Goal: Task Accomplishment & Management: Complete application form

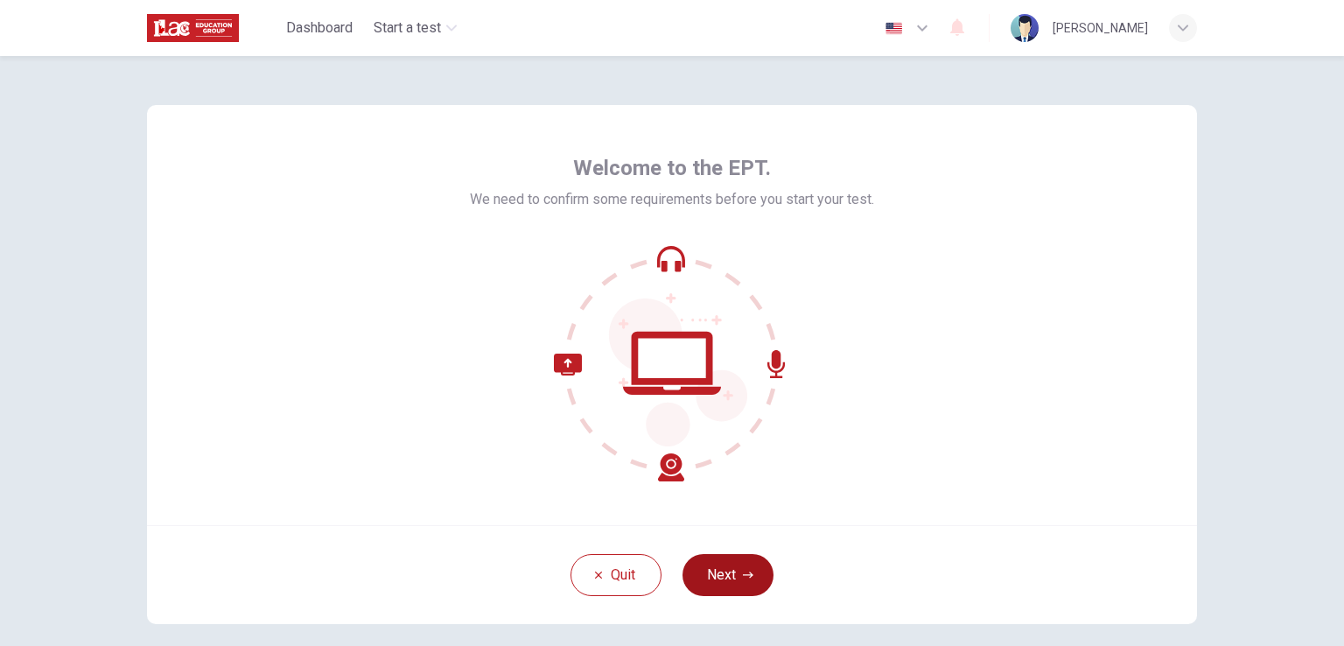
click at [738, 568] on button "Next" at bounding box center [728, 575] width 91 height 42
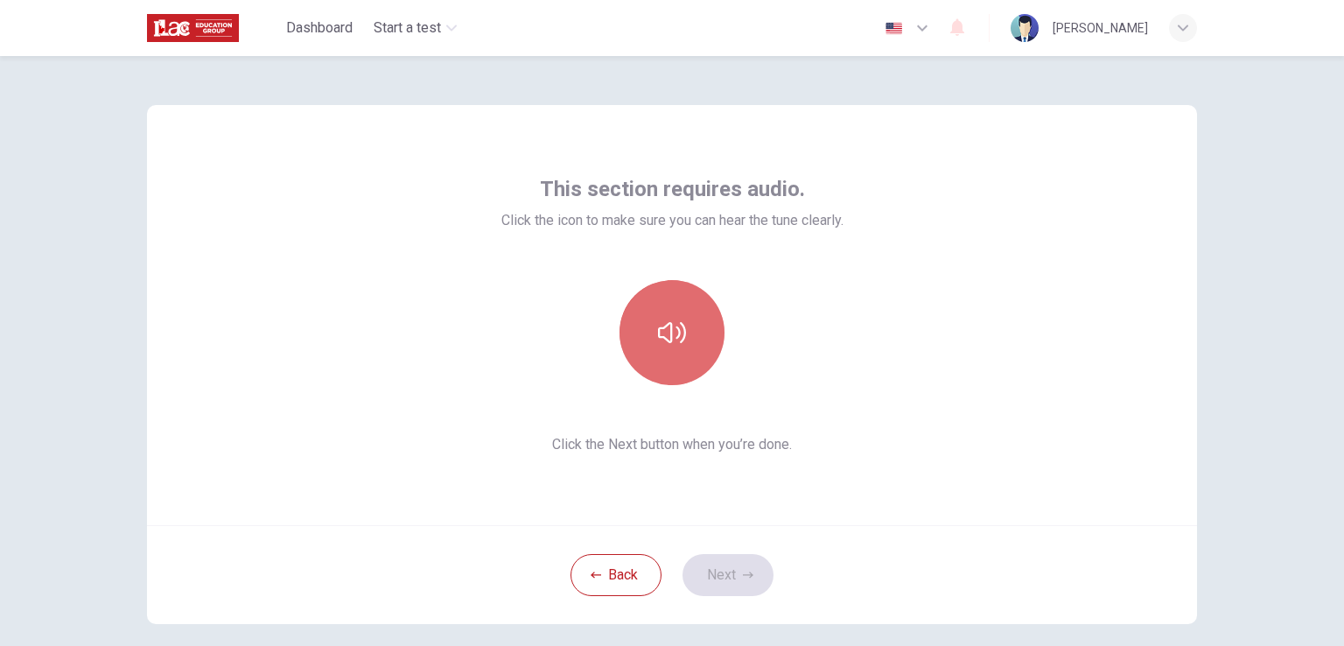
click at [643, 344] on button "button" at bounding box center [672, 332] width 105 height 105
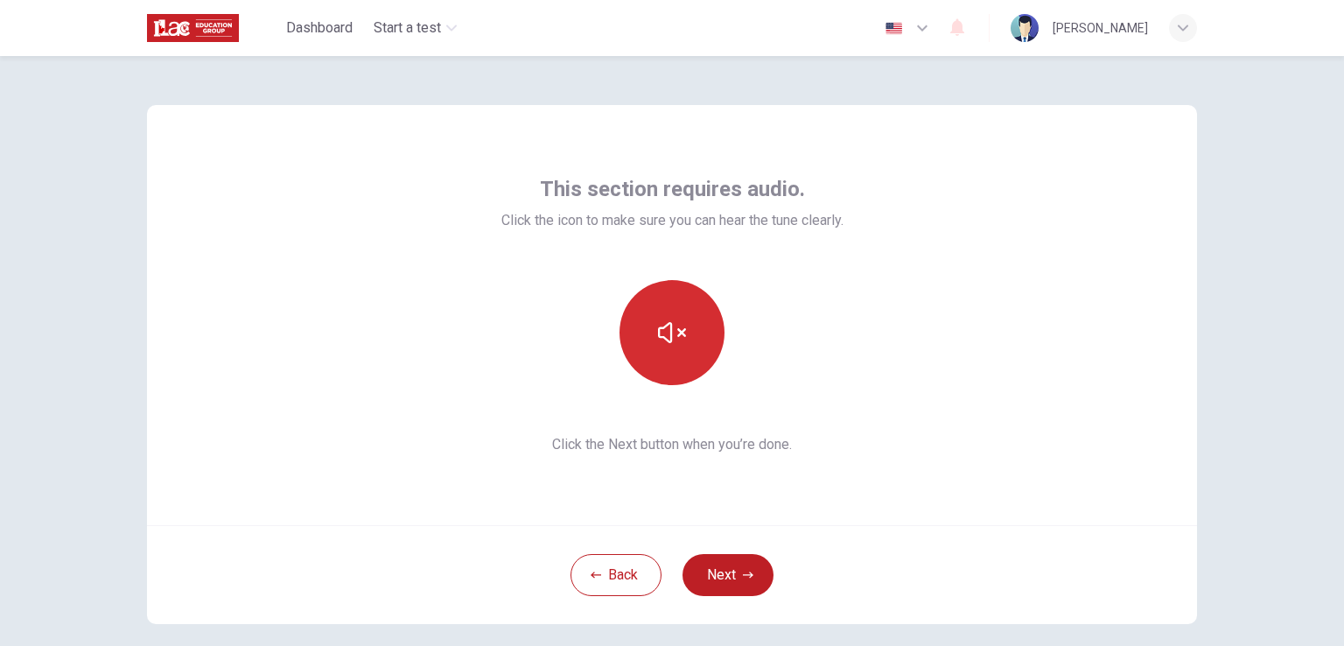
click at [686, 354] on button "button" at bounding box center [672, 332] width 105 height 105
click at [732, 579] on button "Next" at bounding box center [728, 575] width 91 height 42
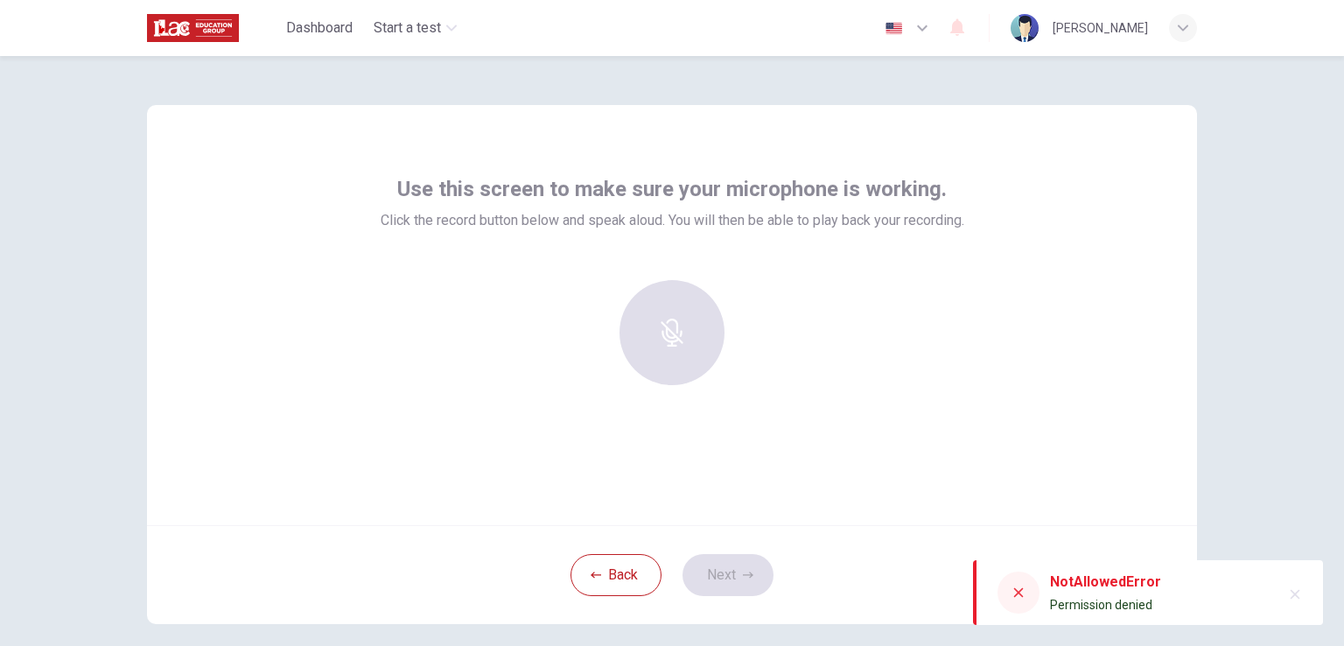
click at [676, 340] on div at bounding box center [672, 332] width 189 height 105
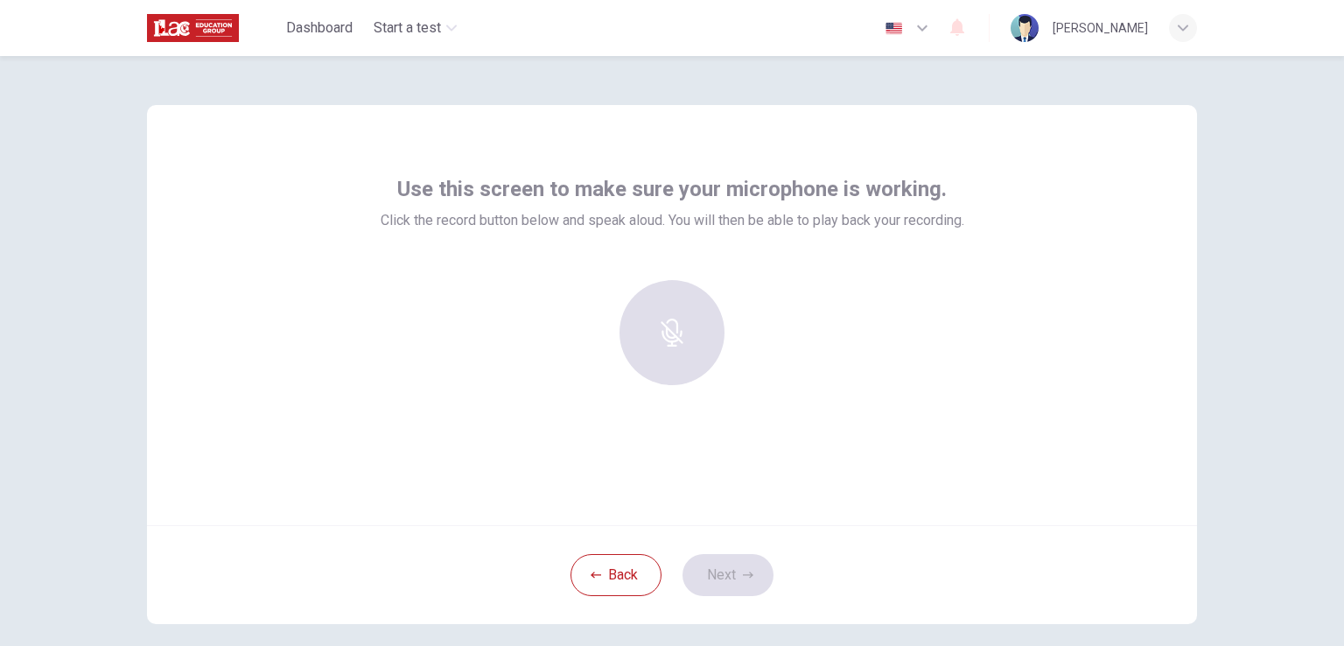
click at [676, 348] on div at bounding box center [672, 332] width 189 height 105
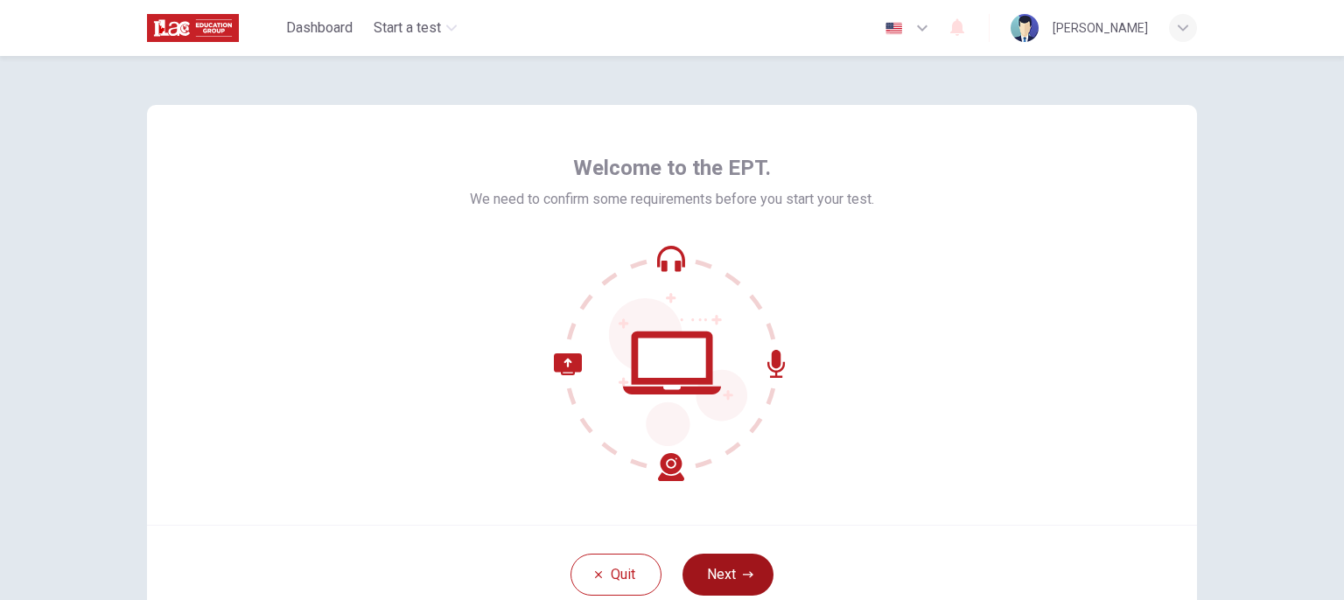
click at [696, 571] on button "Next" at bounding box center [728, 575] width 91 height 42
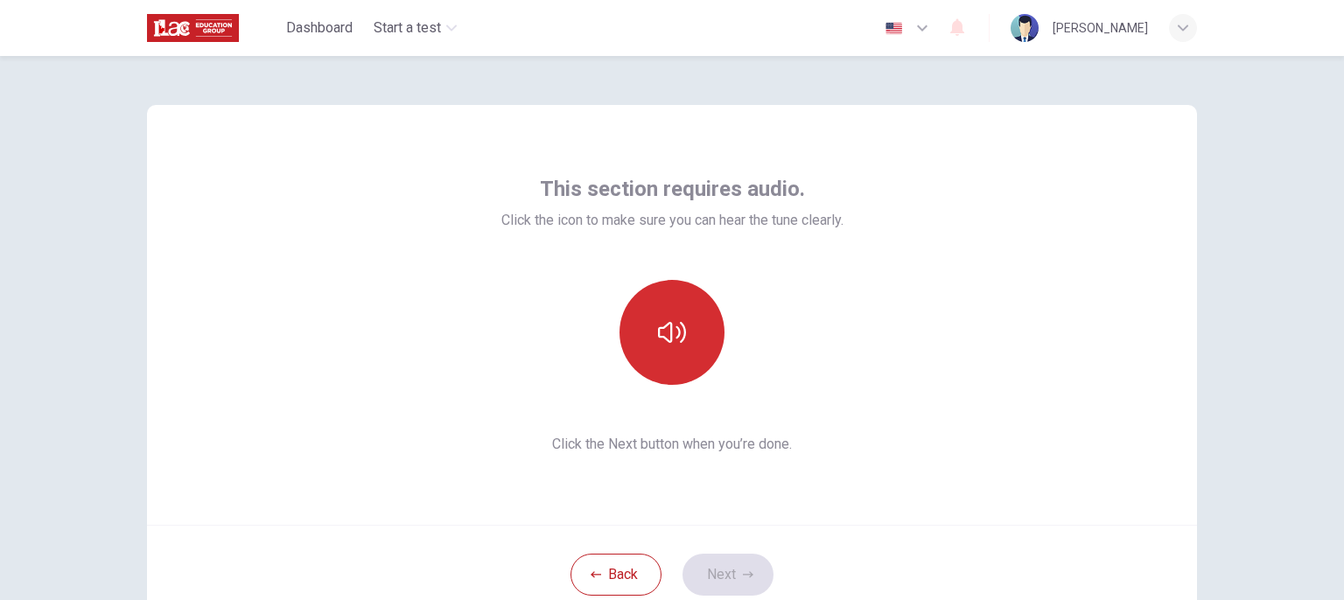
click at [683, 351] on button "button" at bounding box center [672, 332] width 105 height 105
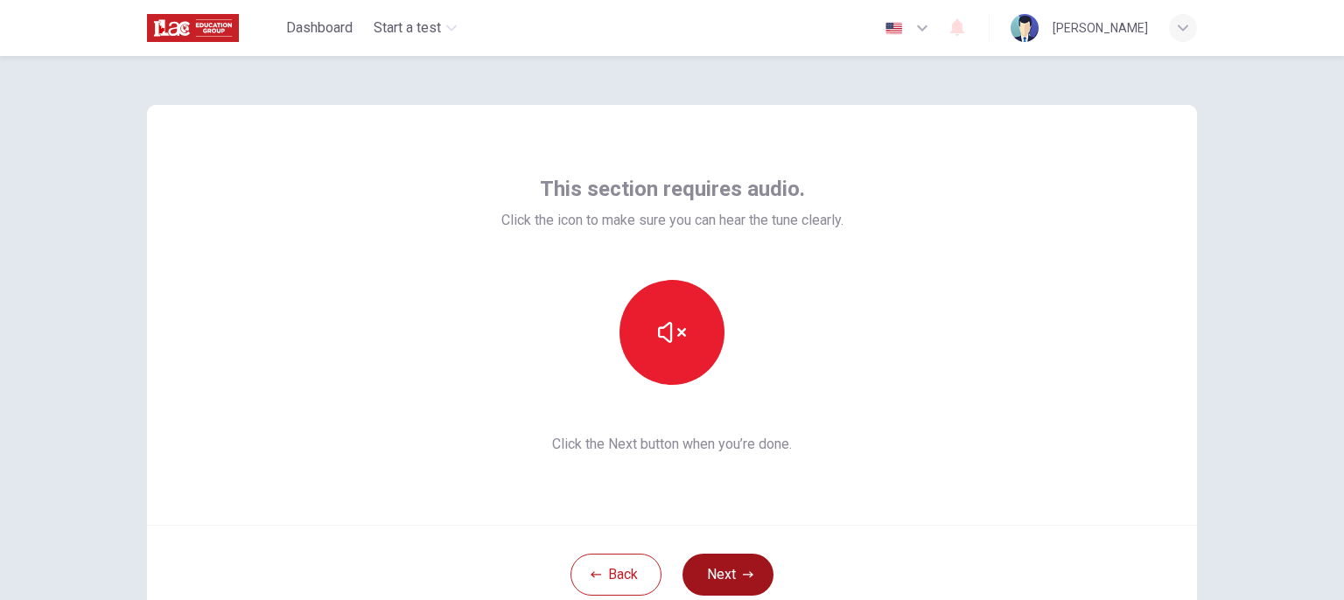
drag, startPoint x: 706, startPoint y: 543, endPoint x: 700, endPoint y: 556, distance: 14.5
click at [702, 552] on div "Back Next" at bounding box center [672, 574] width 1050 height 99
click at [700, 569] on button "Next" at bounding box center [728, 575] width 91 height 42
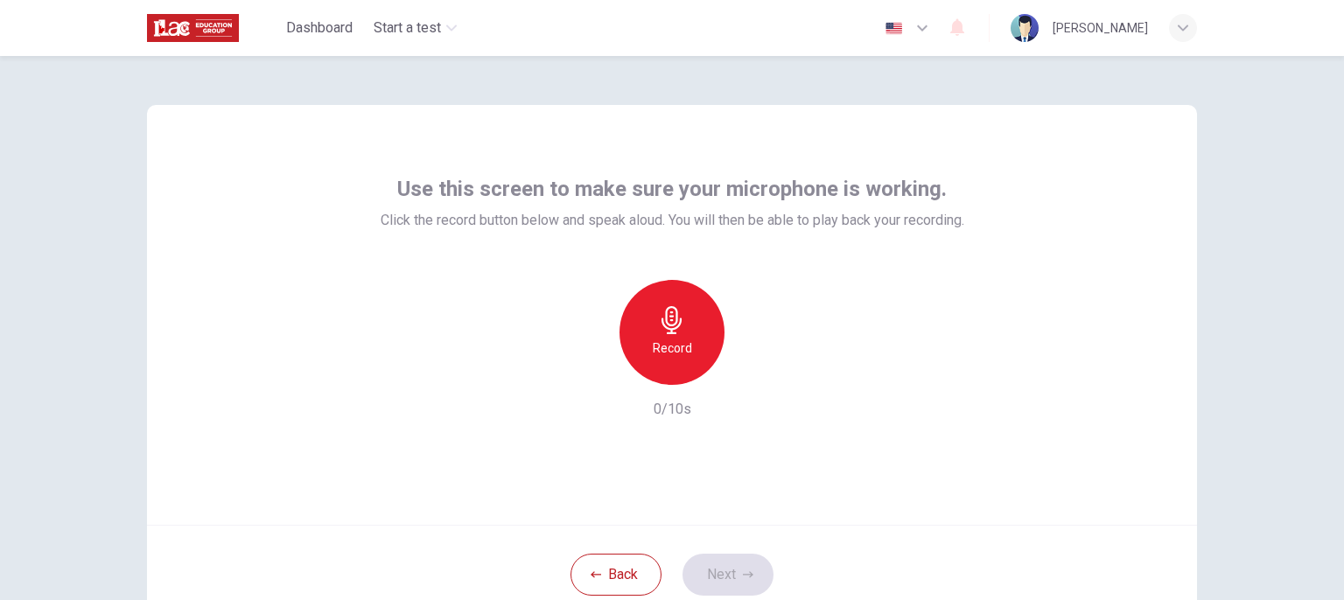
click at [665, 358] on h6 "Record" at bounding box center [672, 348] width 39 height 21
click at [724, 565] on button "Next" at bounding box center [728, 575] width 91 height 42
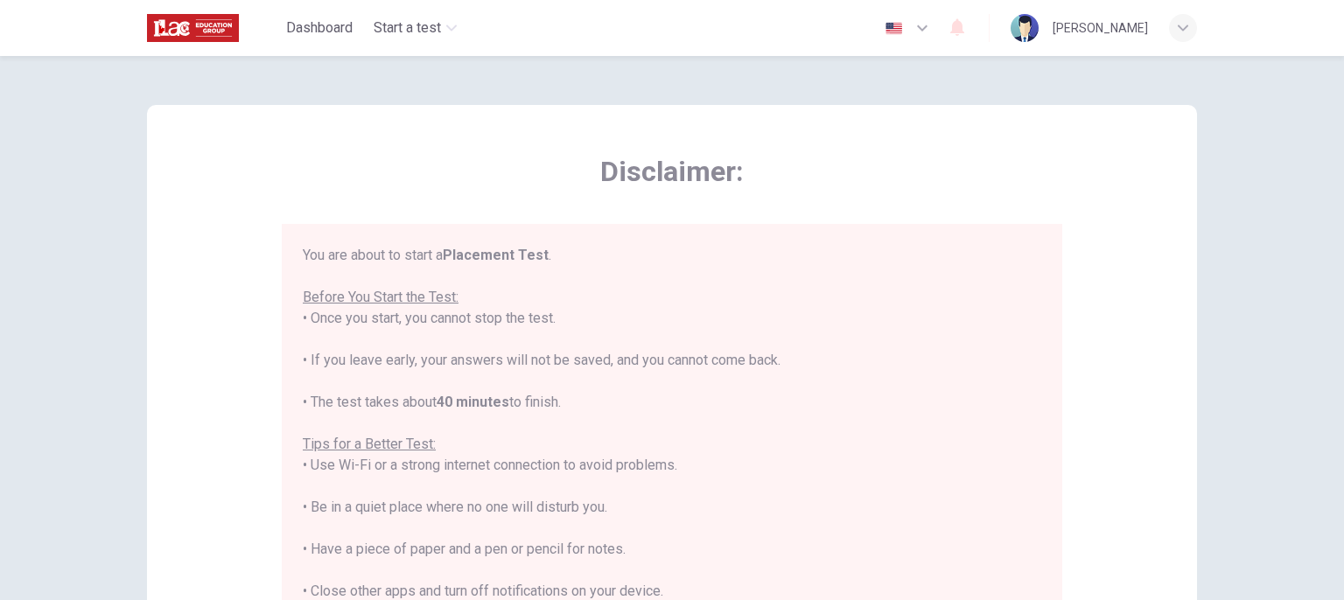
scroll to position [20, 0]
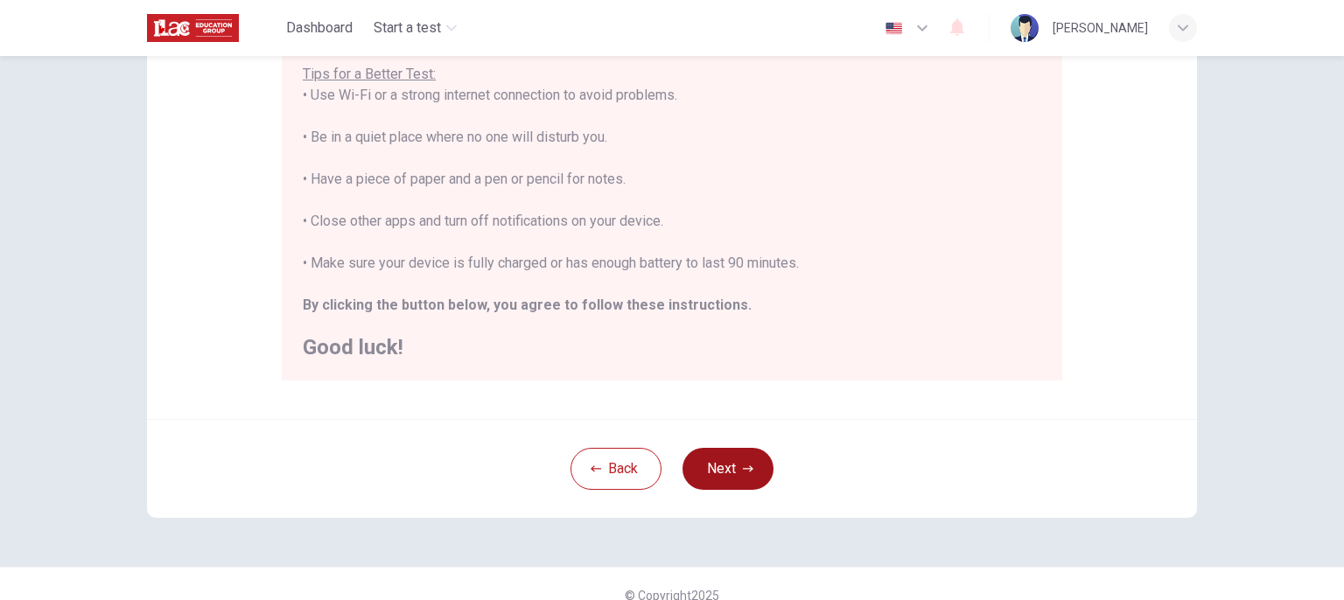
drag, startPoint x: 734, startPoint y: 456, endPoint x: 710, endPoint y: 442, distance: 28.2
click at [728, 456] on button "Next" at bounding box center [728, 469] width 91 height 42
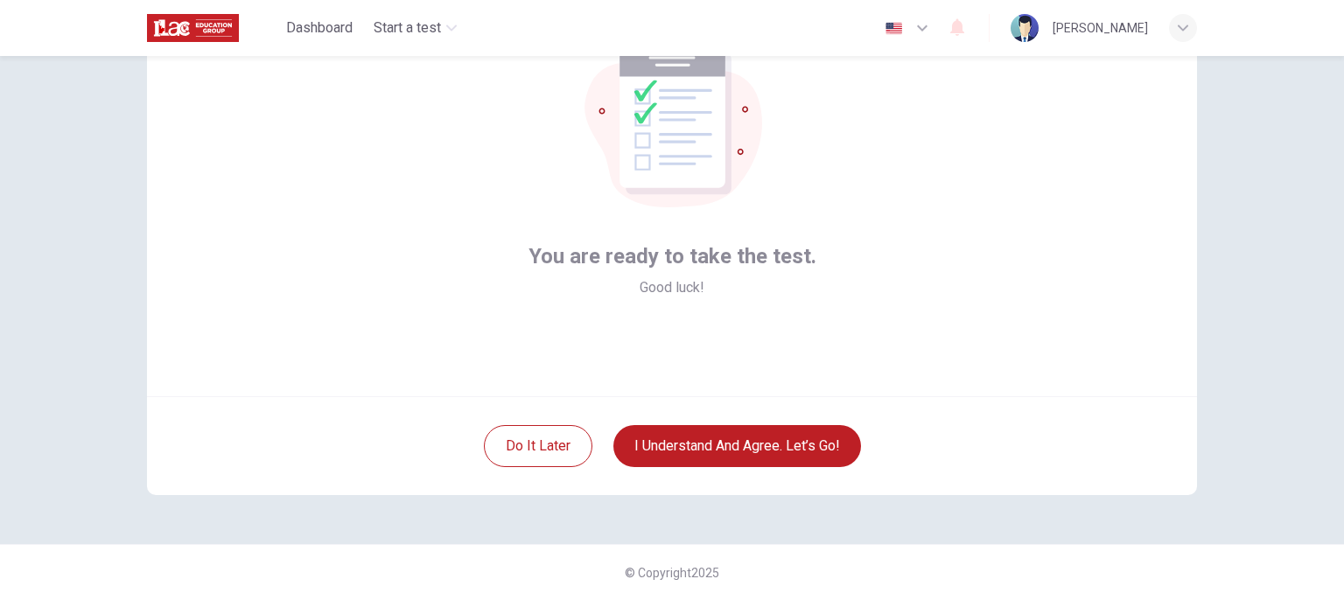
scroll to position [0, 0]
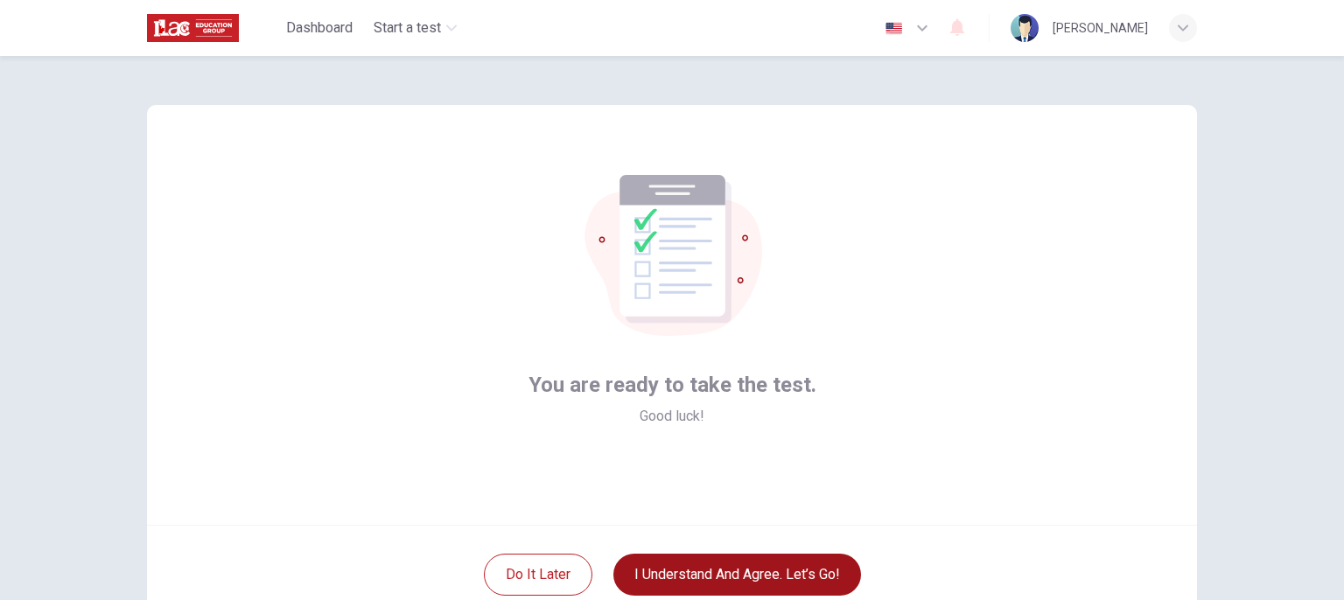
click at [718, 580] on button "I understand and agree. Let’s go!" at bounding box center [737, 575] width 248 height 42
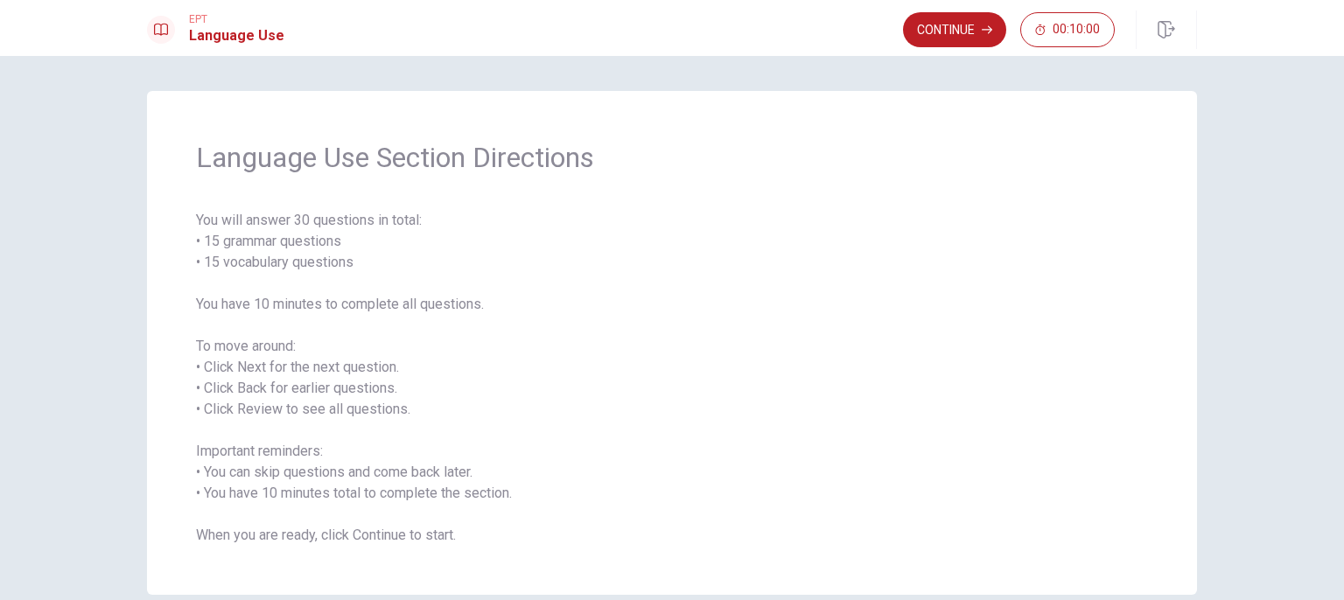
click at [919, 28] on button "Continue" at bounding box center [954, 29] width 103 height 35
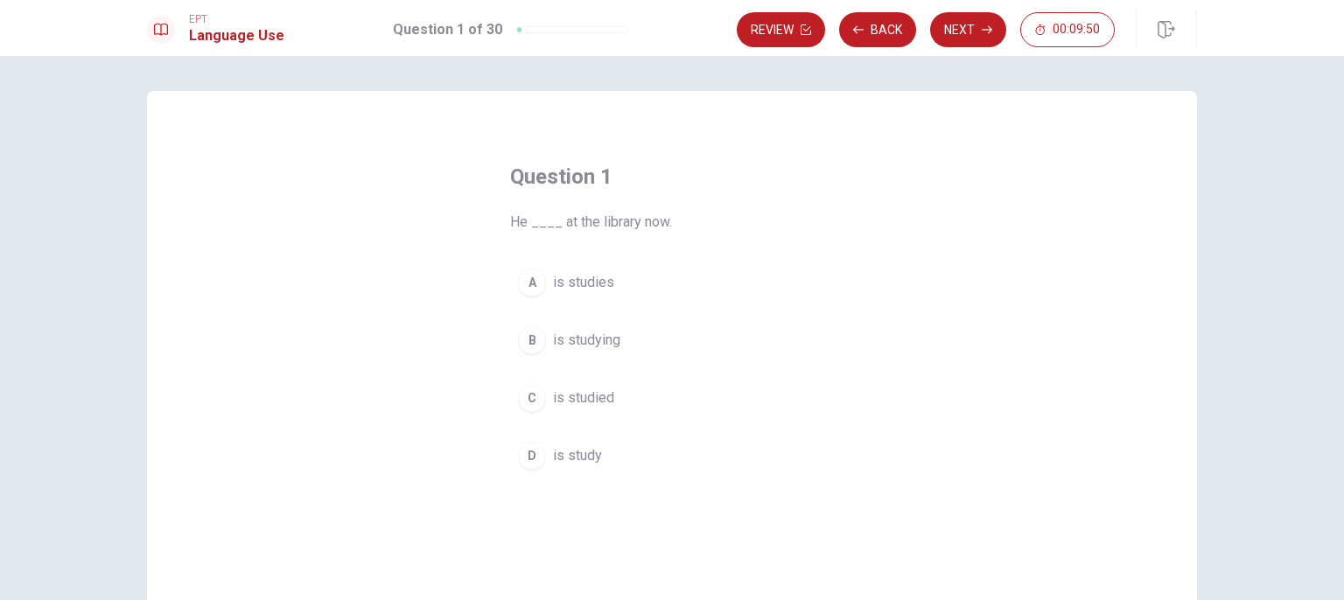
click at [593, 347] on span "is studying" at bounding box center [586, 340] width 67 height 21
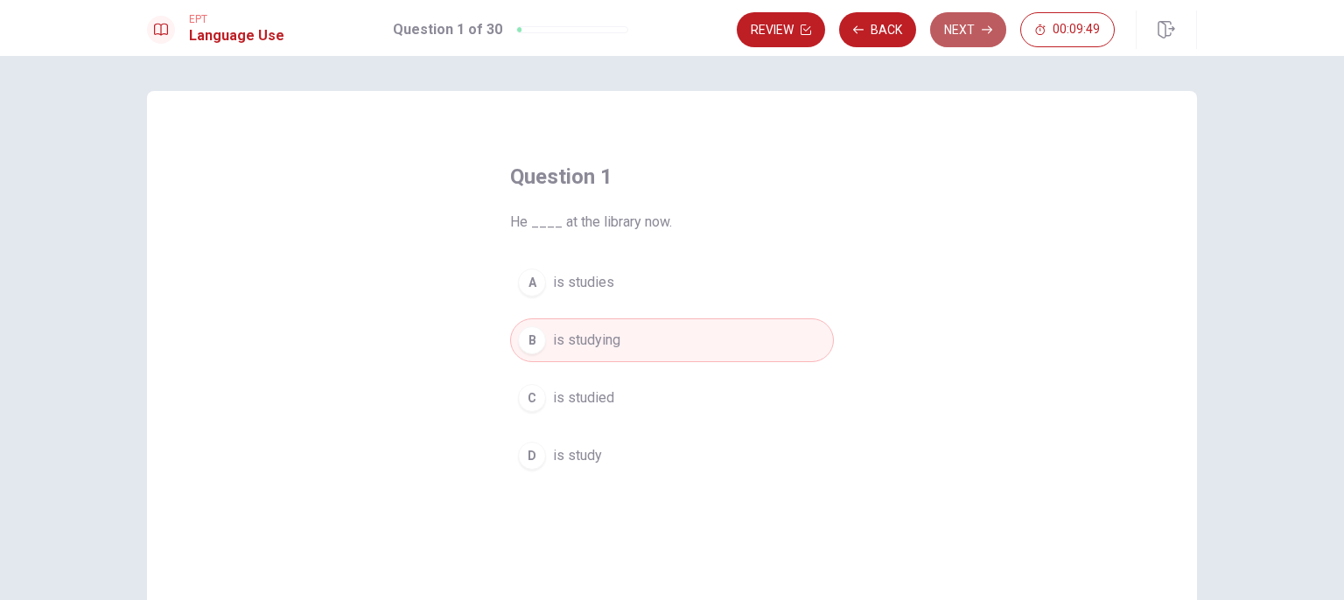
click at [989, 38] on button "Next" at bounding box center [968, 29] width 76 height 35
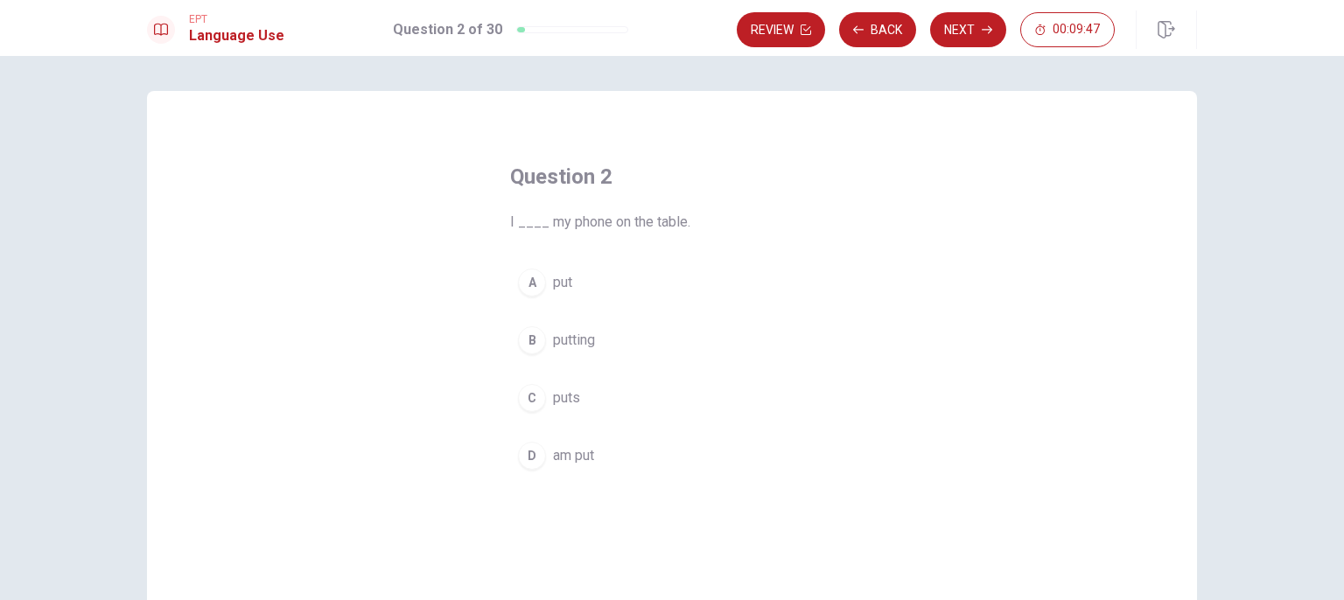
click at [611, 224] on span "I ____ my phone on the table." at bounding box center [672, 222] width 324 height 21
click at [586, 458] on span "am put" at bounding box center [573, 455] width 41 height 21
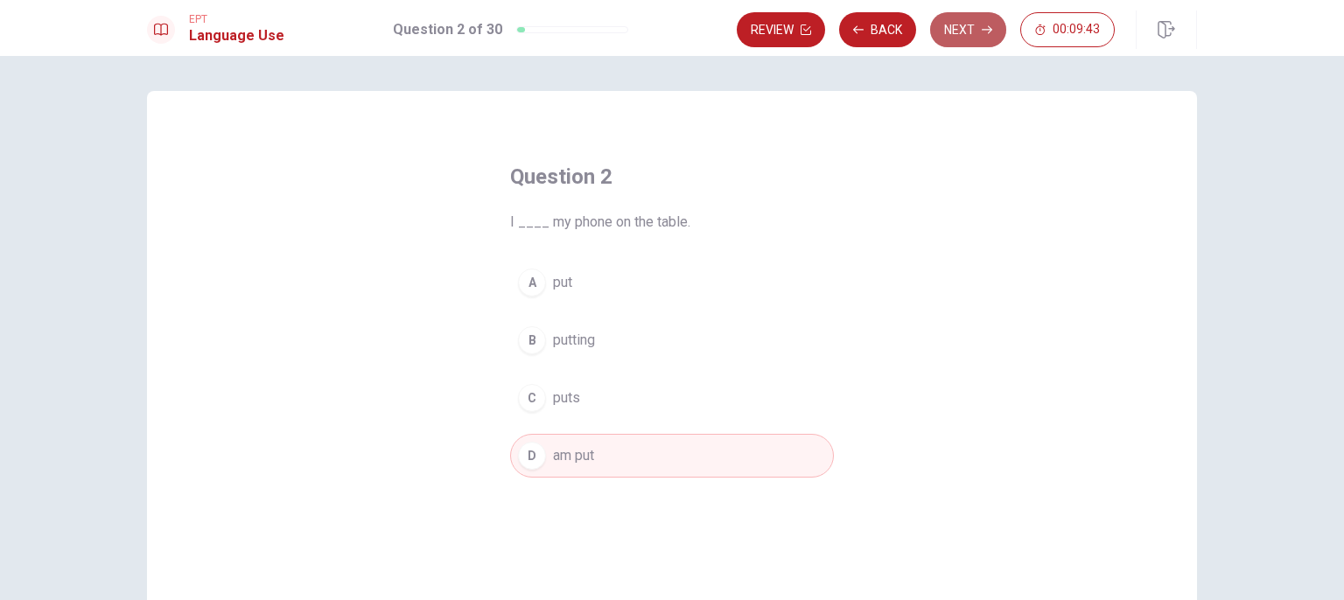
click at [950, 29] on button "Next" at bounding box center [968, 29] width 76 height 35
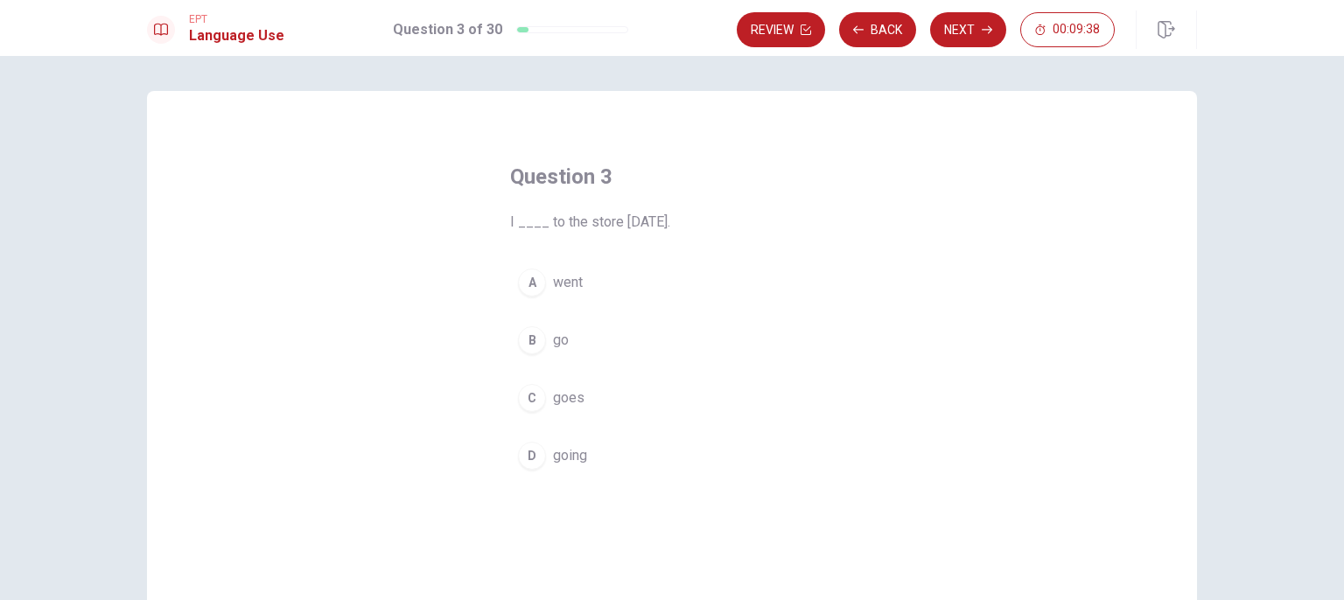
click at [641, 225] on span "I ____ to the store [DATE]." at bounding box center [672, 222] width 324 height 21
click at [643, 227] on span "I ____ to the store [DATE]." at bounding box center [672, 222] width 324 height 21
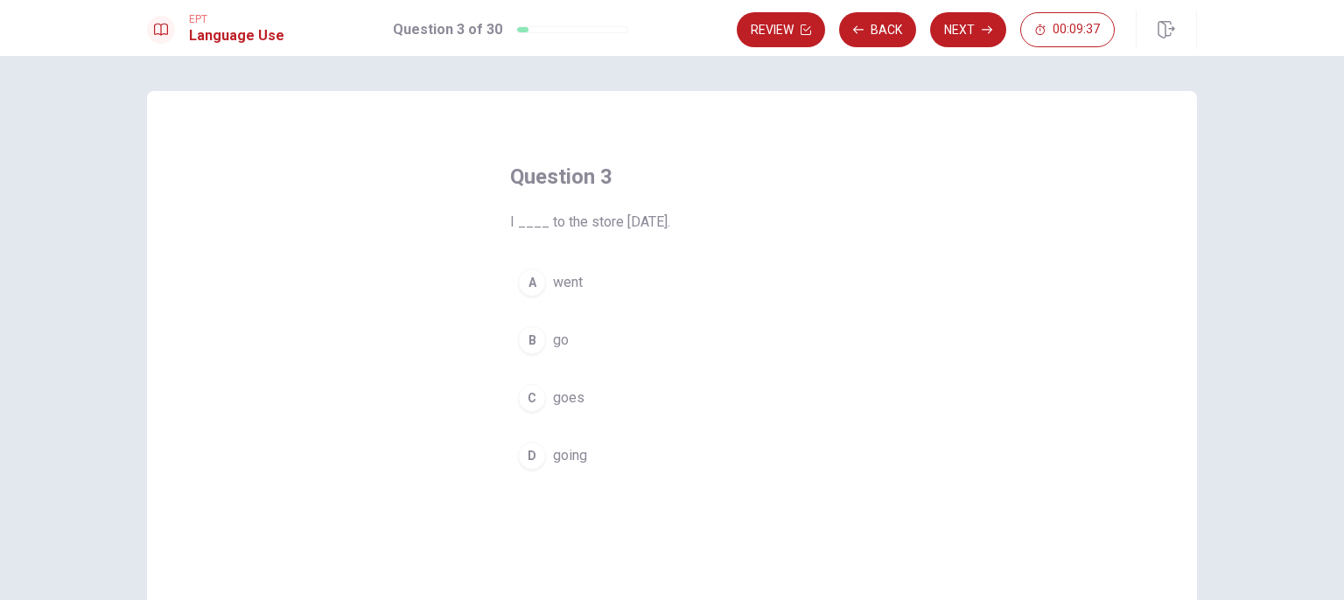
click at [643, 227] on span "I ____ to the store [DATE]." at bounding box center [672, 222] width 324 height 21
drag, startPoint x: 643, startPoint y: 227, endPoint x: 641, endPoint y: 256, distance: 29.0
click at [643, 235] on div "Question 3 I ____ to the store [DATE]. A went B go C goes D going" at bounding box center [672, 320] width 394 height 371
click at [613, 386] on button "C goes" at bounding box center [672, 398] width 324 height 44
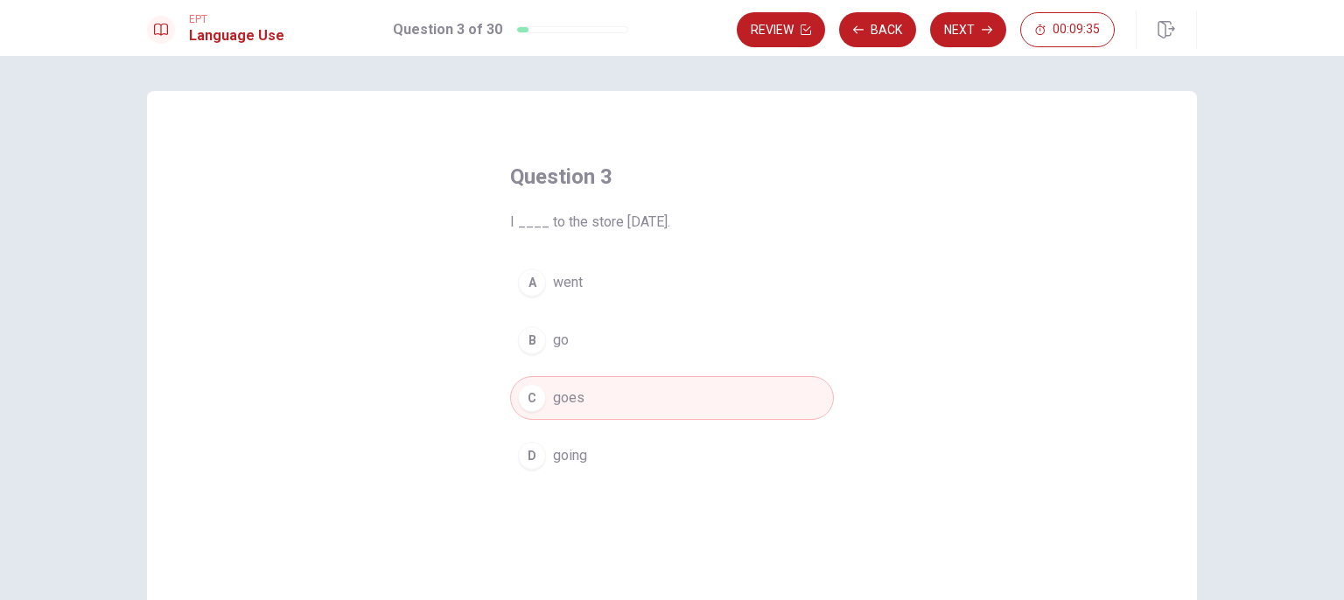
click at [643, 411] on button "C goes" at bounding box center [672, 398] width 324 height 44
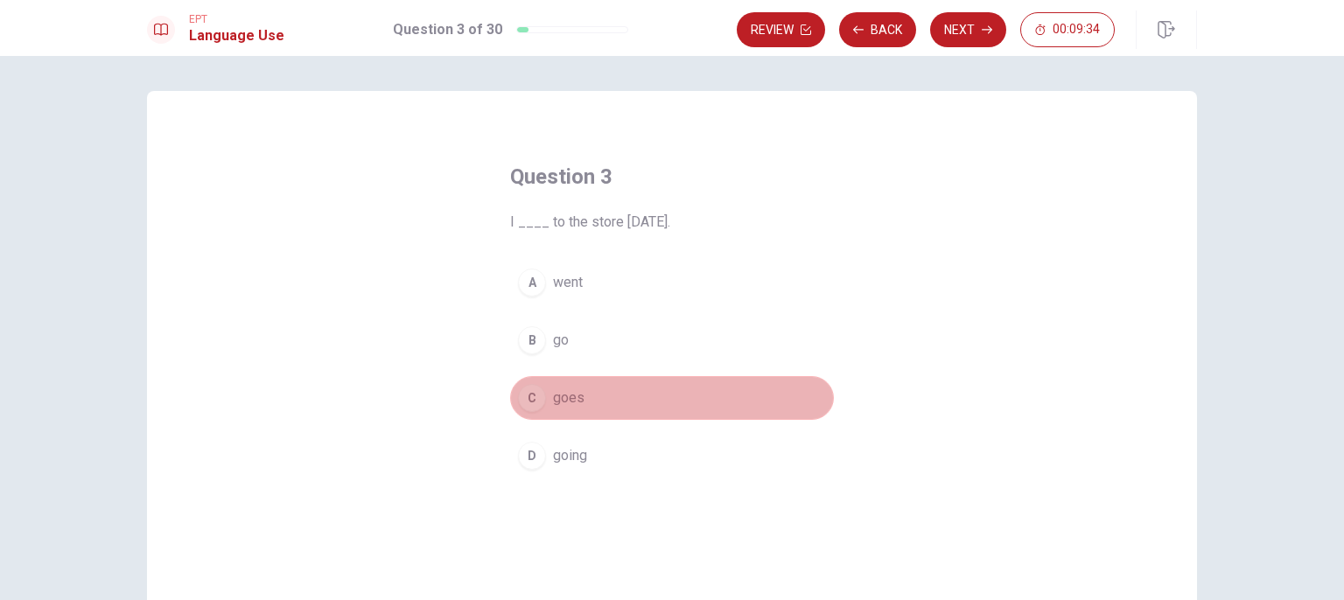
click at [643, 411] on button "C goes" at bounding box center [672, 398] width 324 height 44
click at [646, 412] on button "C goes" at bounding box center [672, 398] width 324 height 44
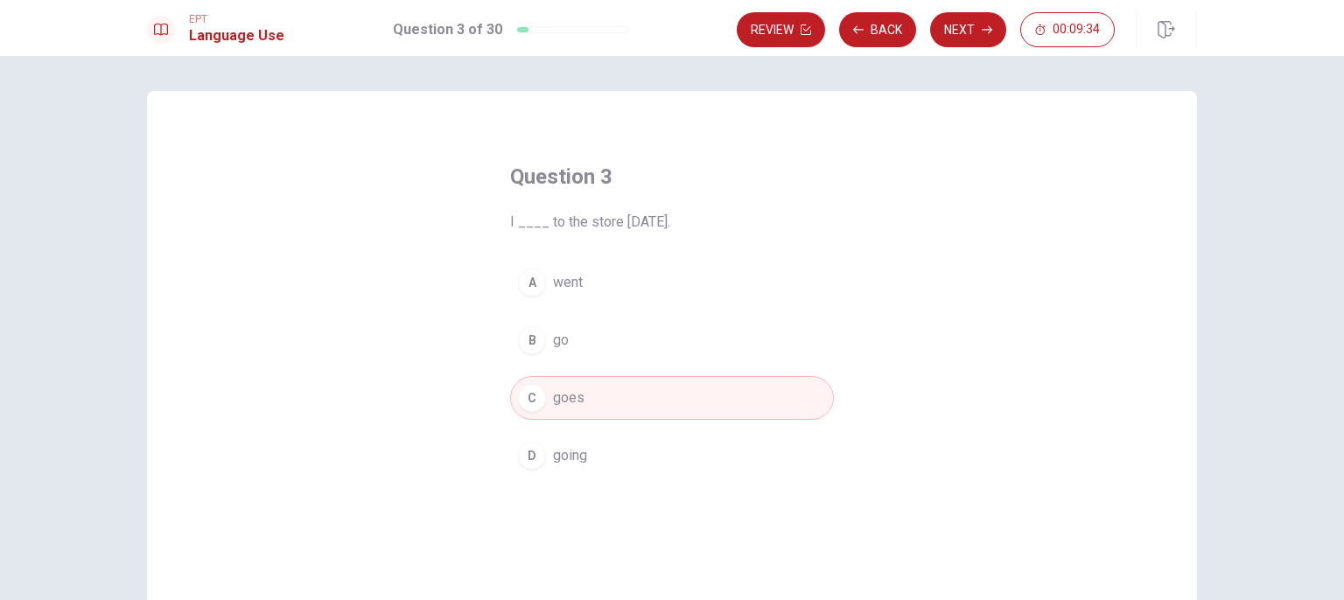
click at [647, 413] on button "C goes" at bounding box center [672, 398] width 324 height 44
click at [956, 30] on button "Next" at bounding box center [968, 29] width 76 height 35
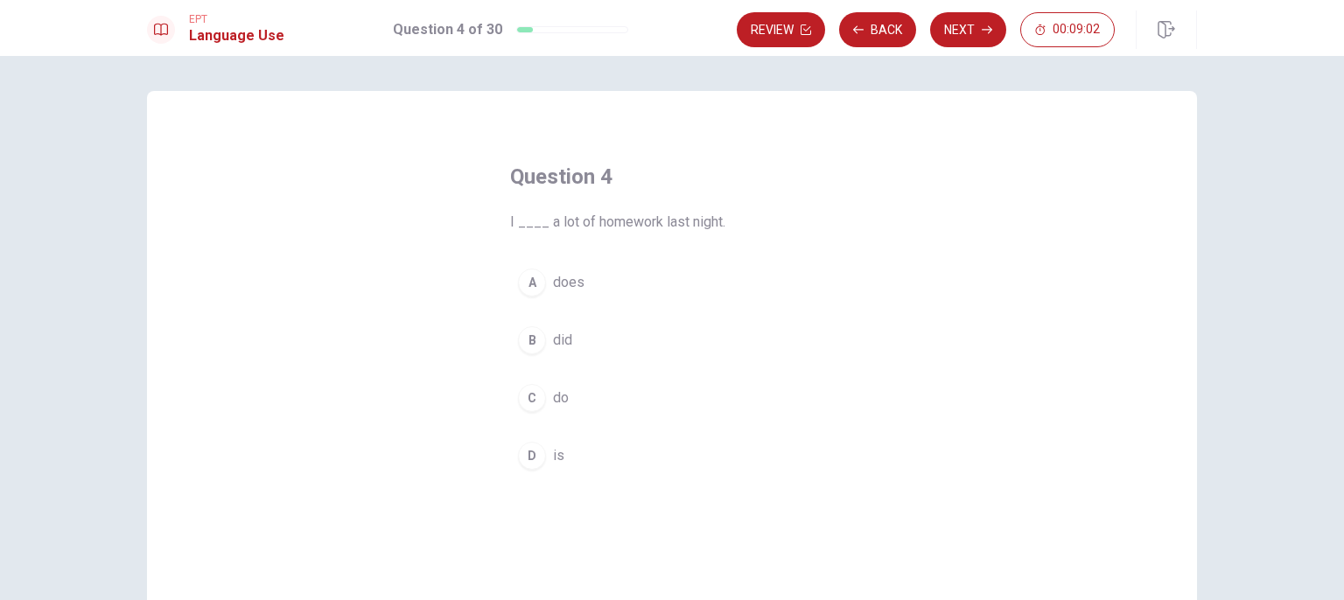
click at [562, 330] on span "did" at bounding box center [562, 340] width 19 height 21
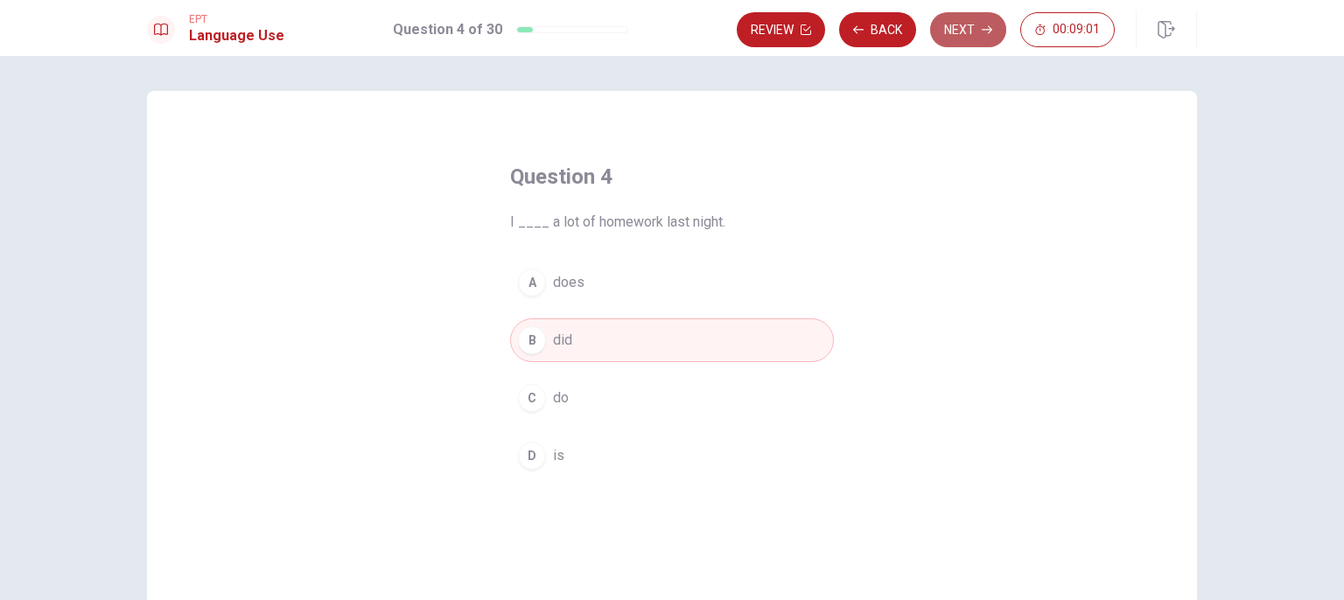
click at [963, 32] on button "Next" at bounding box center [968, 29] width 76 height 35
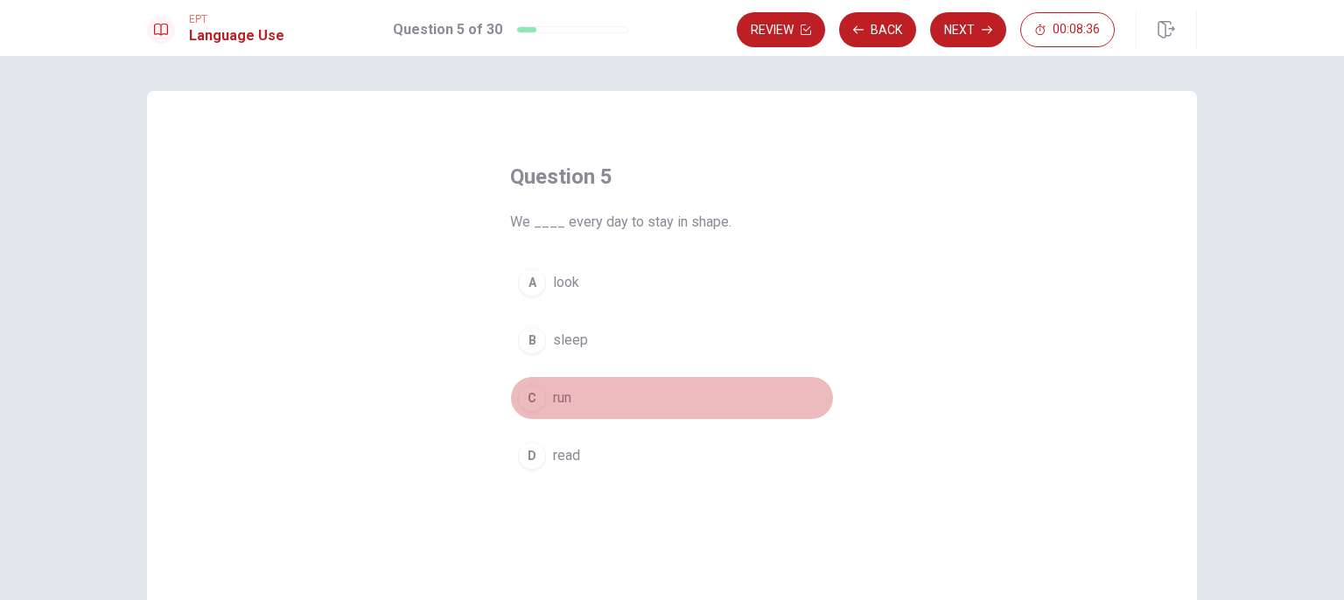
click at [634, 393] on button "C run" at bounding box center [672, 398] width 324 height 44
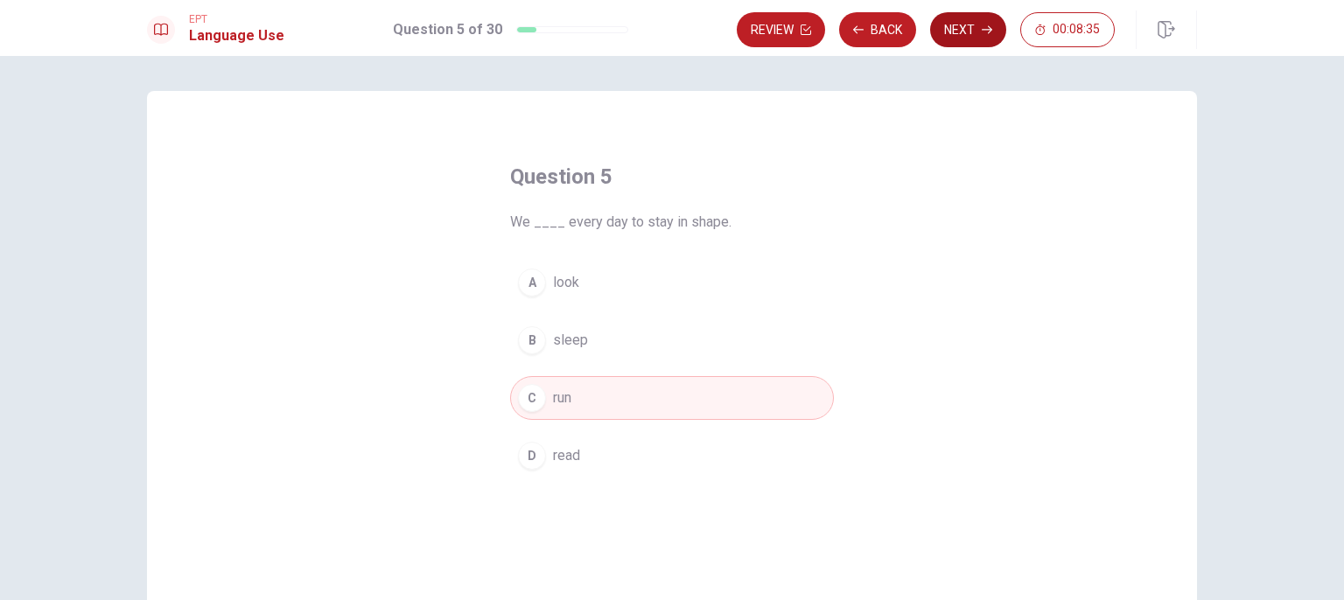
click at [973, 42] on button "Next" at bounding box center [968, 29] width 76 height 35
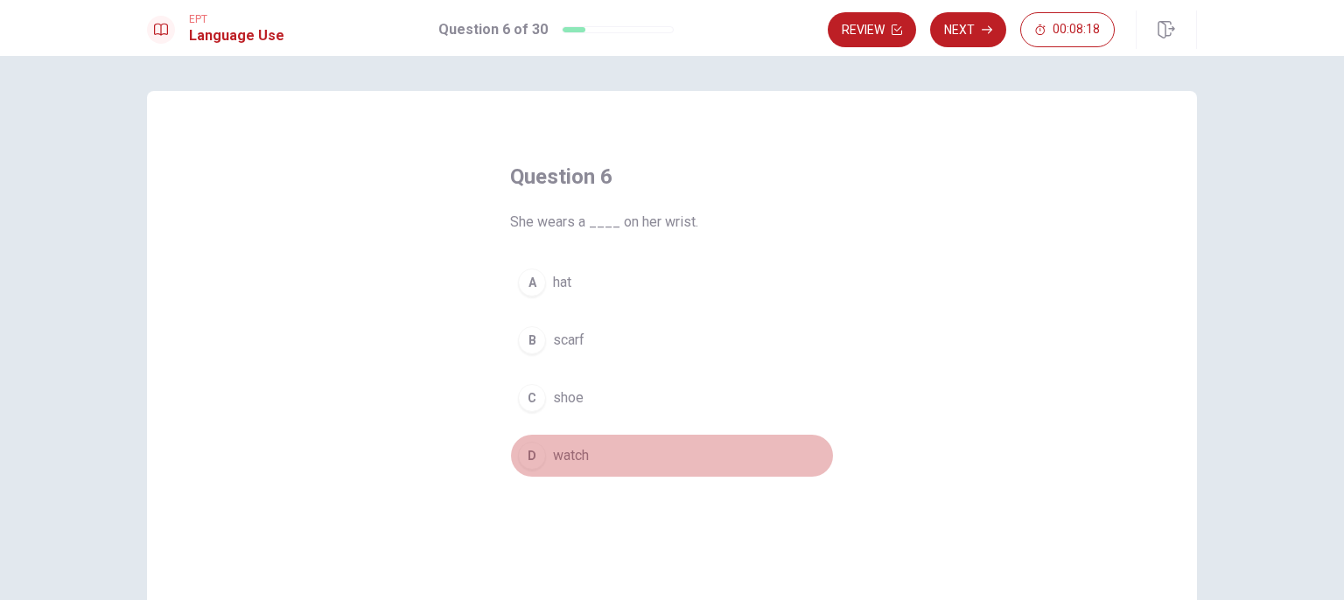
click at [599, 447] on button "D watch" at bounding box center [672, 456] width 324 height 44
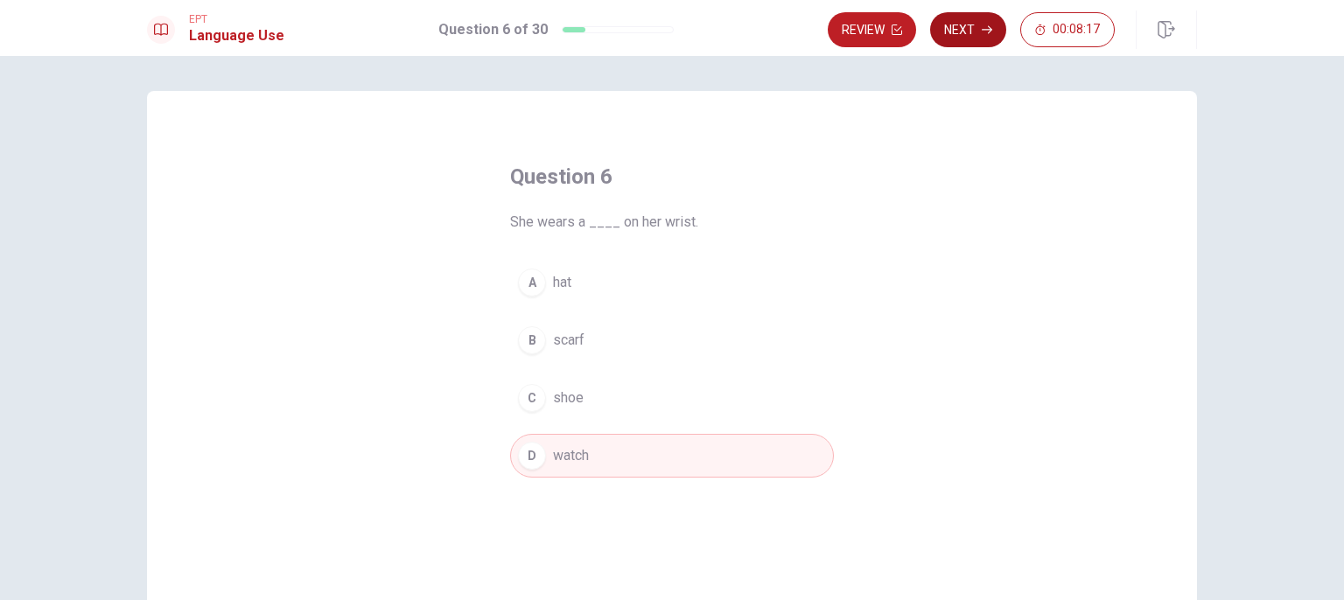
click at [976, 25] on button "Next" at bounding box center [968, 29] width 76 height 35
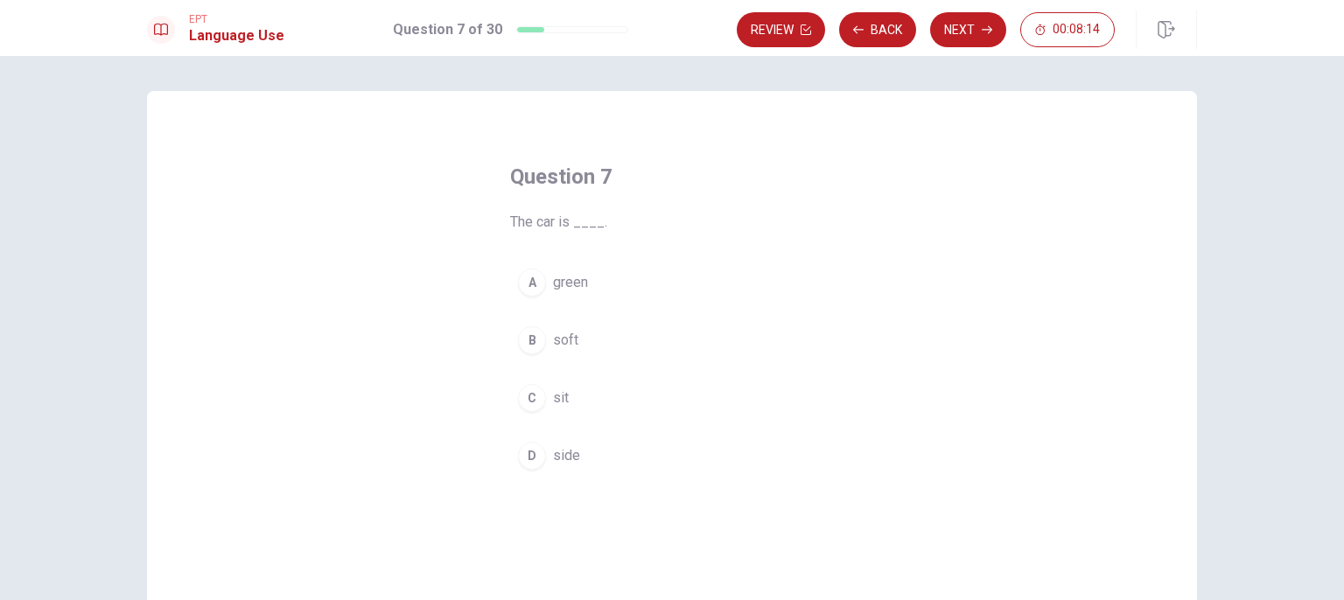
click at [630, 298] on button "A green" at bounding box center [672, 283] width 324 height 44
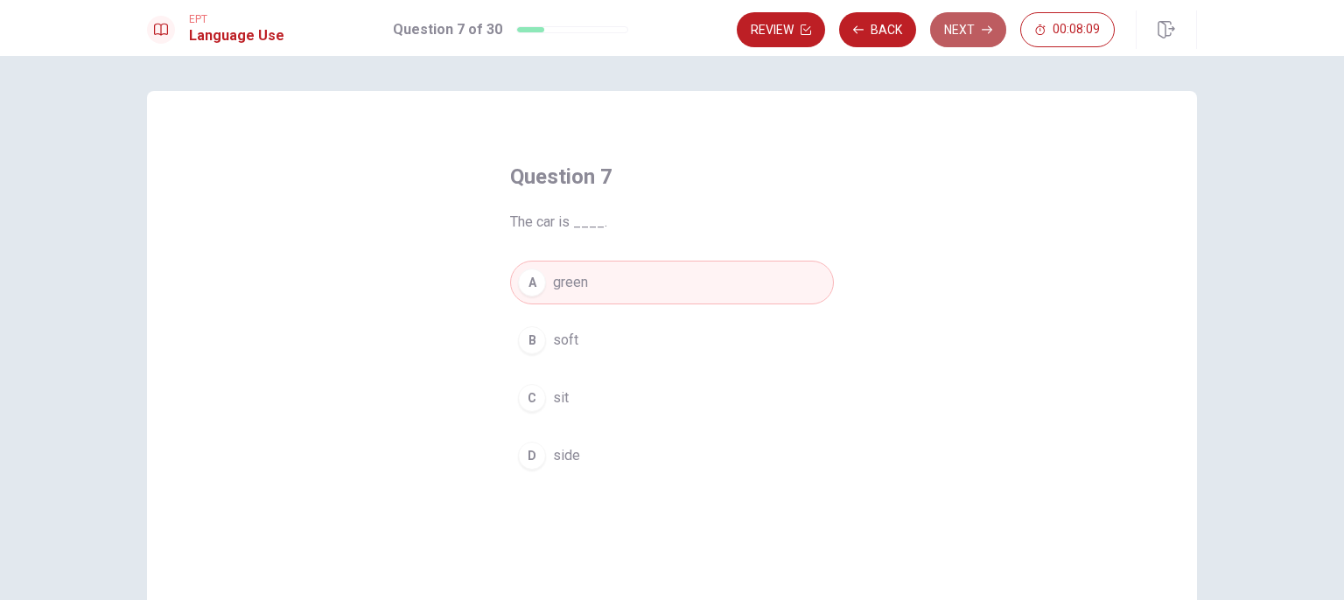
click at [982, 37] on button "Next" at bounding box center [968, 29] width 76 height 35
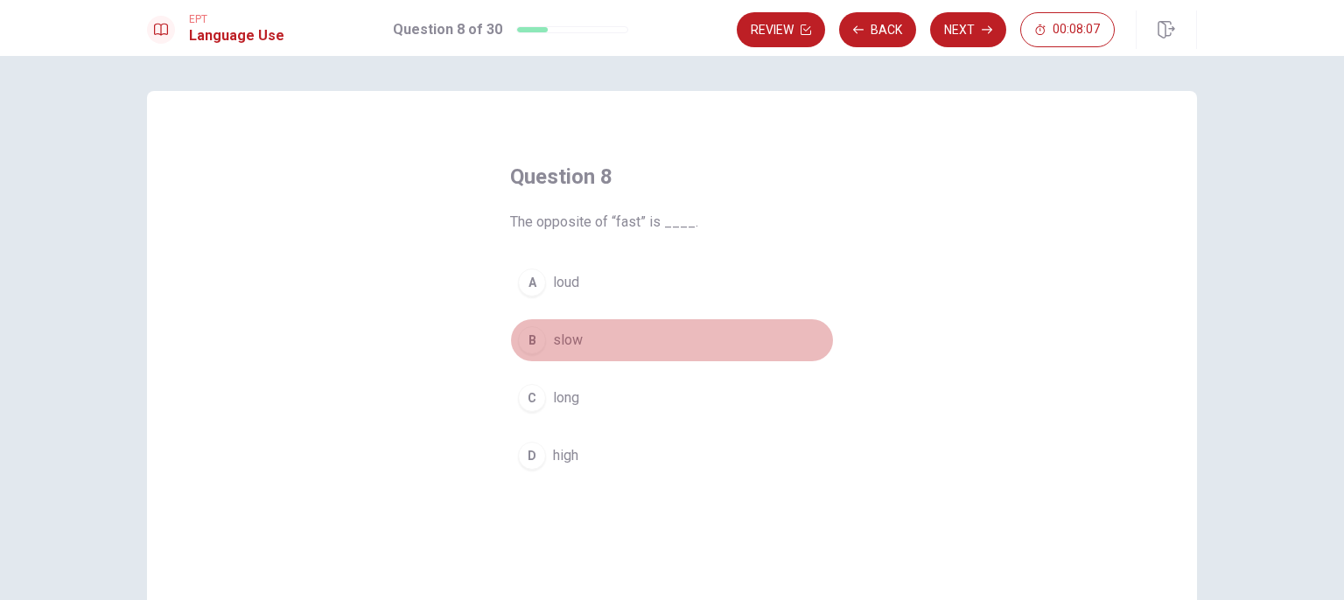
click at [592, 345] on button "B slow" at bounding box center [672, 341] width 324 height 44
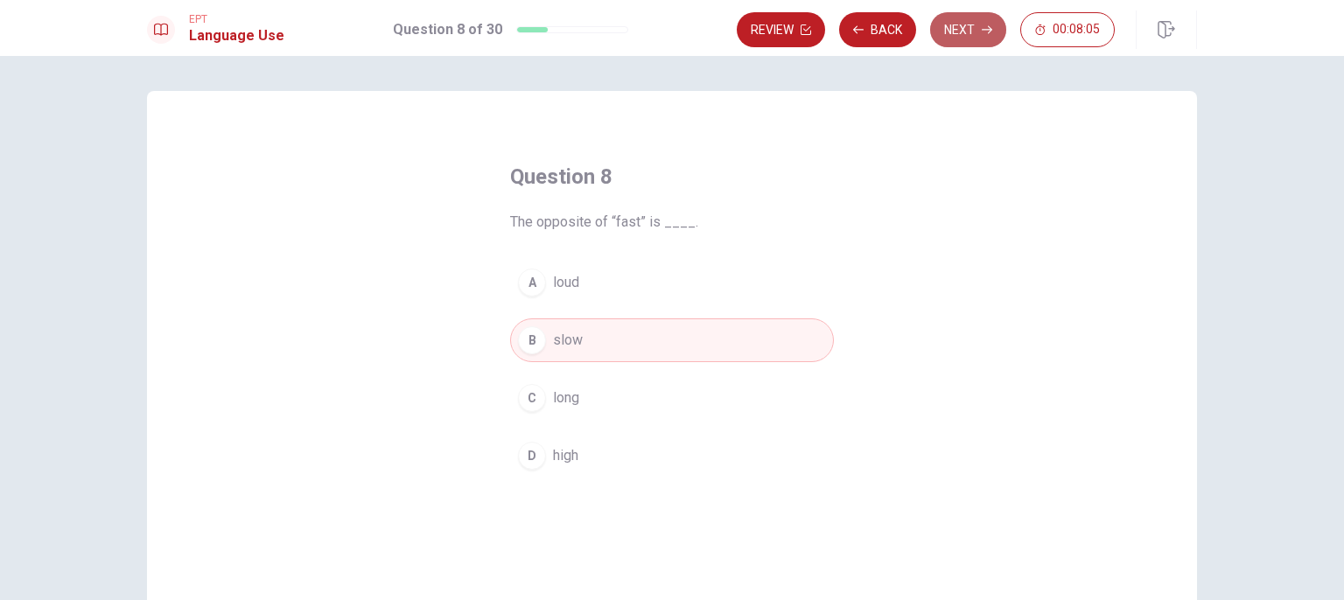
click at [977, 25] on button "Next" at bounding box center [968, 29] width 76 height 35
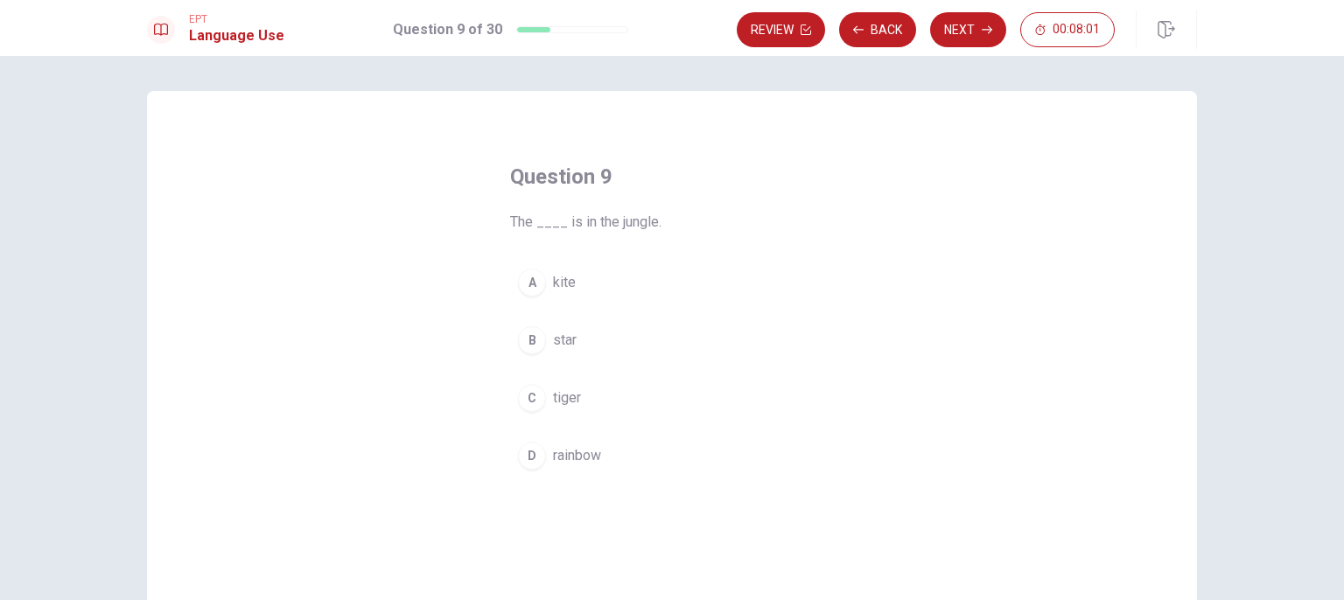
click at [612, 394] on button "C tiger" at bounding box center [672, 398] width 324 height 44
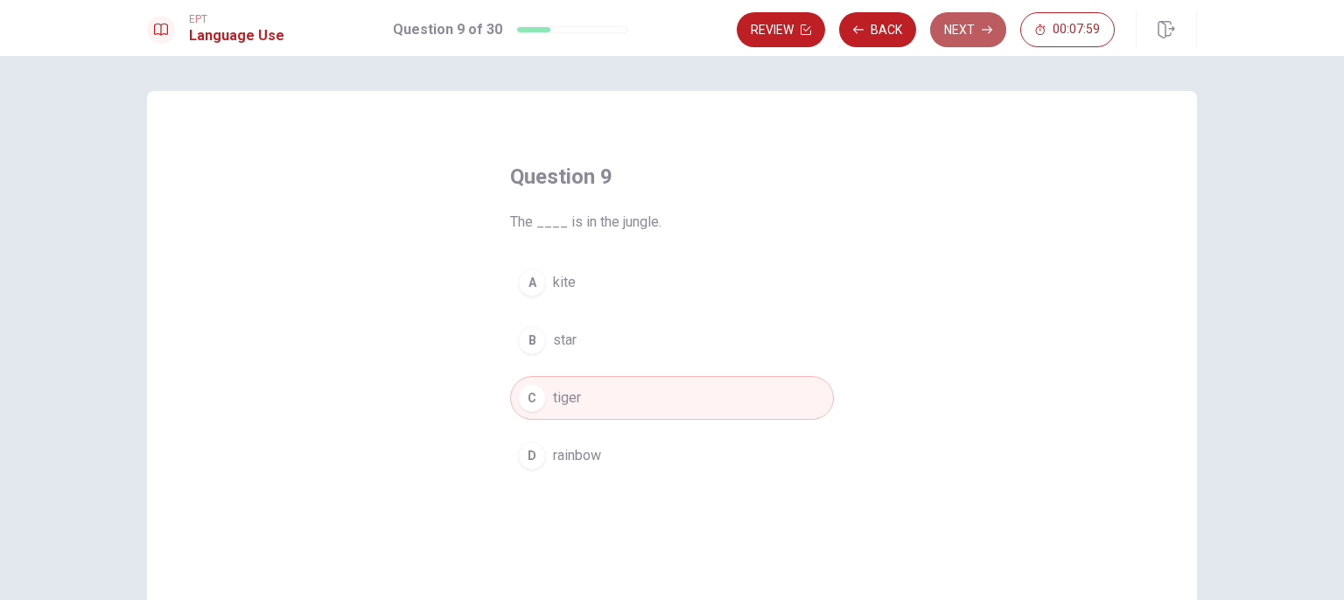
click at [957, 32] on button "Next" at bounding box center [968, 29] width 76 height 35
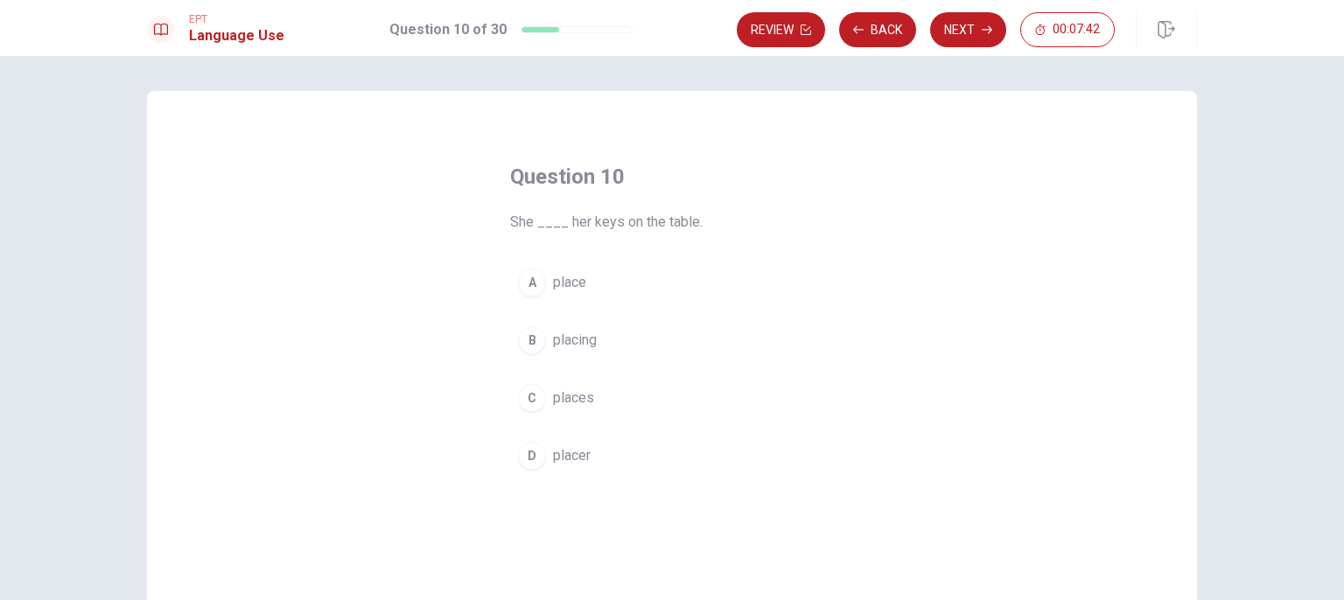
click at [622, 389] on button "C places" at bounding box center [672, 398] width 324 height 44
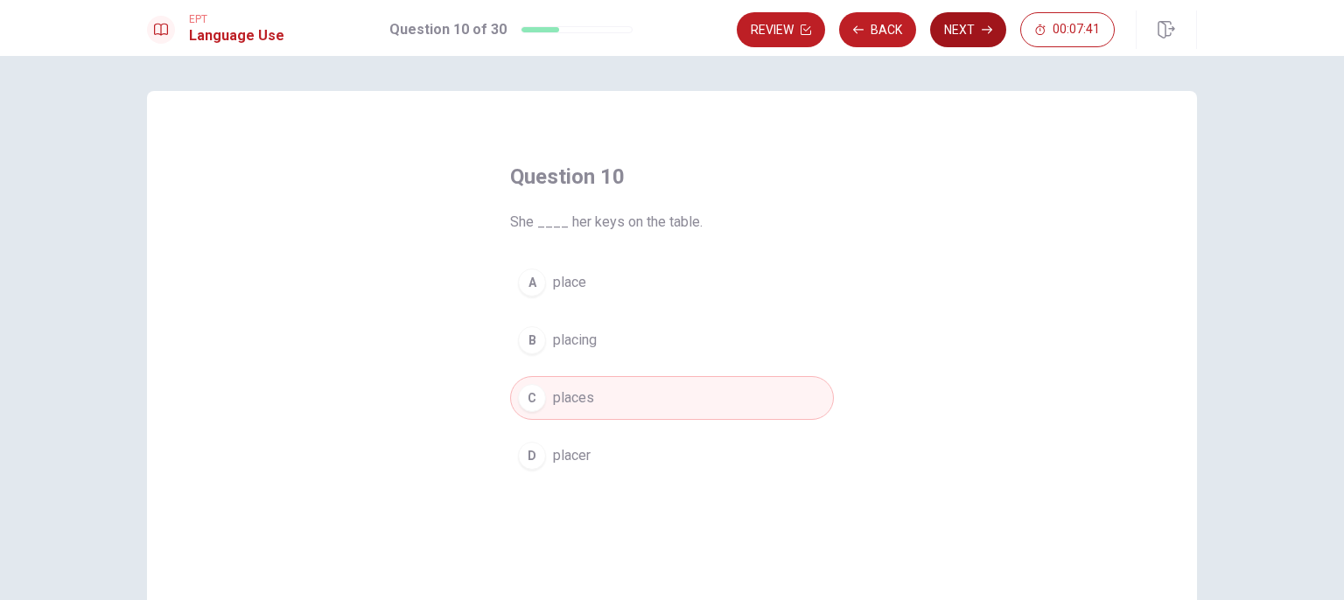
click at [988, 17] on button "Next" at bounding box center [968, 29] width 76 height 35
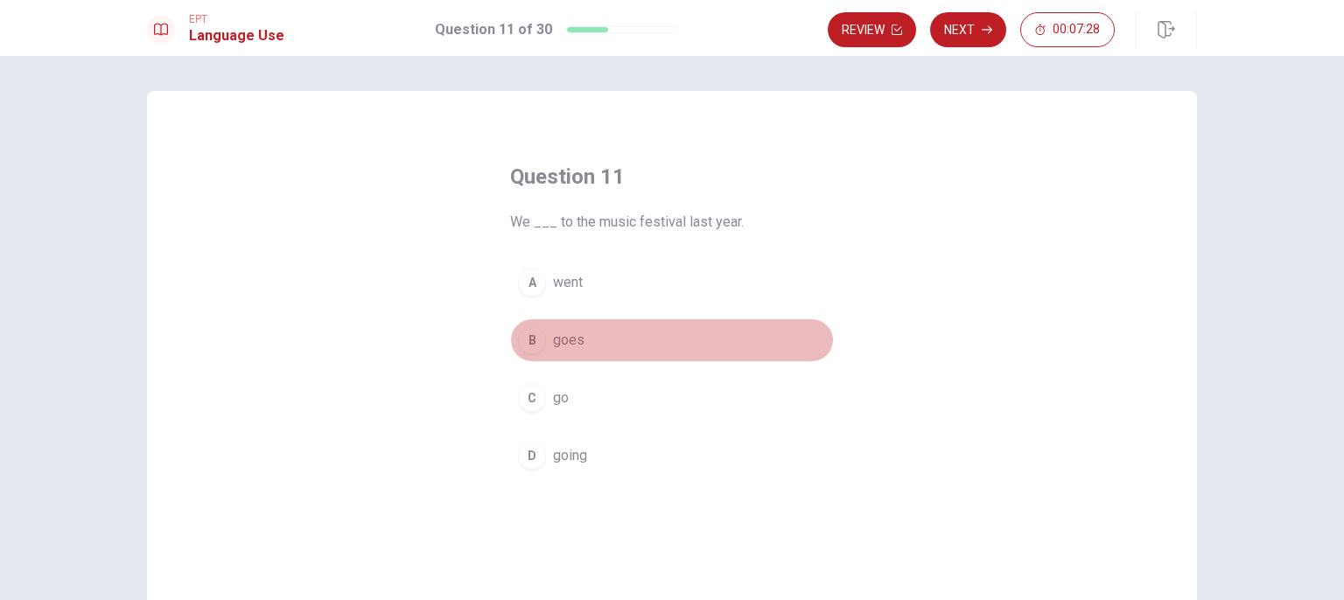
click at [597, 355] on button "B goes" at bounding box center [672, 341] width 324 height 44
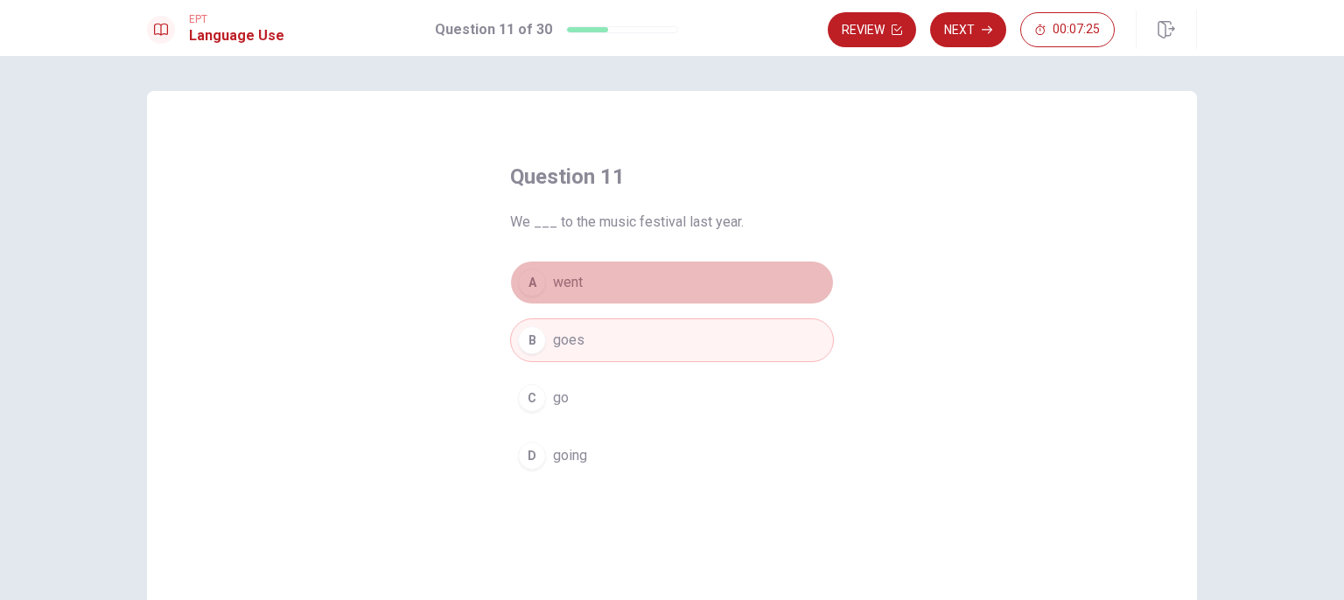
click at [669, 270] on button "A went" at bounding box center [672, 283] width 324 height 44
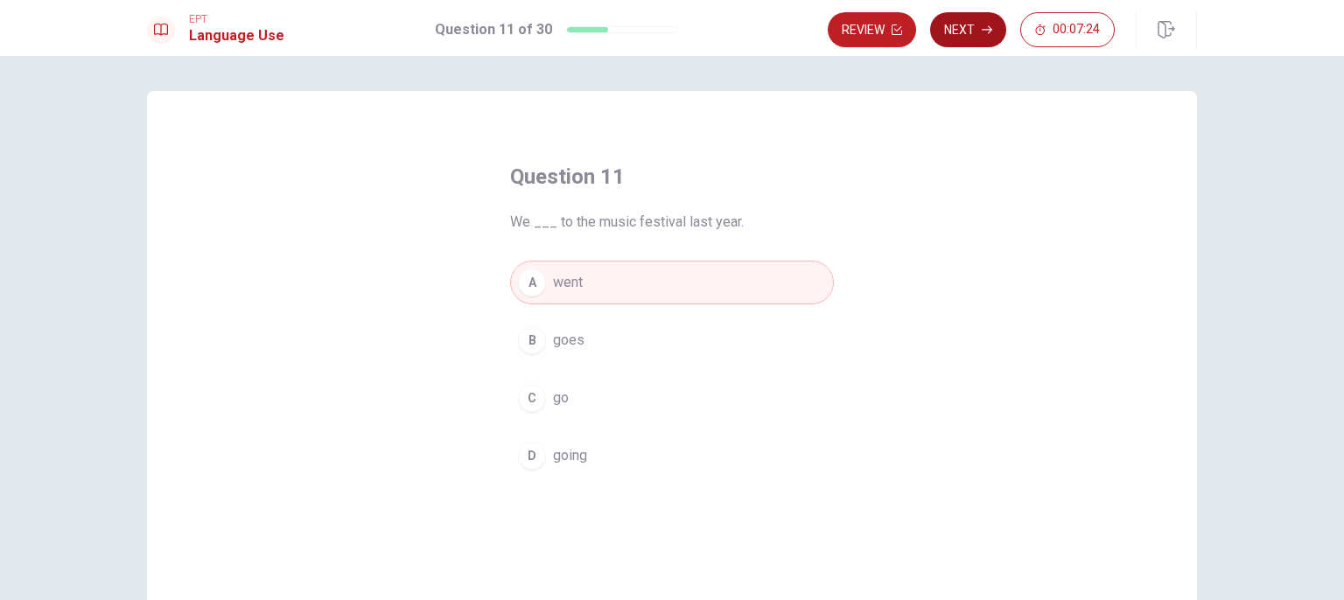
click at [967, 35] on button "Next" at bounding box center [968, 29] width 76 height 35
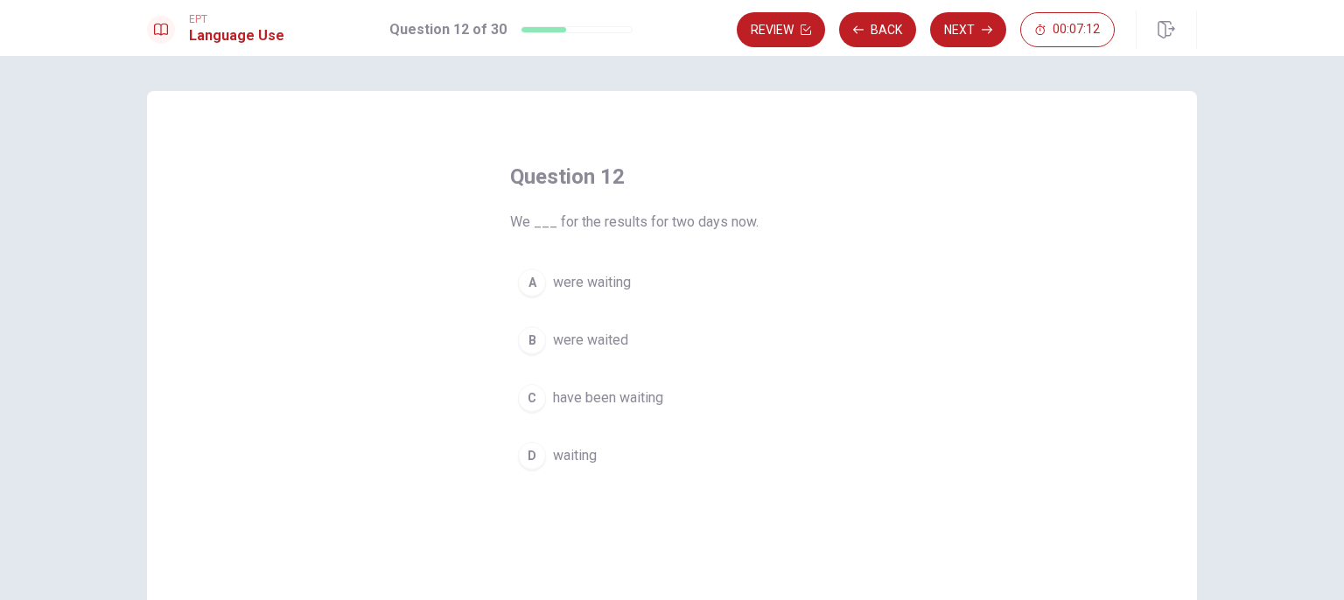
click at [583, 407] on span "have been waiting" at bounding box center [608, 398] width 110 height 21
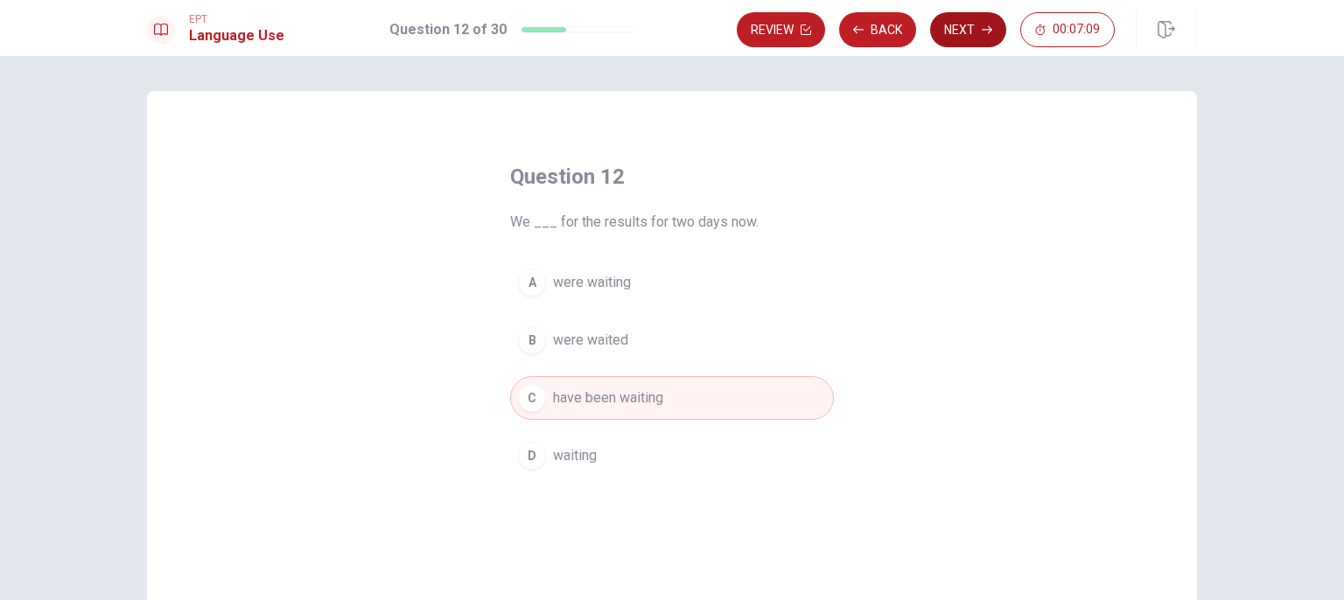
click at [977, 41] on button "Next" at bounding box center [968, 29] width 76 height 35
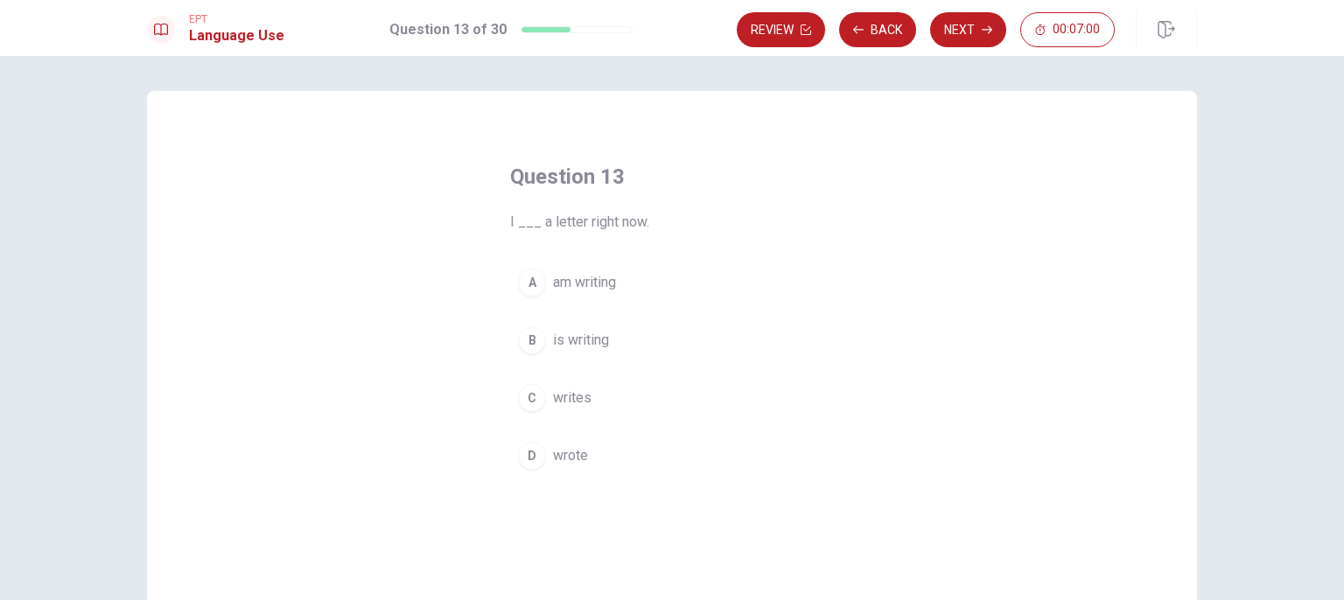
click at [611, 286] on span "am writing" at bounding box center [584, 282] width 63 height 21
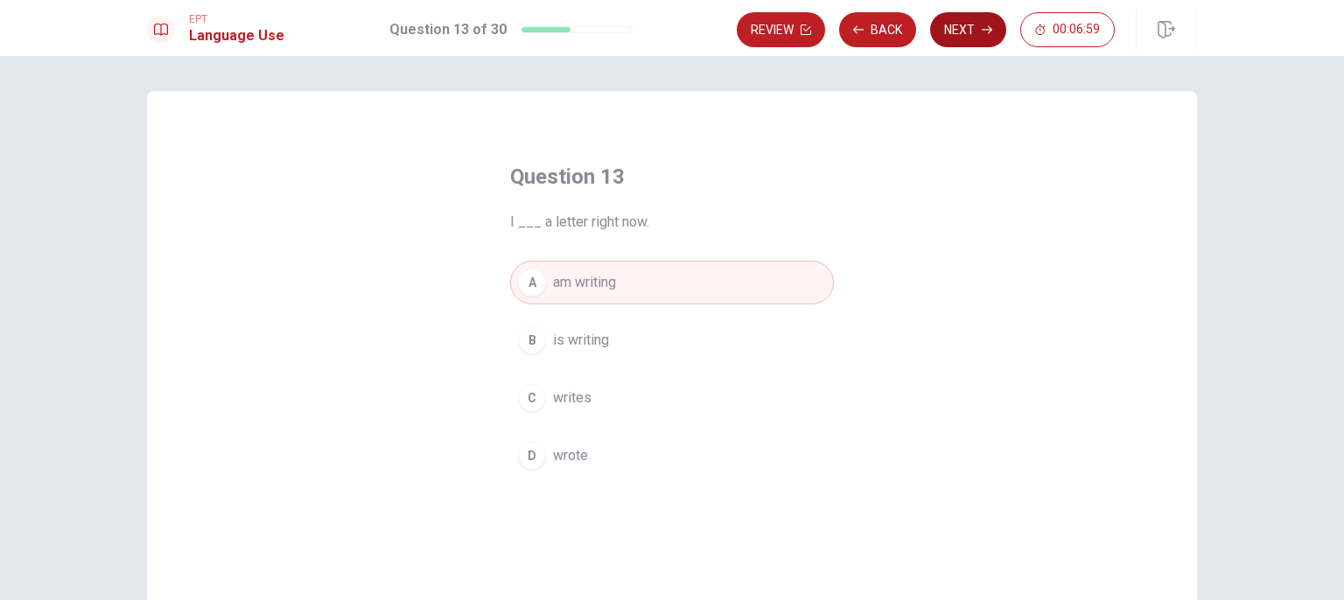
click at [943, 18] on button "Next" at bounding box center [968, 29] width 76 height 35
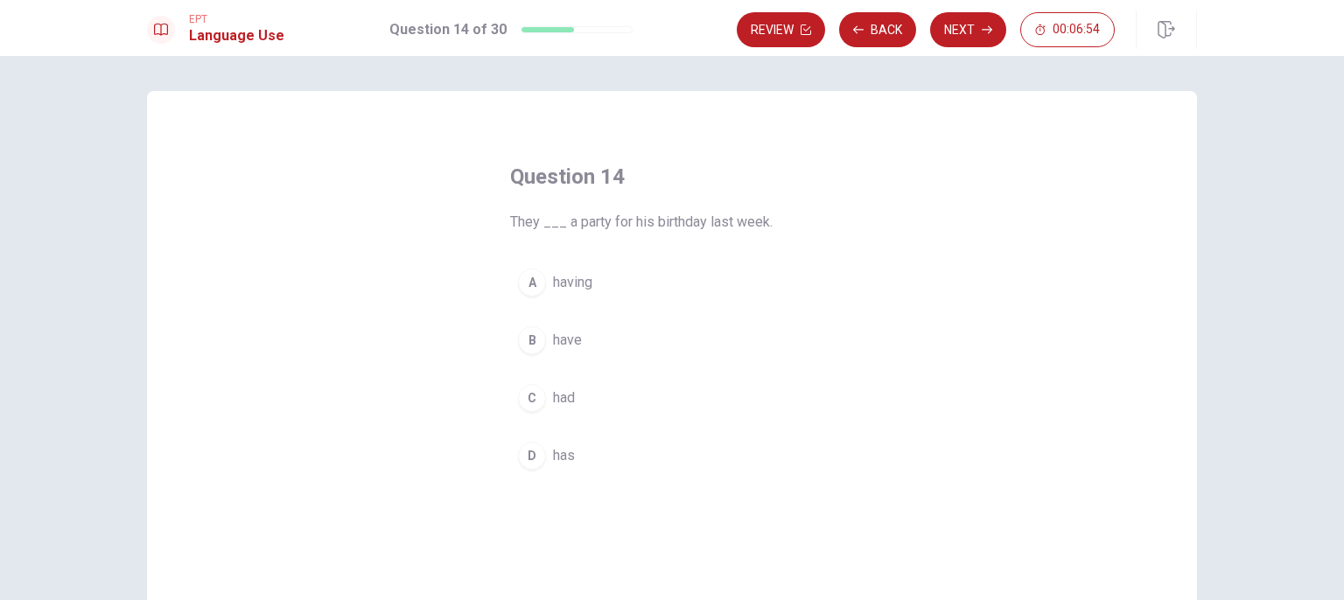
click at [621, 396] on button "C had" at bounding box center [672, 398] width 324 height 44
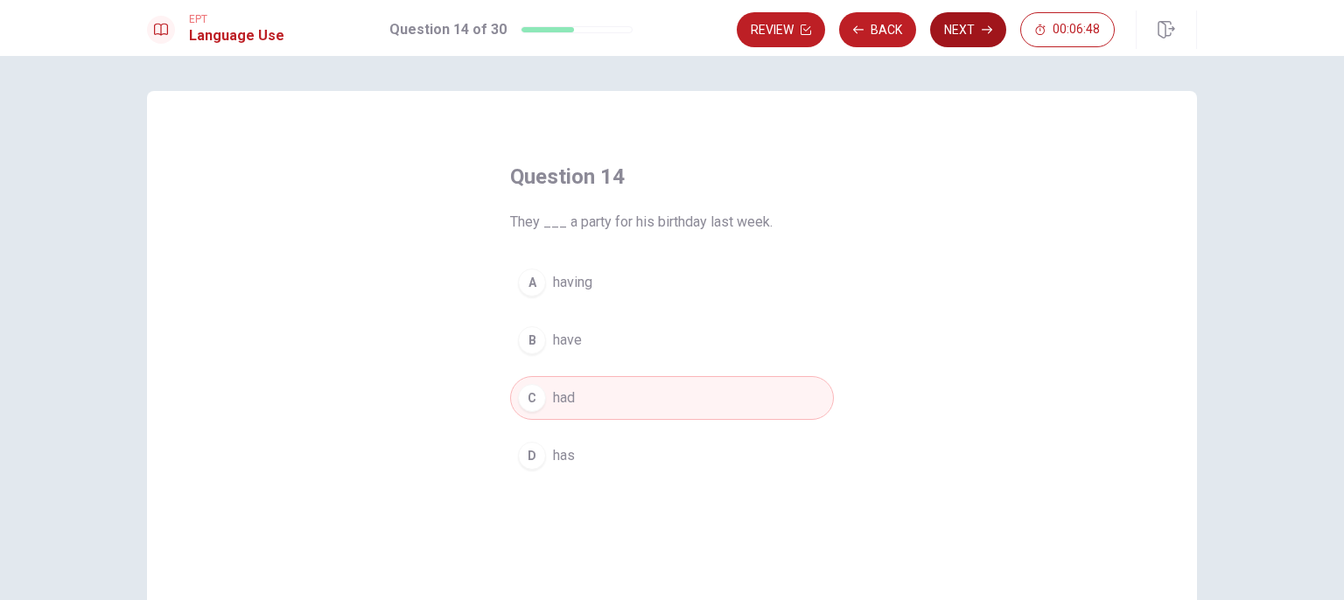
click at [970, 36] on button "Next" at bounding box center [968, 29] width 76 height 35
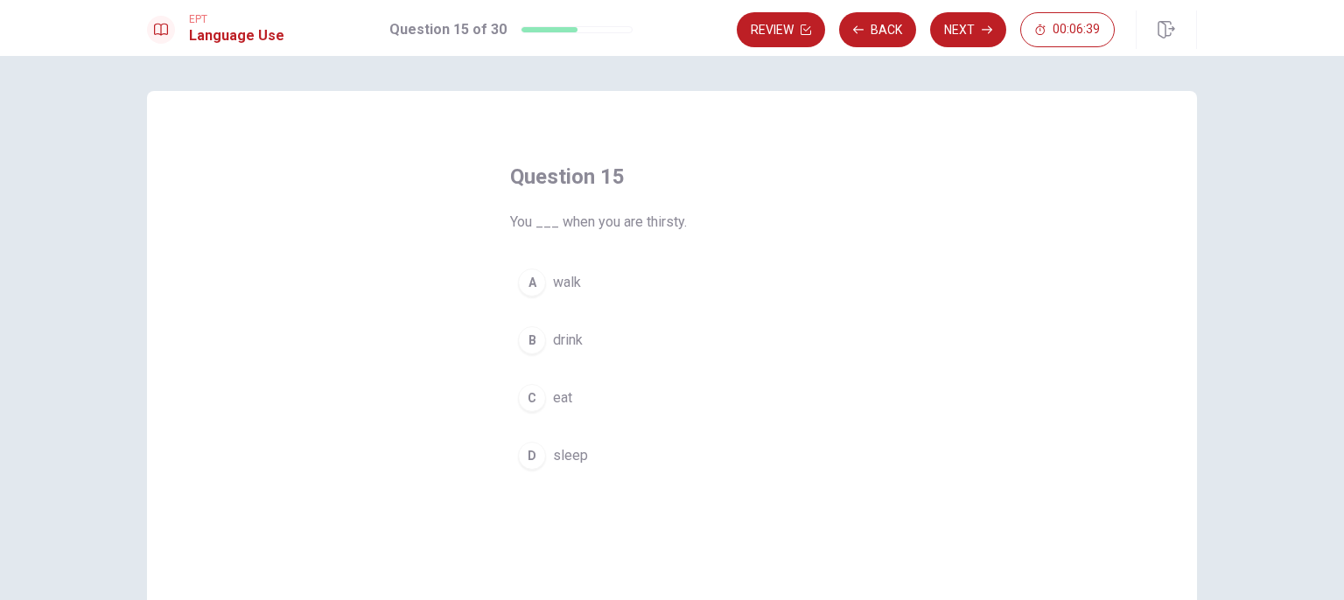
click at [627, 290] on button "A walk" at bounding box center [672, 283] width 324 height 44
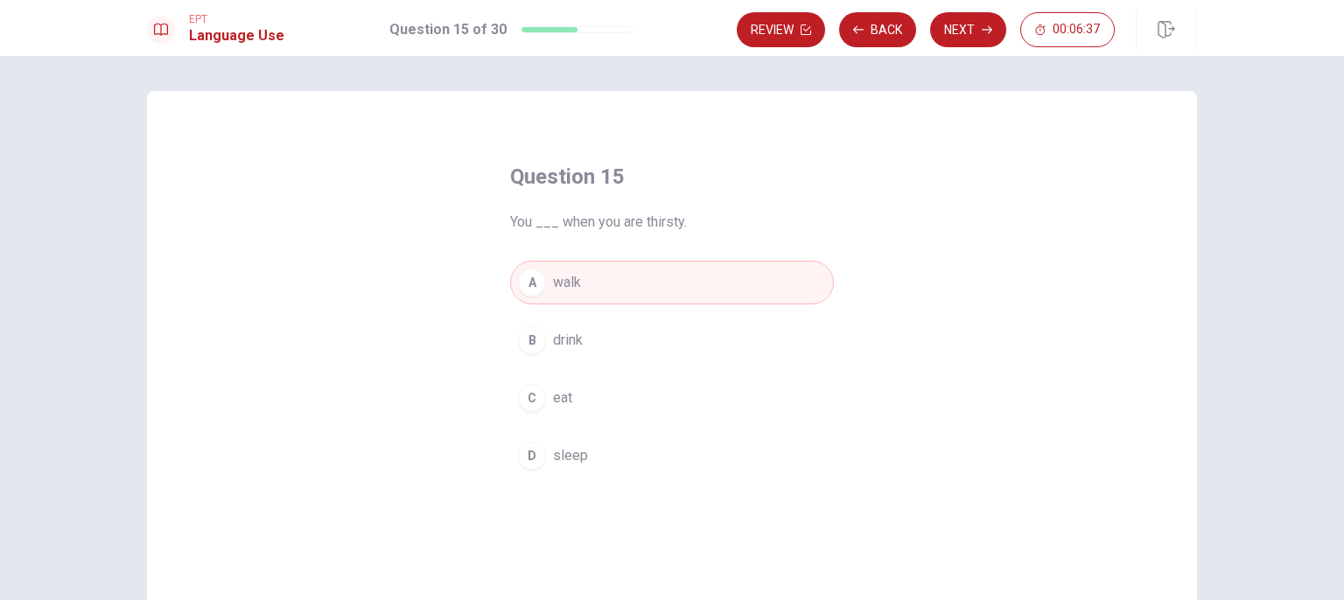
click at [776, 284] on button "A walk" at bounding box center [672, 283] width 324 height 44
click at [700, 357] on button "B drink" at bounding box center [672, 341] width 324 height 44
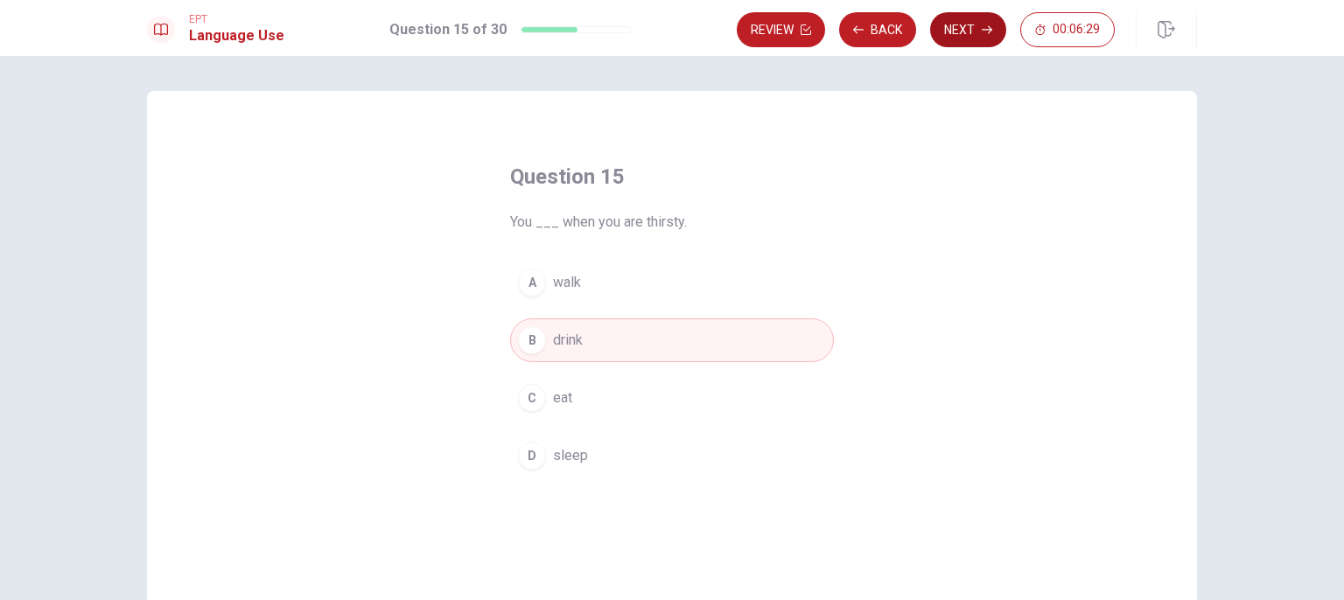
click at [973, 32] on button "Next" at bounding box center [968, 29] width 76 height 35
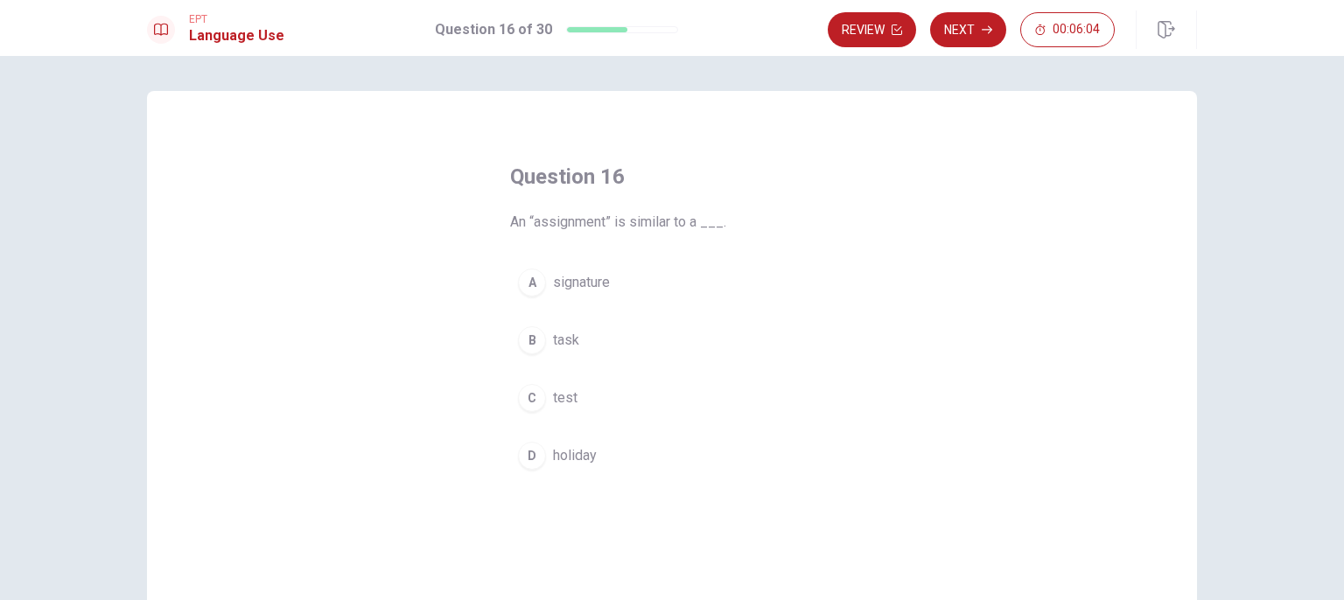
click at [567, 220] on span "An “assignment” is similar to a ___." at bounding box center [672, 222] width 324 height 21
click at [580, 355] on button "B task" at bounding box center [672, 341] width 324 height 44
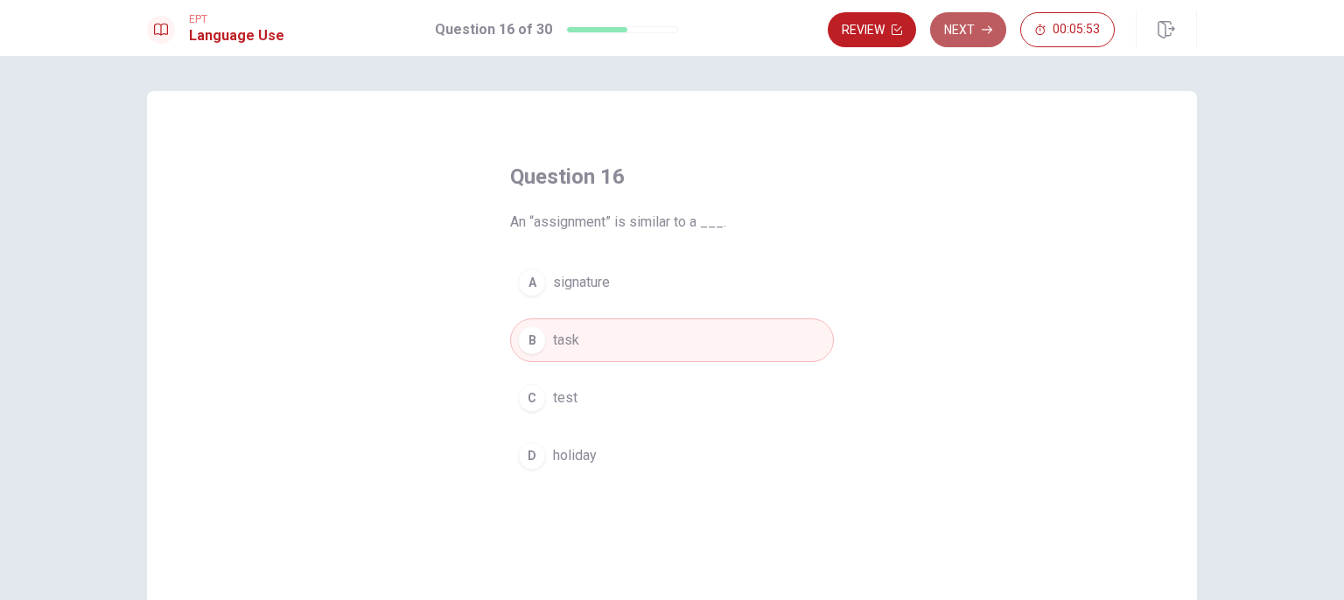
click at [970, 34] on button "Next" at bounding box center [968, 29] width 76 height 35
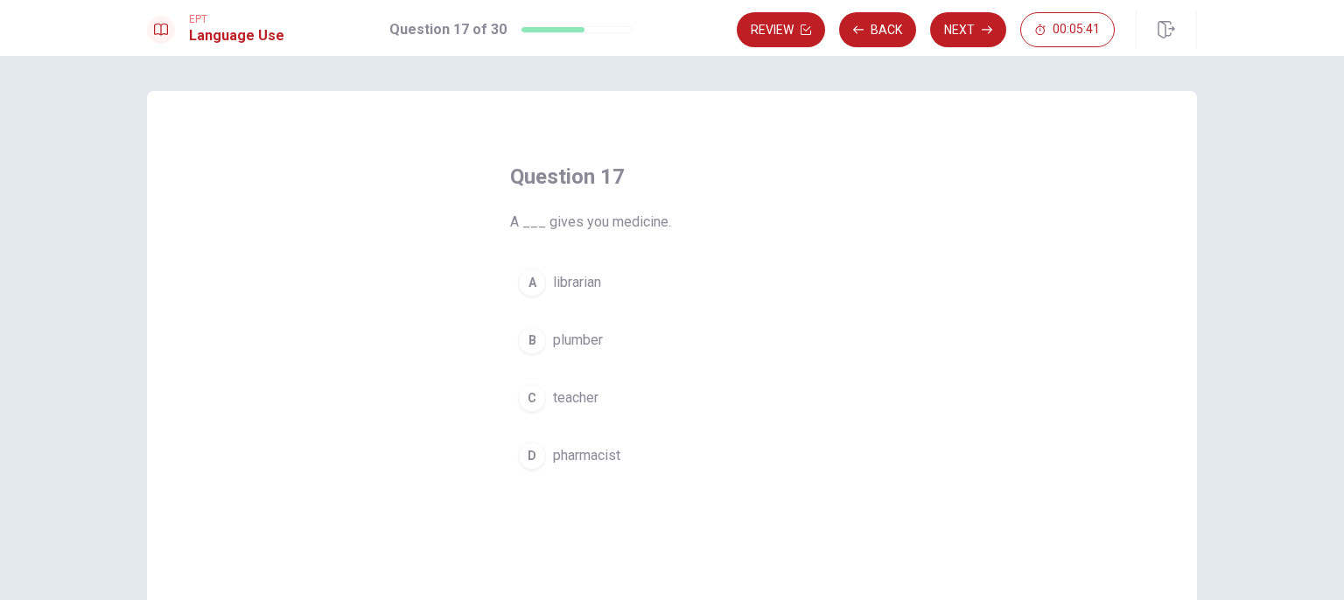
click at [628, 398] on button "C teacher" at bounding box center [672, 398] width 324 height 44
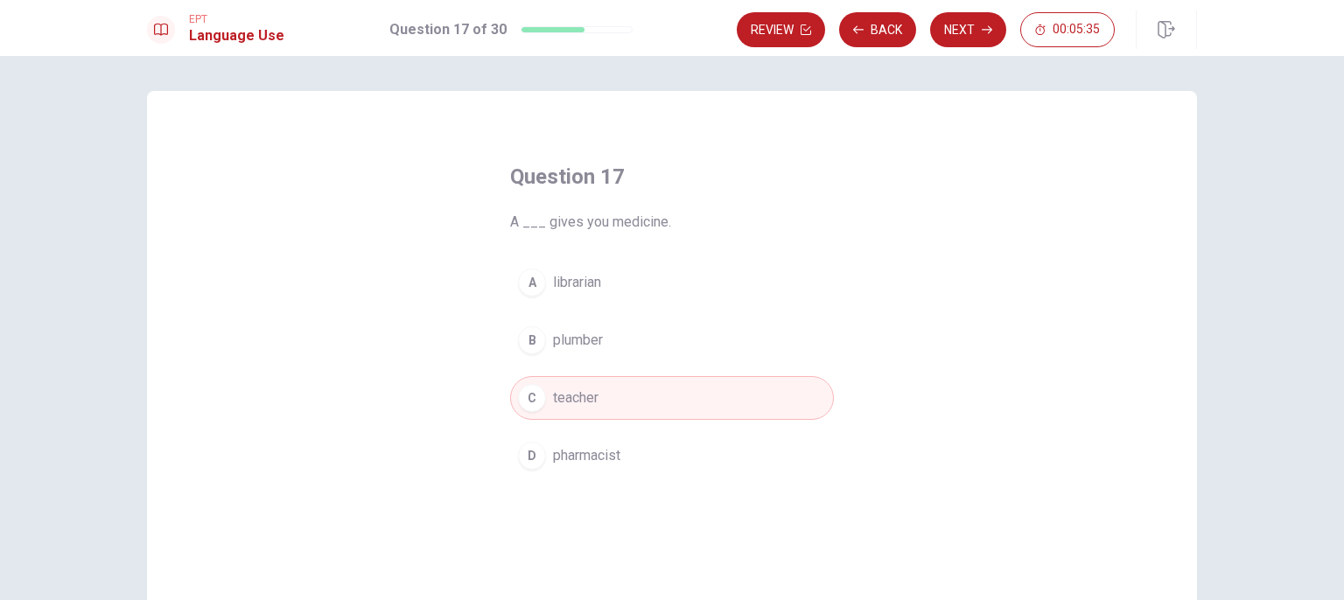
drag, startPoint x: 667, startPoint y: 457, endPoint x: 677, endPoint y: 438, distance: 21.9
click at [664, 460] on button "D pharmacist" at bounding box center [672, 456] width 324 height 44
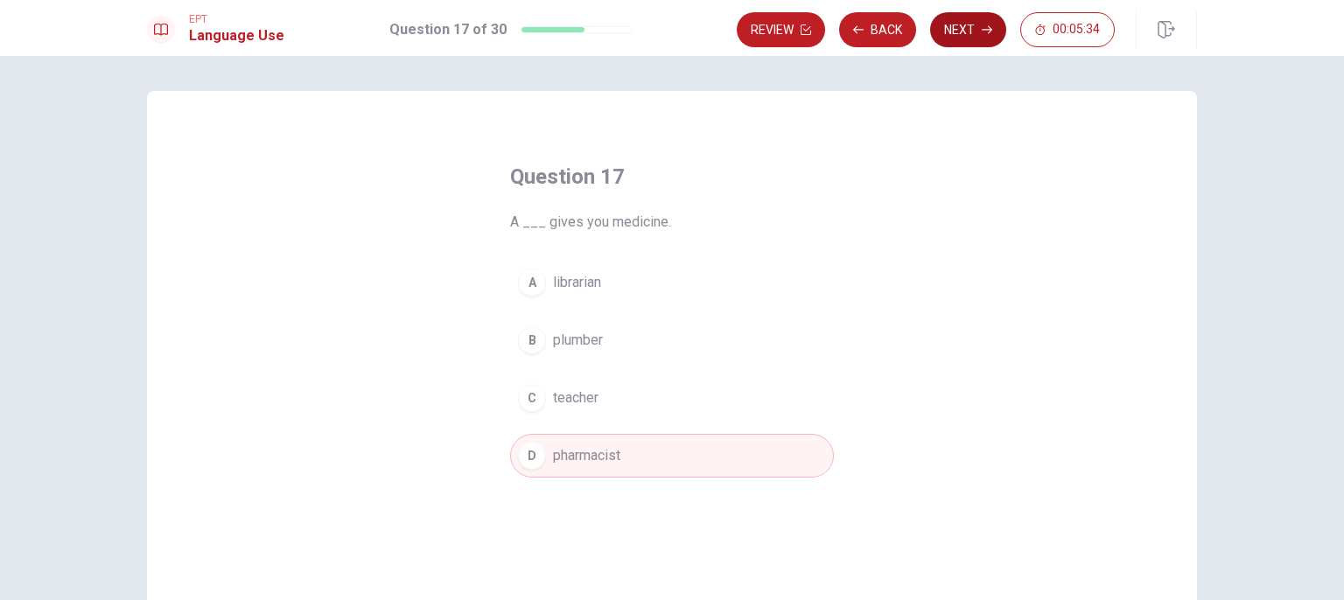
click at [963, 39] on button "Next" at bounding box center [968, 29] width 76 height 35
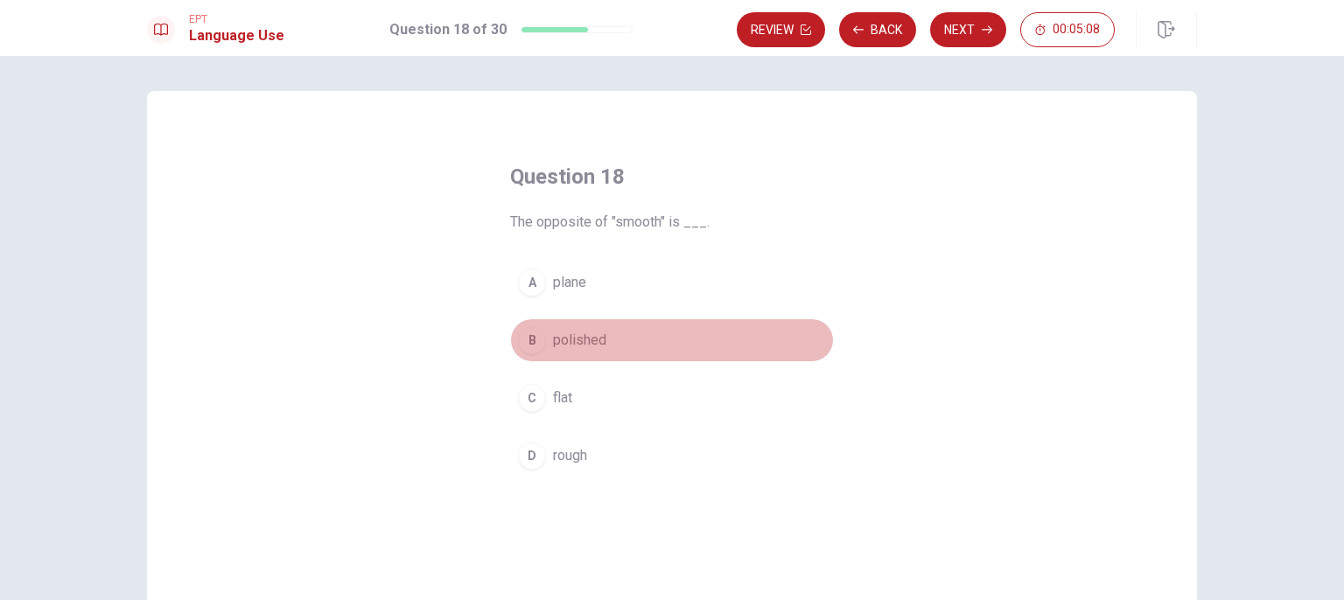
click at [699, 335] on button "B polished" at bounding box center [672, 341] width 324 height 44
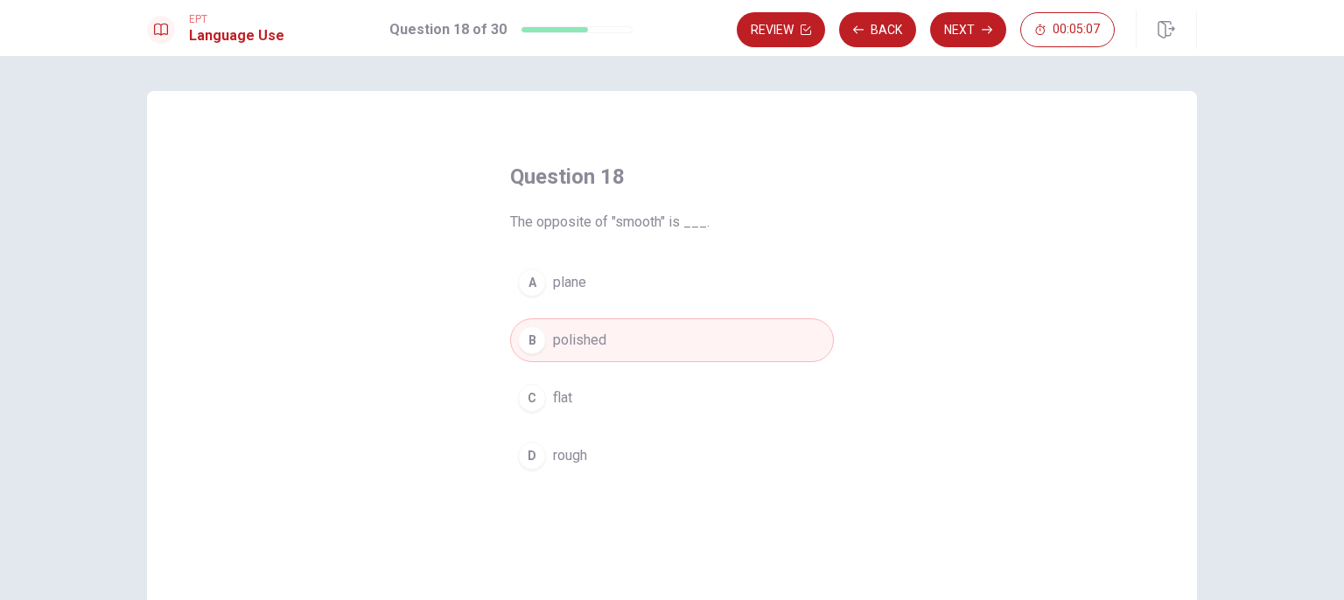
click at [699, 335] on button "B polished" at bounding box center [672, 341] width 324 height 44
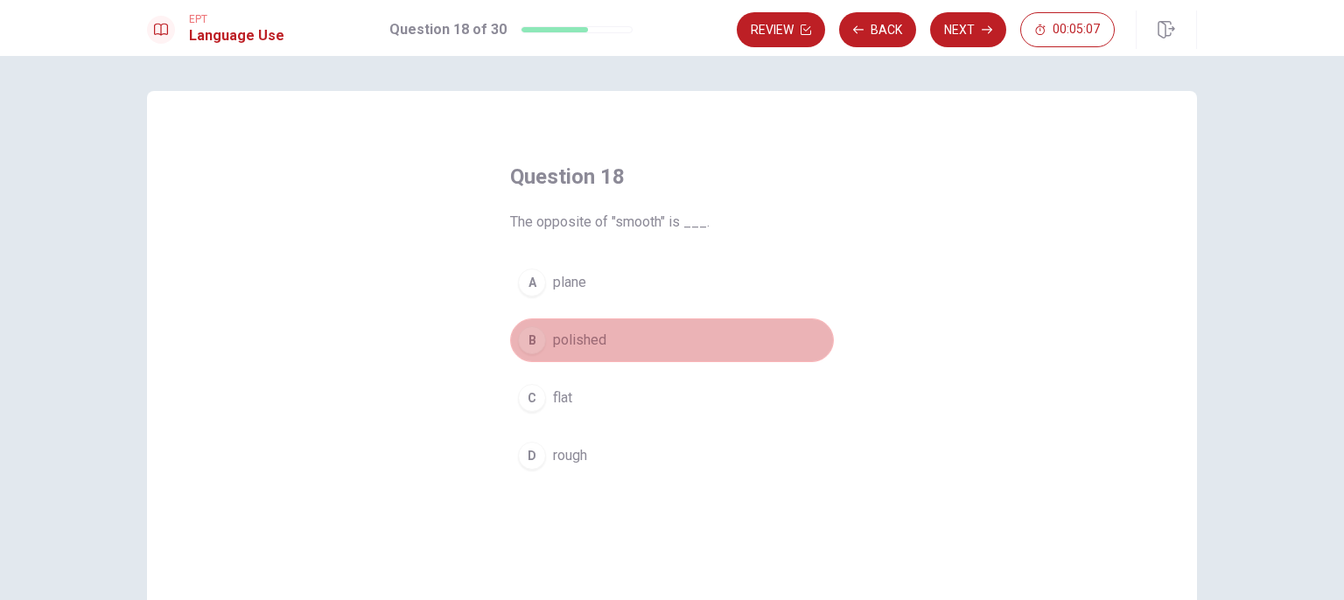
click at [699, 335] on button "B polished" at bounding box center [672, 341] width 324 height 44
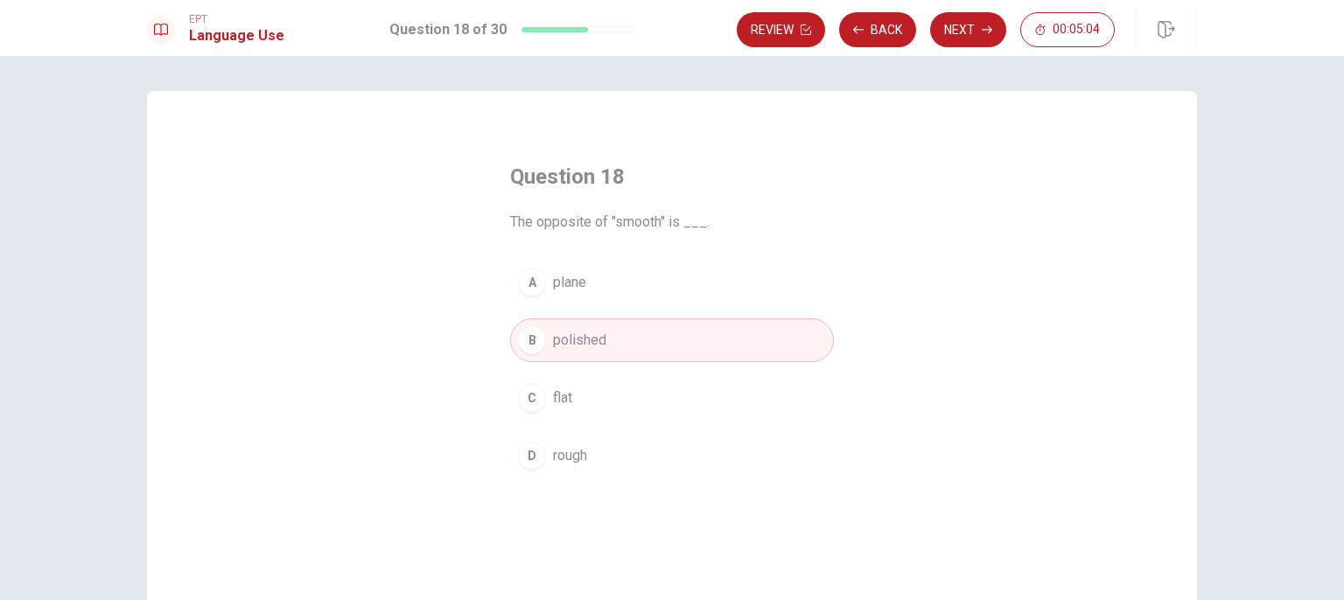
drag, startPoint x: 664, startPoint y: 463, endPoint x: 669, endPoint y: 454, distance: 9.8
click at [667, 463] on button "D rough" at bounding box center [672, 456] width 324 height 44
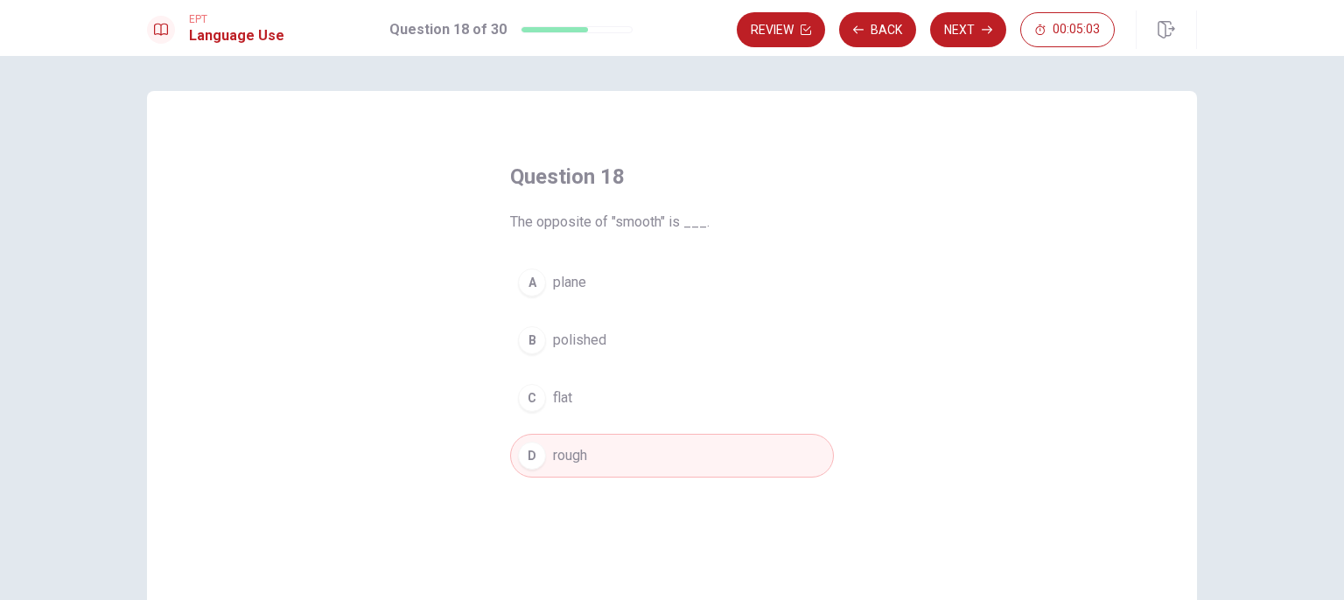
click at [981, 40] on button "Next" at bounding box center [968, 29] width 76 height 35
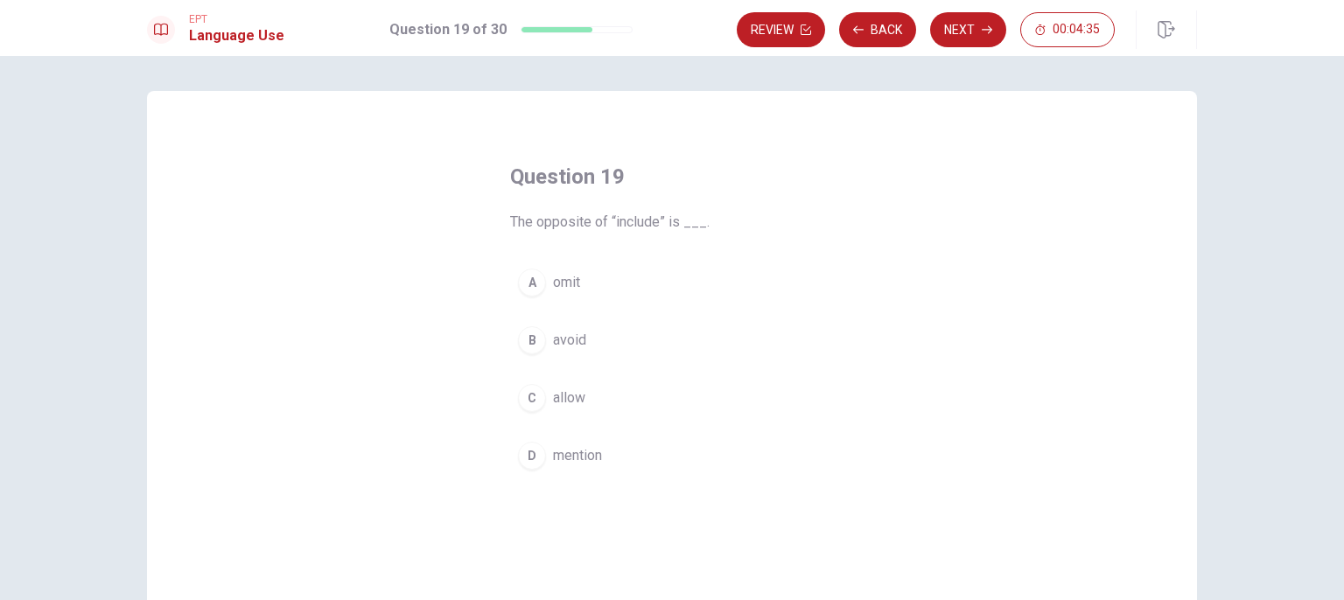
click at [597, 298] on button "A omit" at bounding box center [672, 283] width 324 height 44
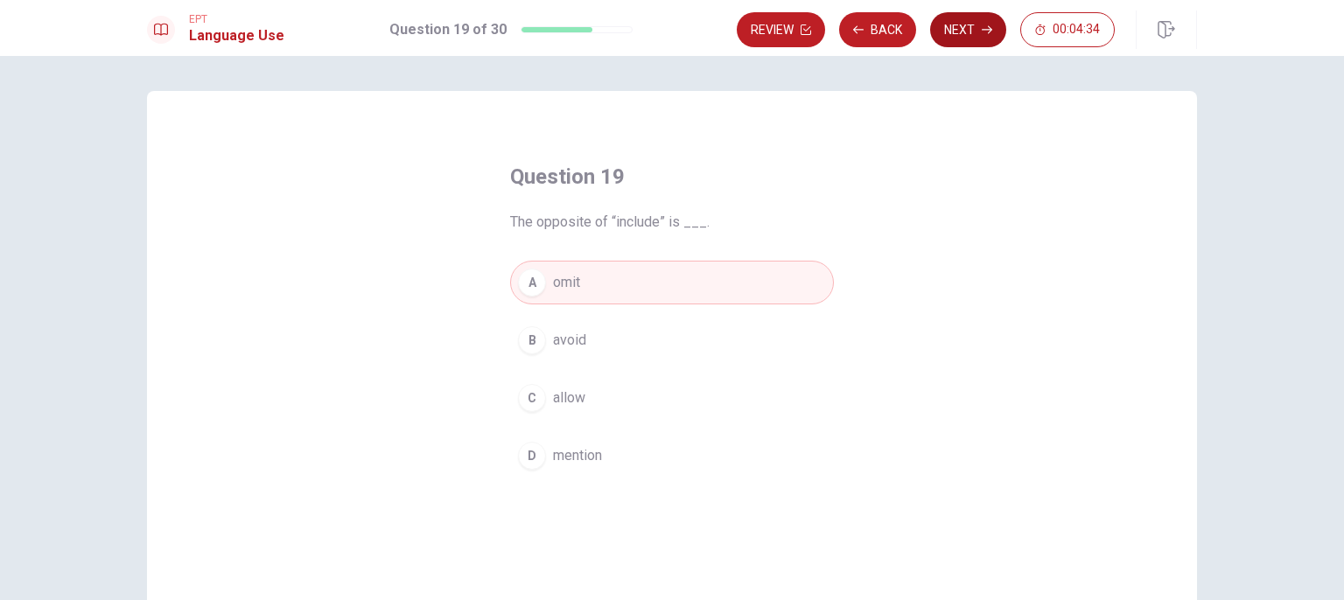
click at [970, 18] on button "Next" at bounding box center [968, 29] width 76 height 35
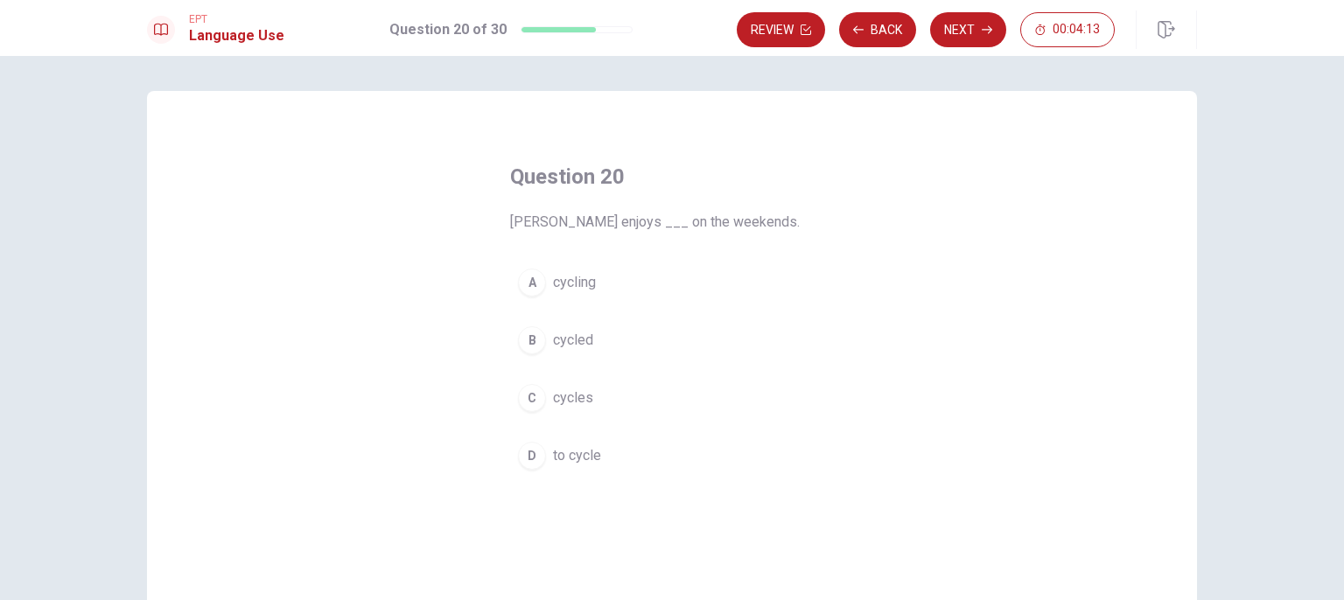
click at [443, 87] on div "Question 20 [PERSON_NAME] enjoys ___ on the weekends. A cycling B cycled C cycl…" at bounding box center [672, 328] width 1344 height 544
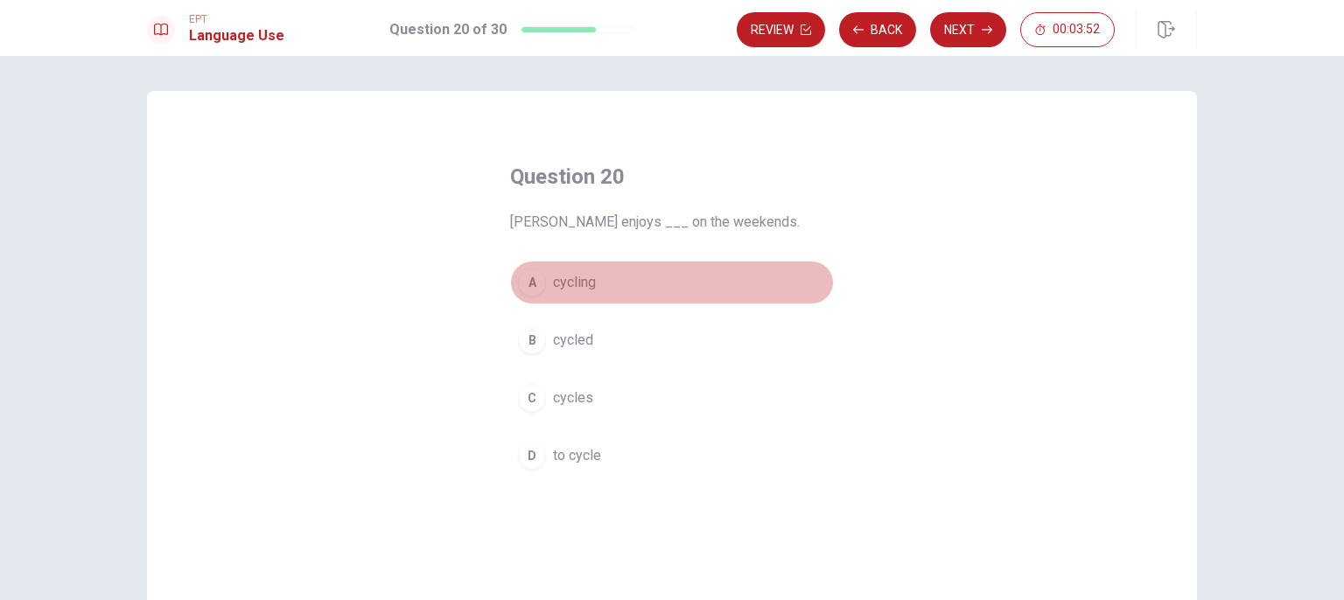
click at [625, 284] on button "A cycling" at bounding box center [672, 283] width 324 height 44
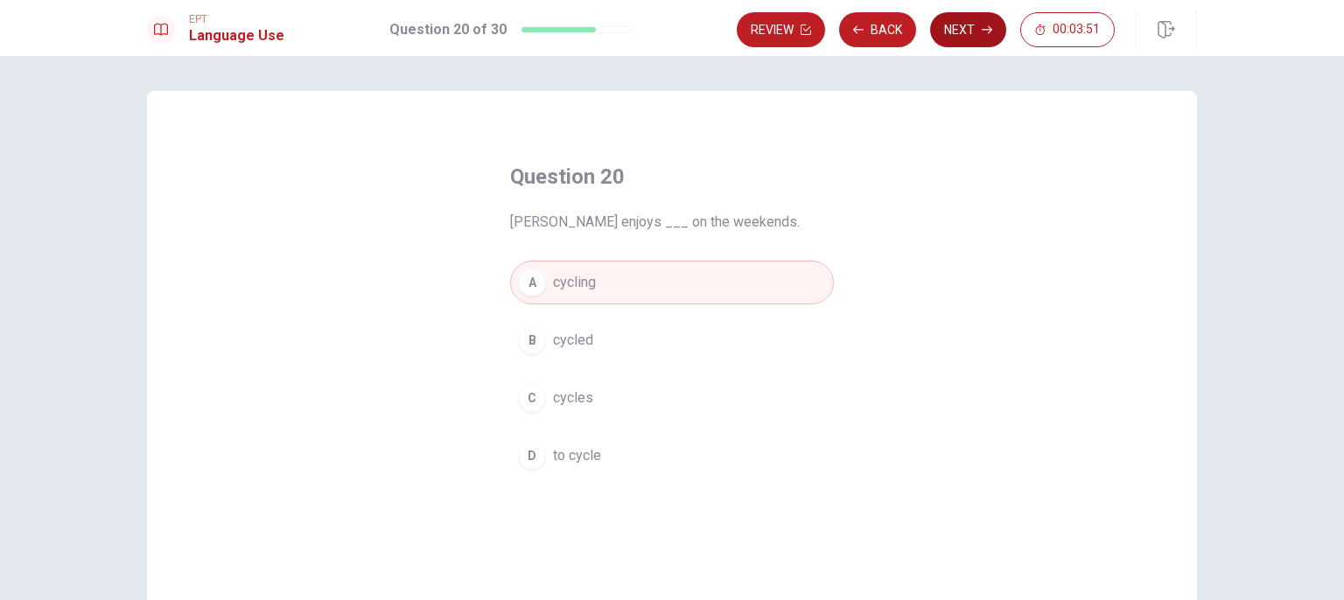
click at [975, 18] on button "Next" at bounding box center [968, 29] width 76 height 35
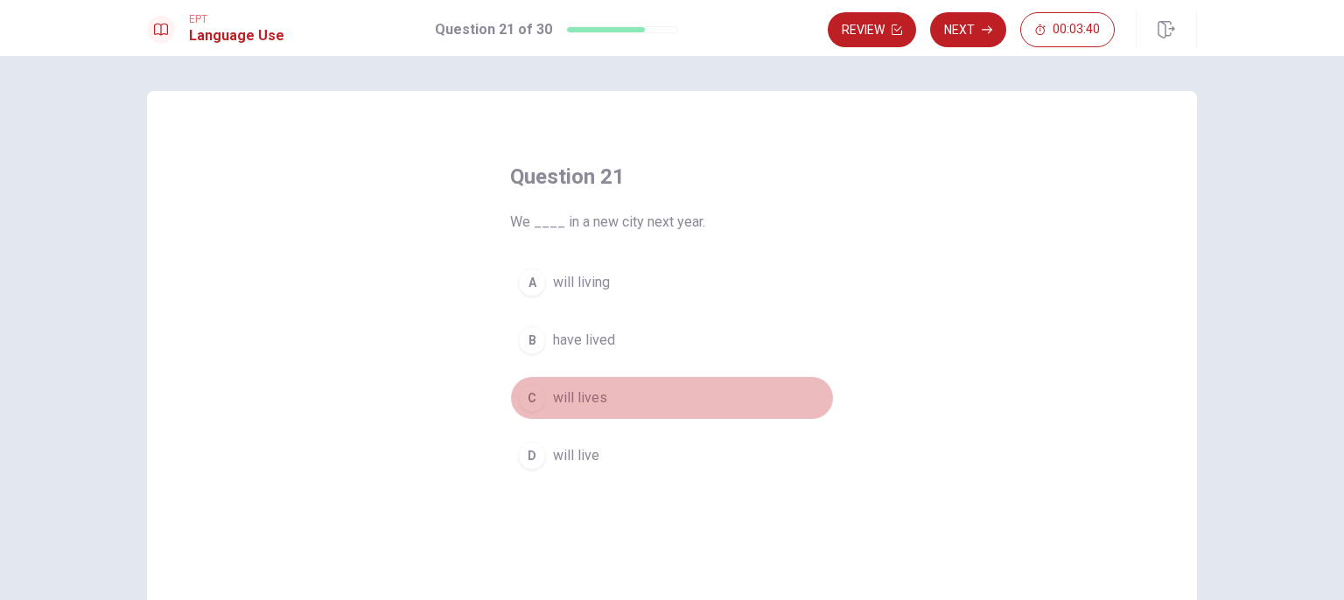
click at [646, 407] on button "C will lives" at bounding box center [672, 398] width 324 height 44
click at [646, 410] on button "C will lives" at bounding box center [672, 398] width 324 height 44
click at [639, 417] on button "C will lives" at bounding box center [672, 398] width 324 height 44
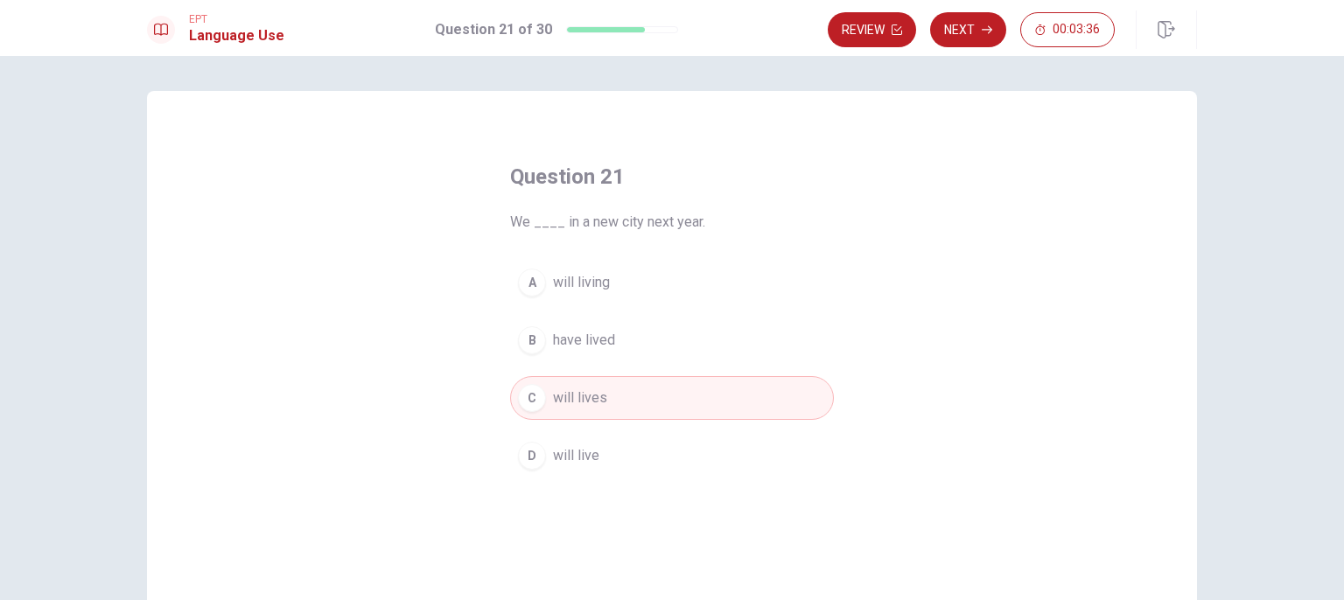
click at [545, 440] on button "D will live" at bounding box center [672, 456] width 324 height 44
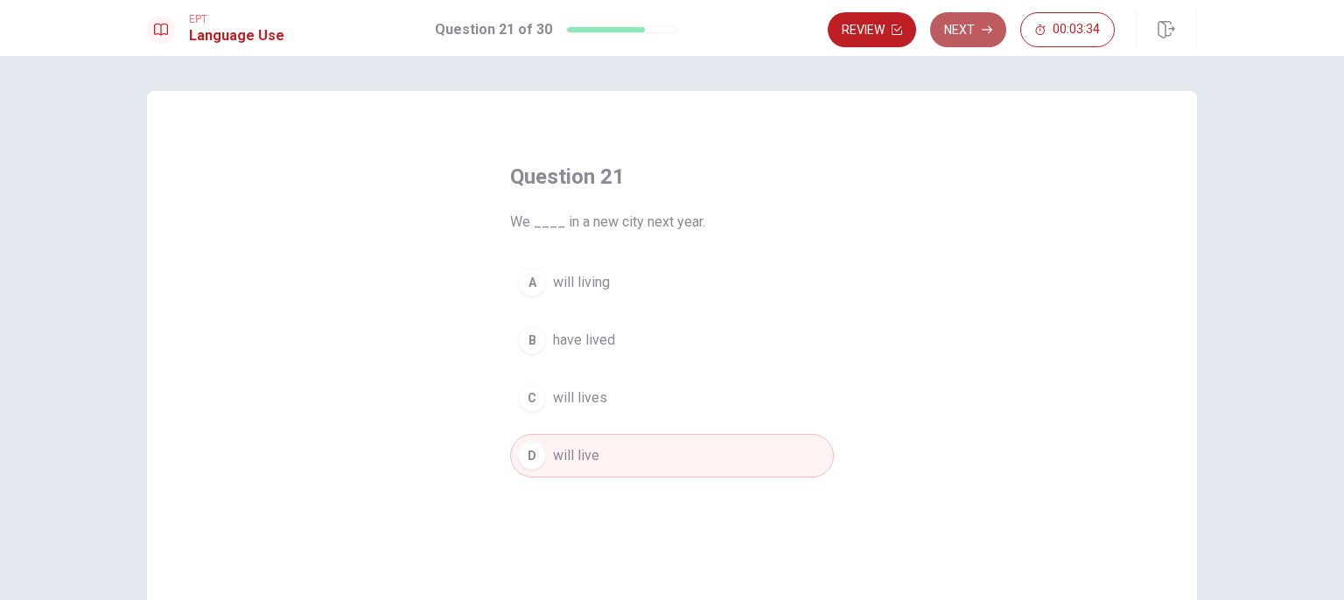
click at [977, 26] on button "Next" at bounding box center [968, 29] width 76 height 35
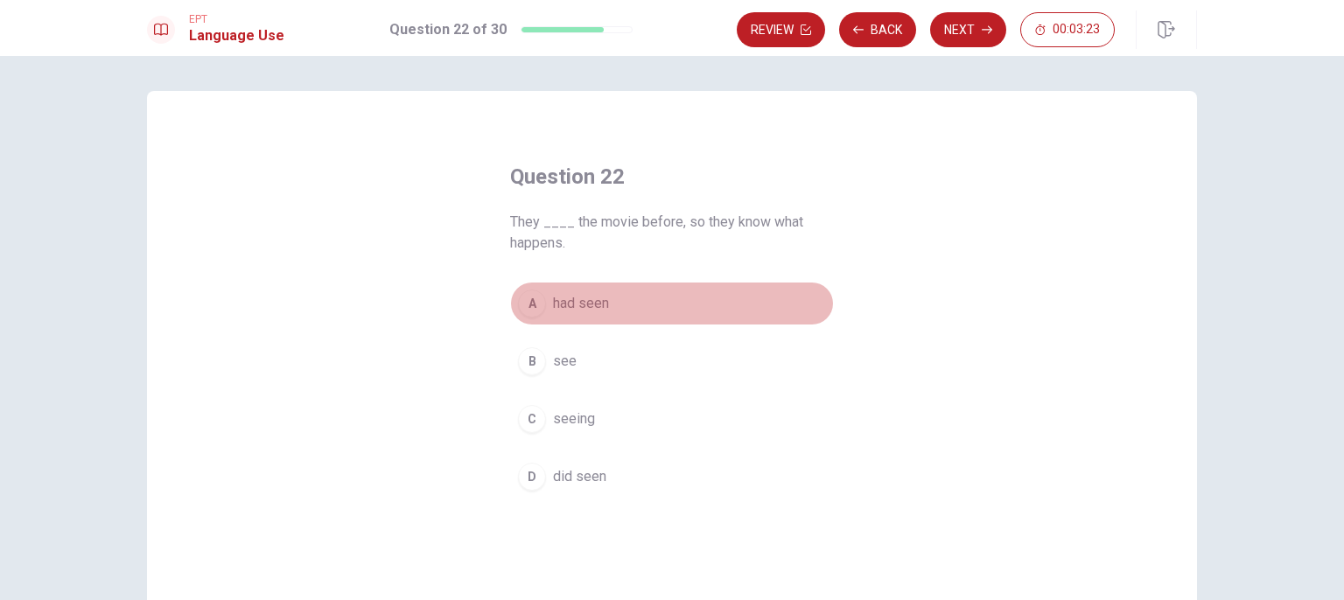
click at [655, 312] on button "A had seen" at bounding box center [672, 304] width 324 height 44
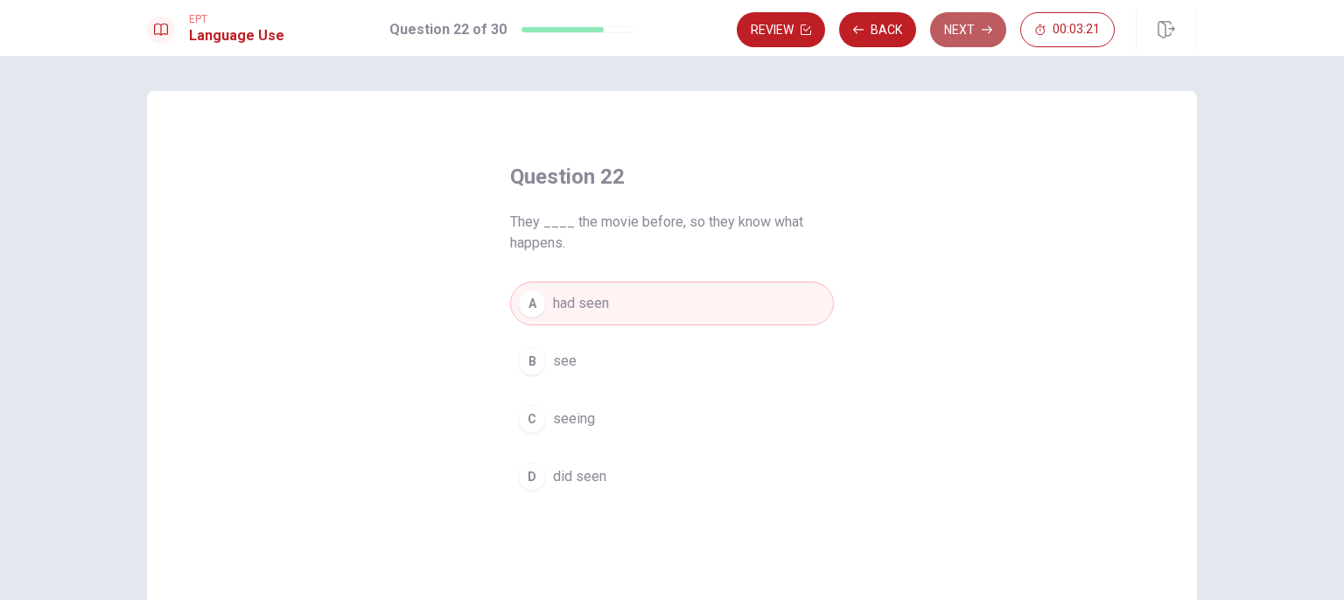
click at [946, 32] on button "Next" at bounding box center [968, 29] width 76 height 35
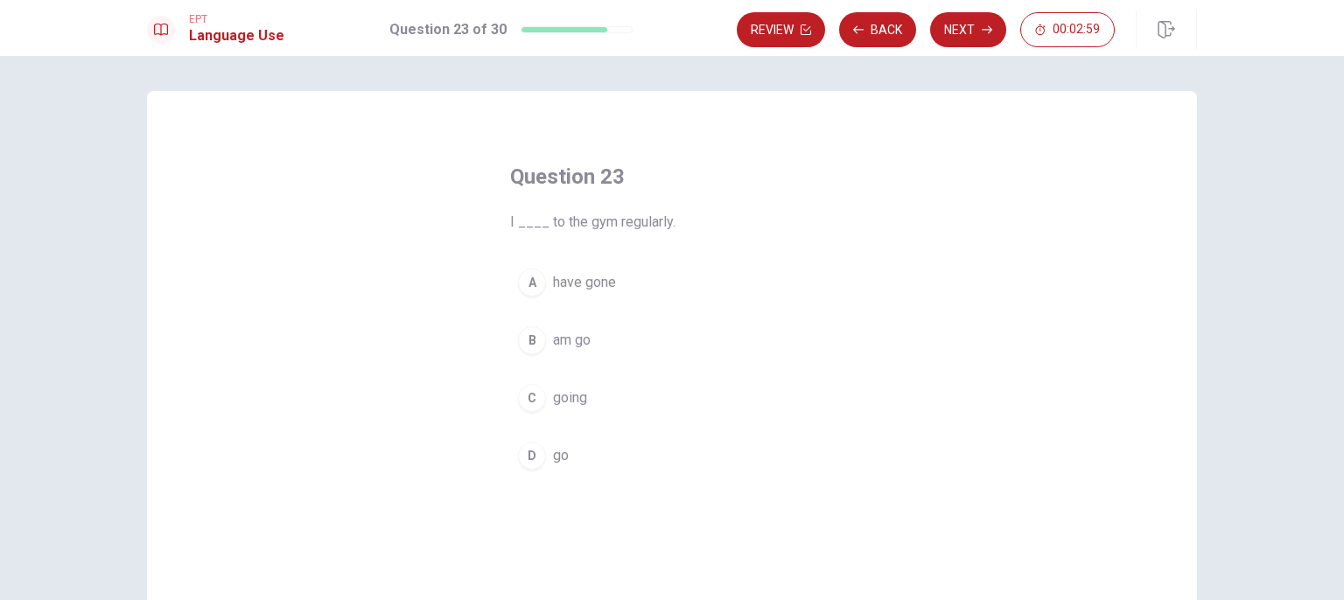
drag, startPoint x: 608, startPoint y: 445, endPoint x: 608, endPoint y: 434, distance: 11.4
click at [608, 445] on button "D go" at bounding box center [672, 456] width 324 height 44
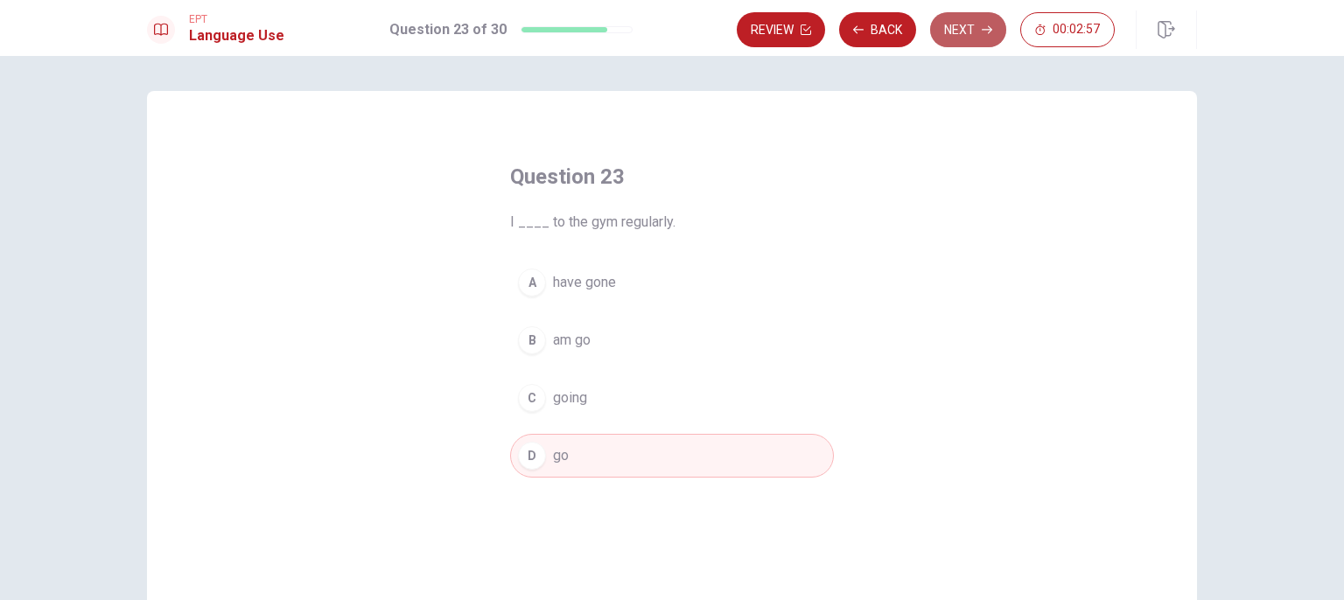
click at [965, 25] on button "Next" at bounding box center [968, 29] width 76 height 35
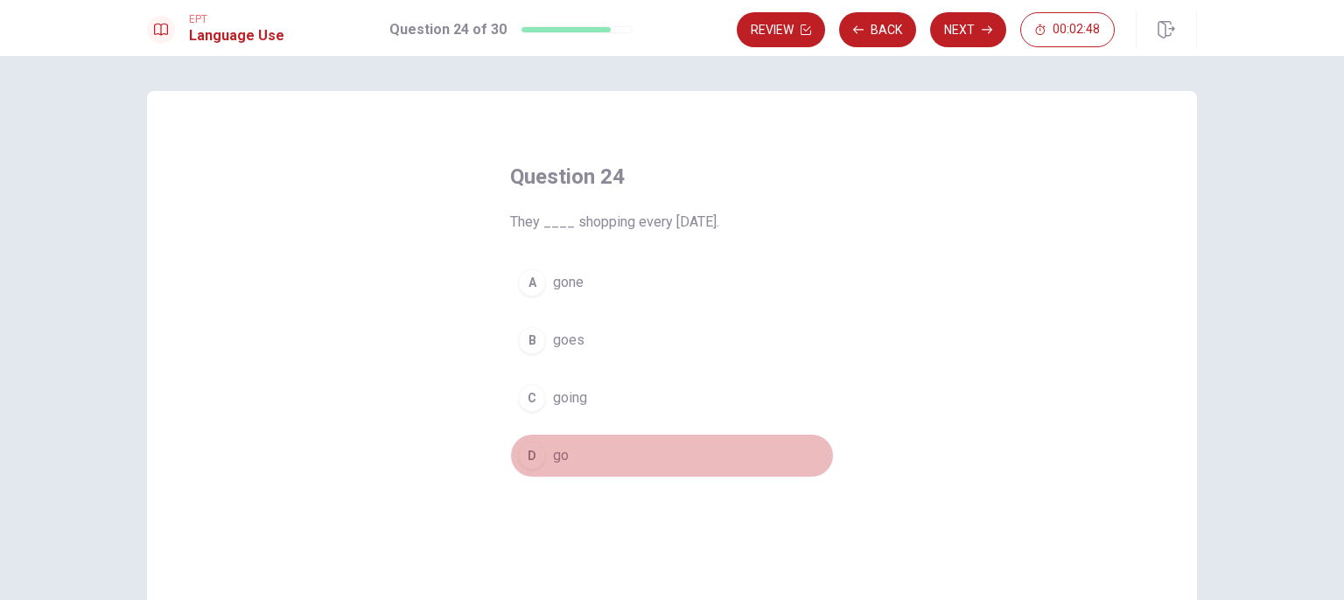
click at [592, 454] on button "D go" at bounding box center [672, 456] width 324 height 44
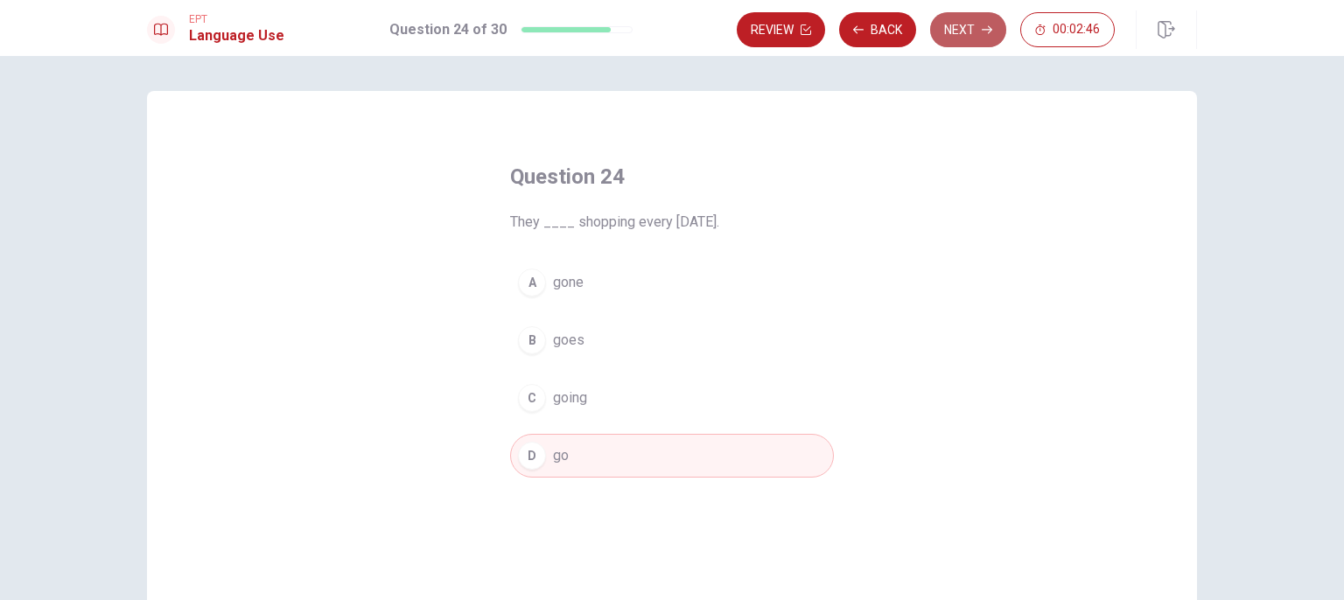
click at [970, 21] on button "Next" at bounding box center [968, 29] width 76 height 35
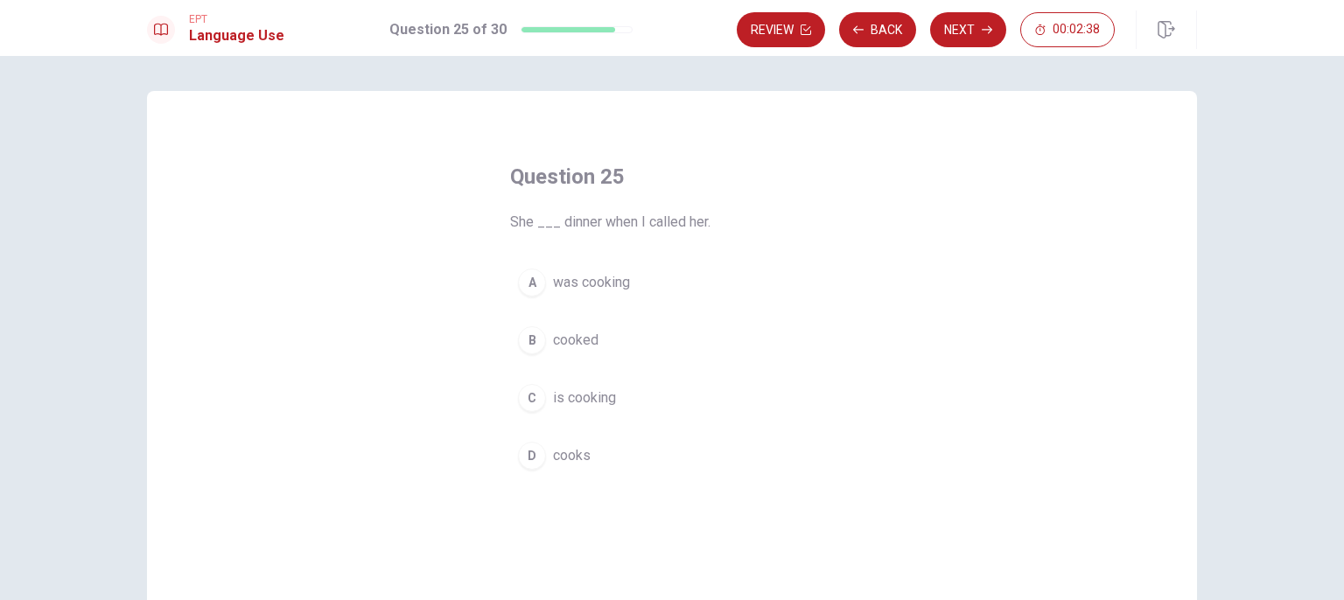
click at [663, 282] on button "A was cooking" at bounding box center [672, 283] width 324 height 44
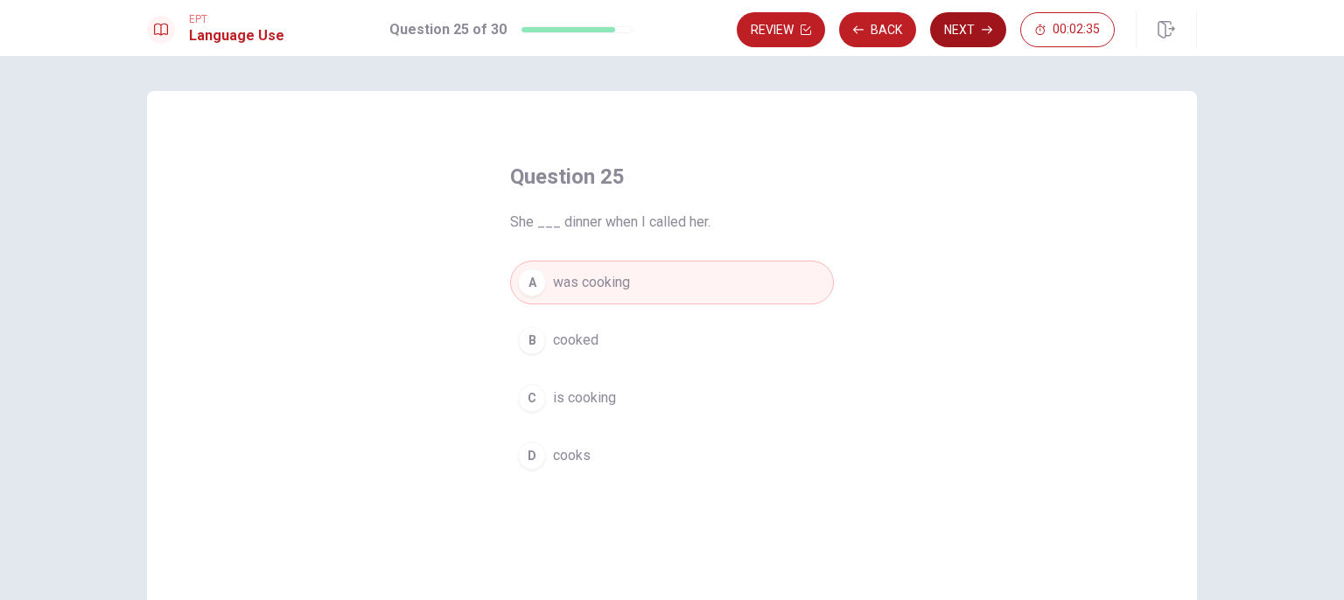
click at [963, 29] on button "Next" at bounding box center [968, 29] width 76 height 35
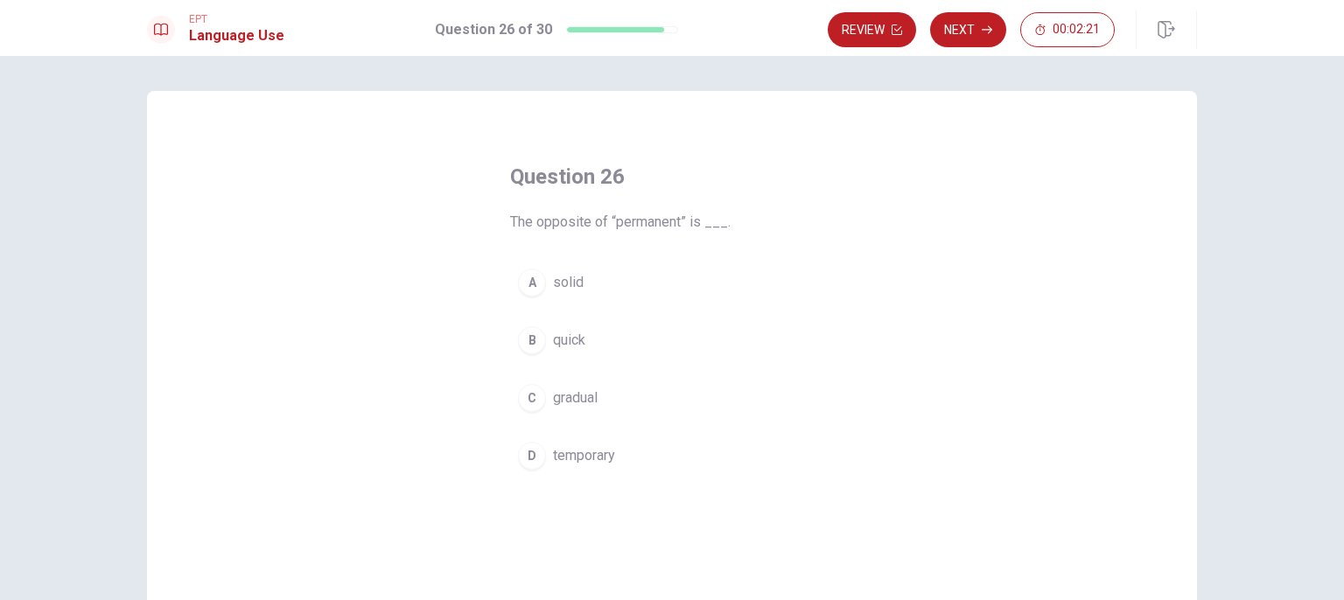
click at [684, 461] on button "D temporary" at bounding box center [672, 456] width 324 height 44
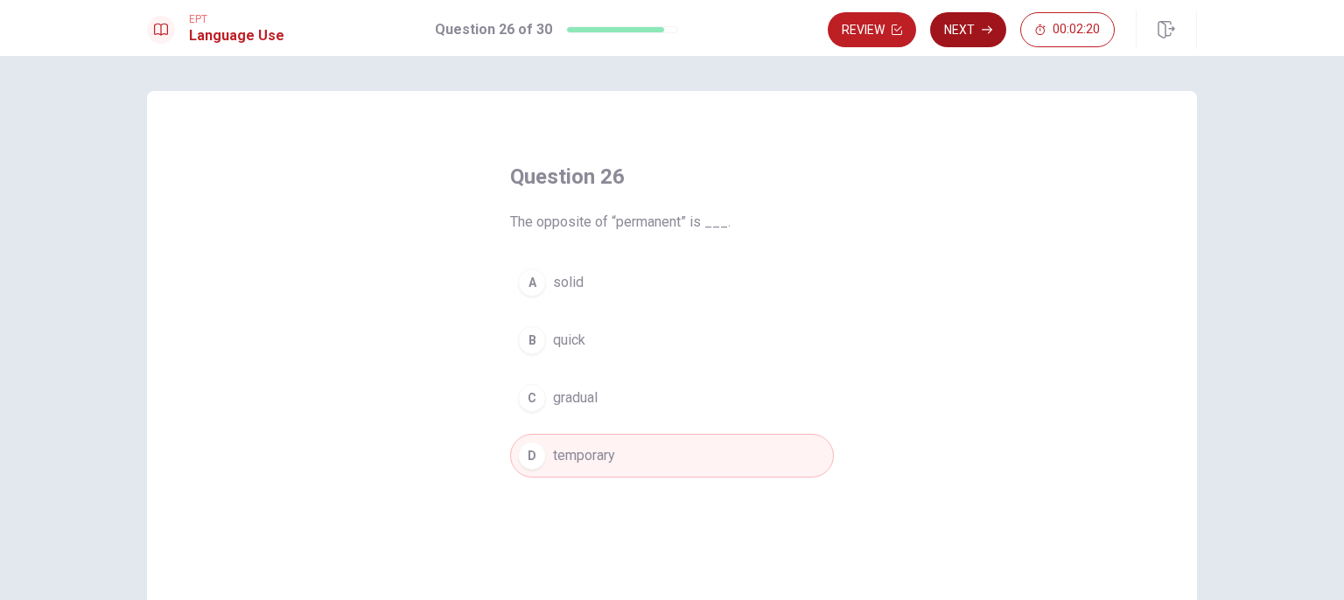
click at [980, 38] on button "Next" at bounding box center [968, 29] width 76 height 35
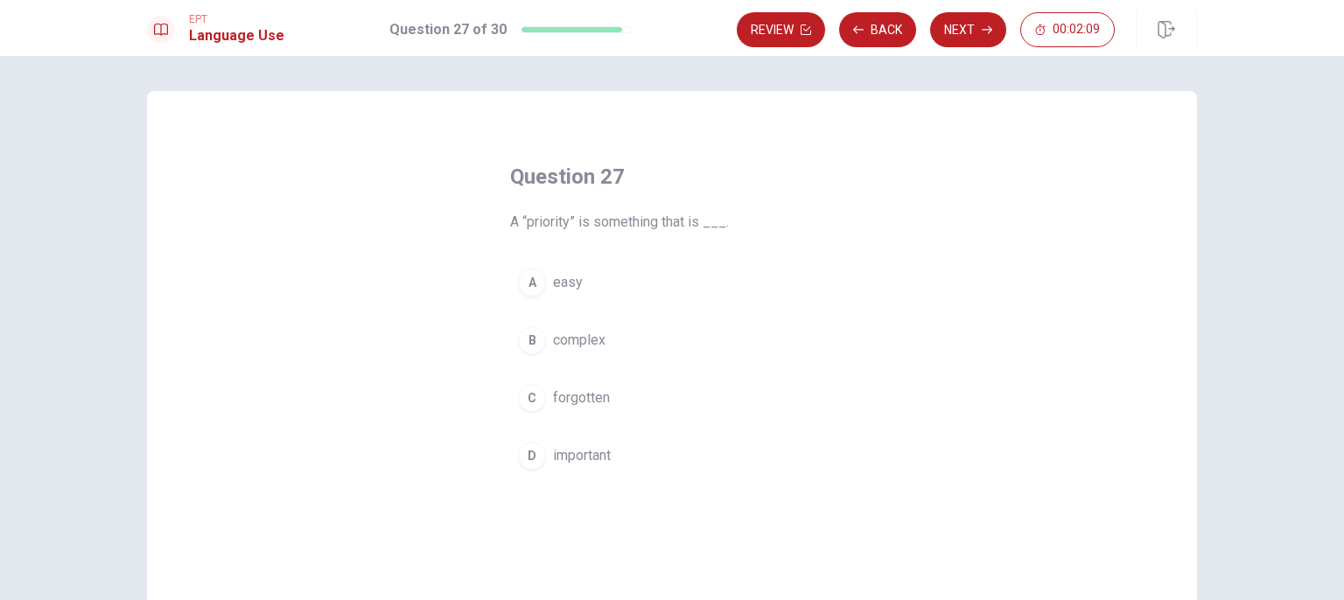
click at [583, 453] on span "important" at bounding box center [582, 455] width 58 height 21
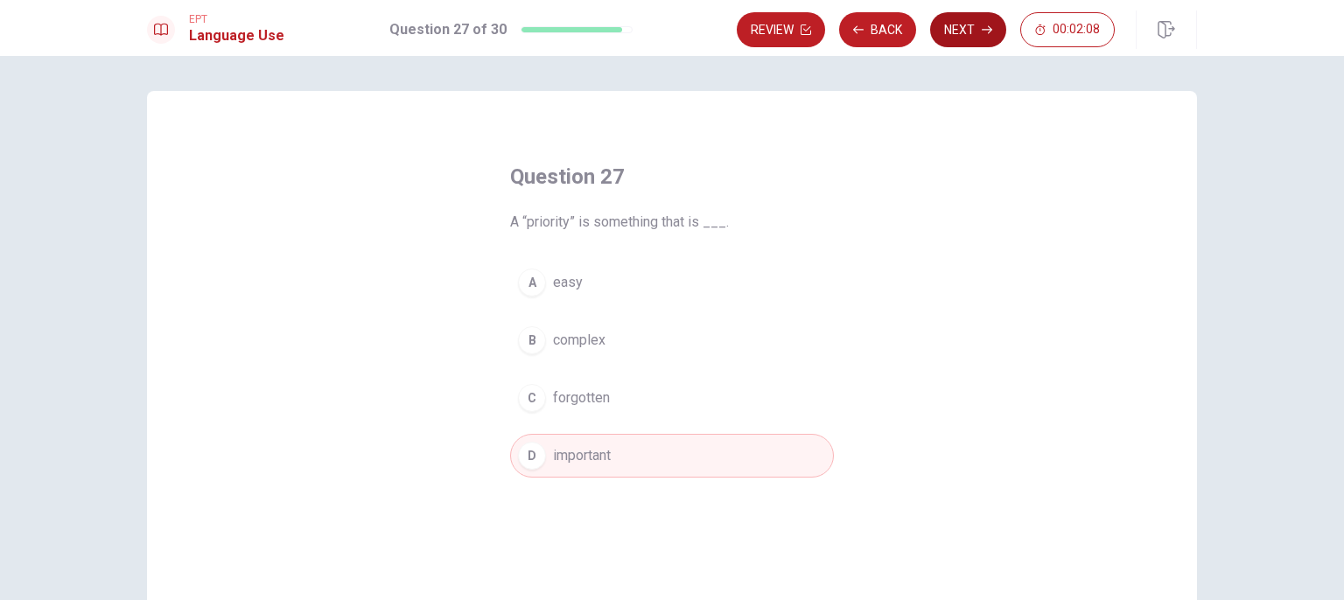
click at [966, 29] on button "Next" at bounding box center [968, 29] width 76 height 35
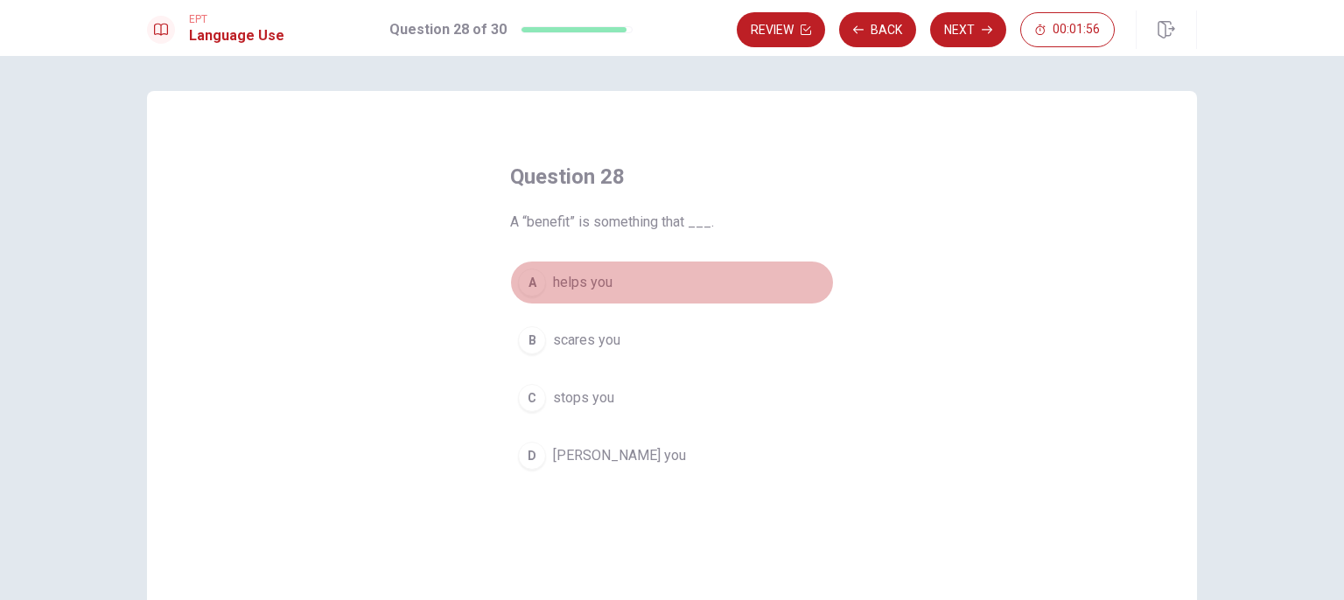
click at [614, 283] on button "A helps you" at bounding box center [672, 283] width 324 height 44
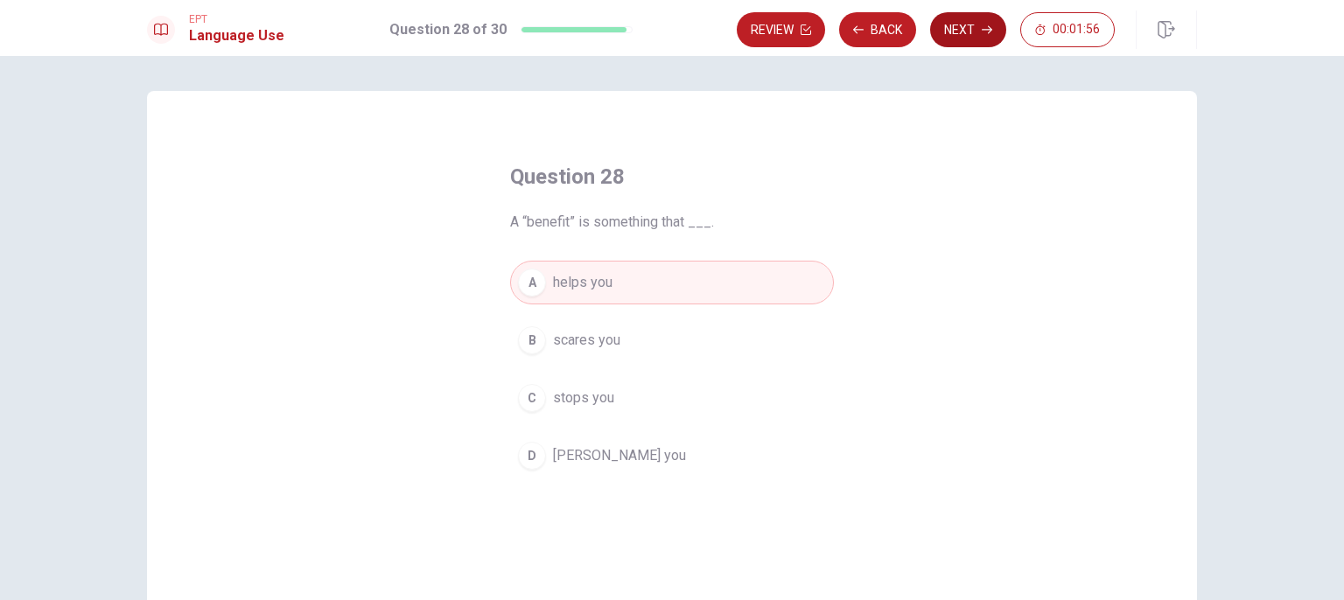
click at [963, 39] on button "Next" at bounding box center [968, 29] width 76 height 35
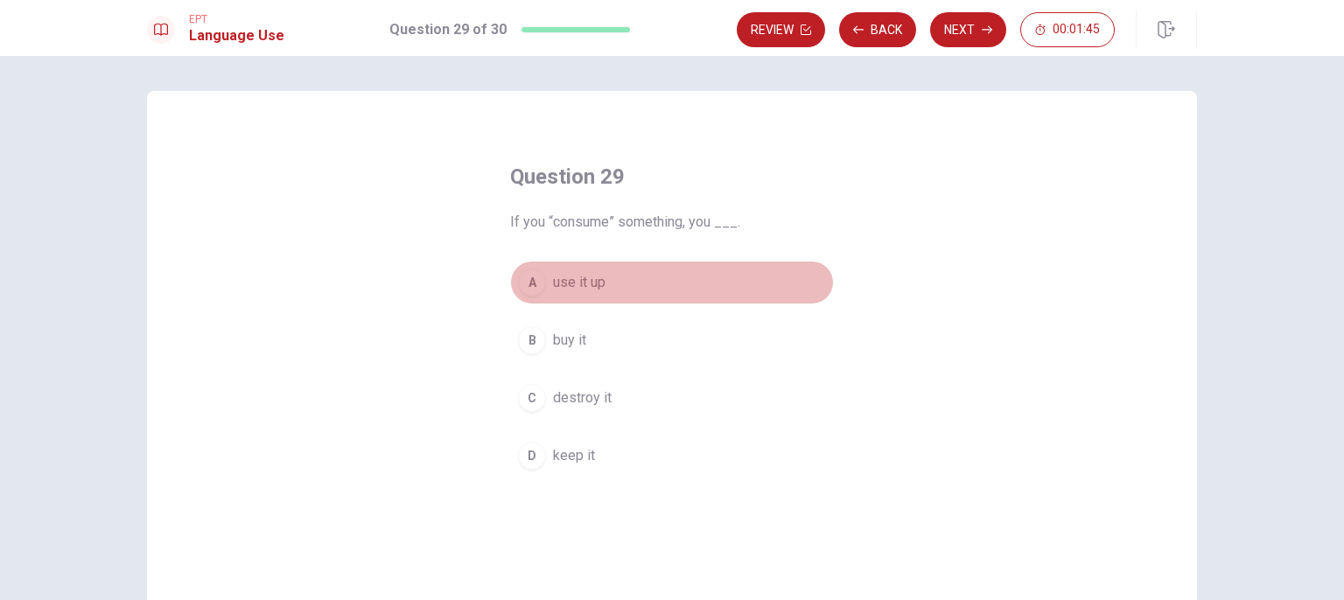
click at [592, 295] on button "A use it up" at bounding box center [672, 283] width 324 height 44
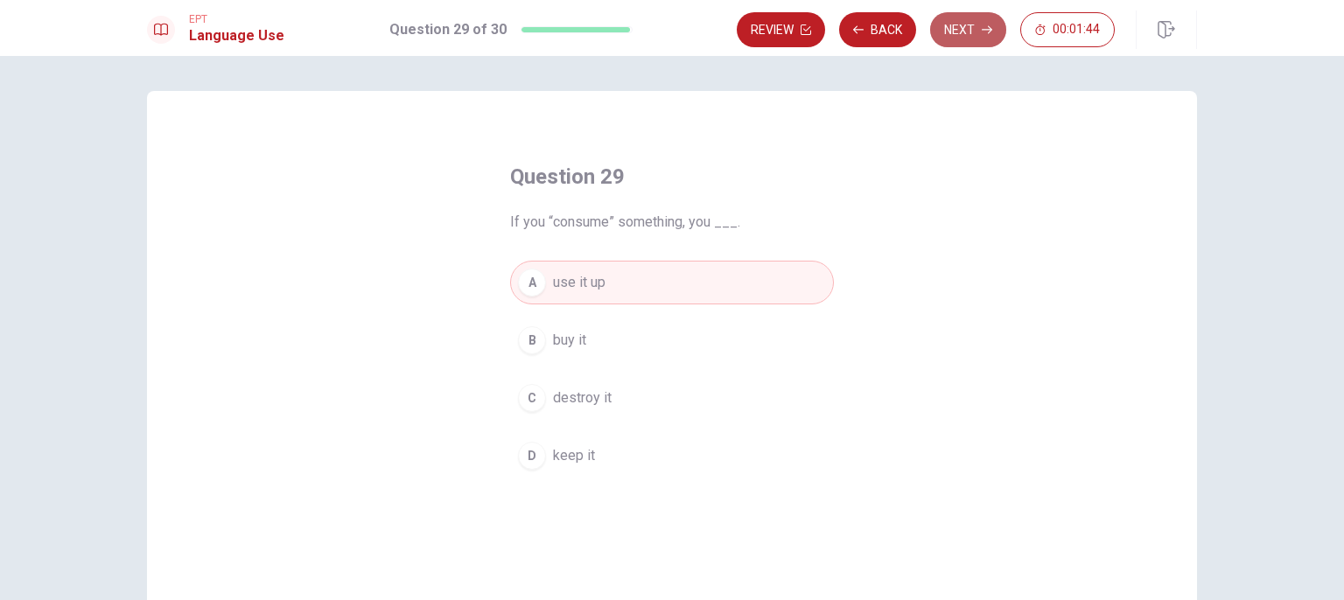
click at [989, 36] on button "Next" at bounding box center [968, 29] width 76 height 35
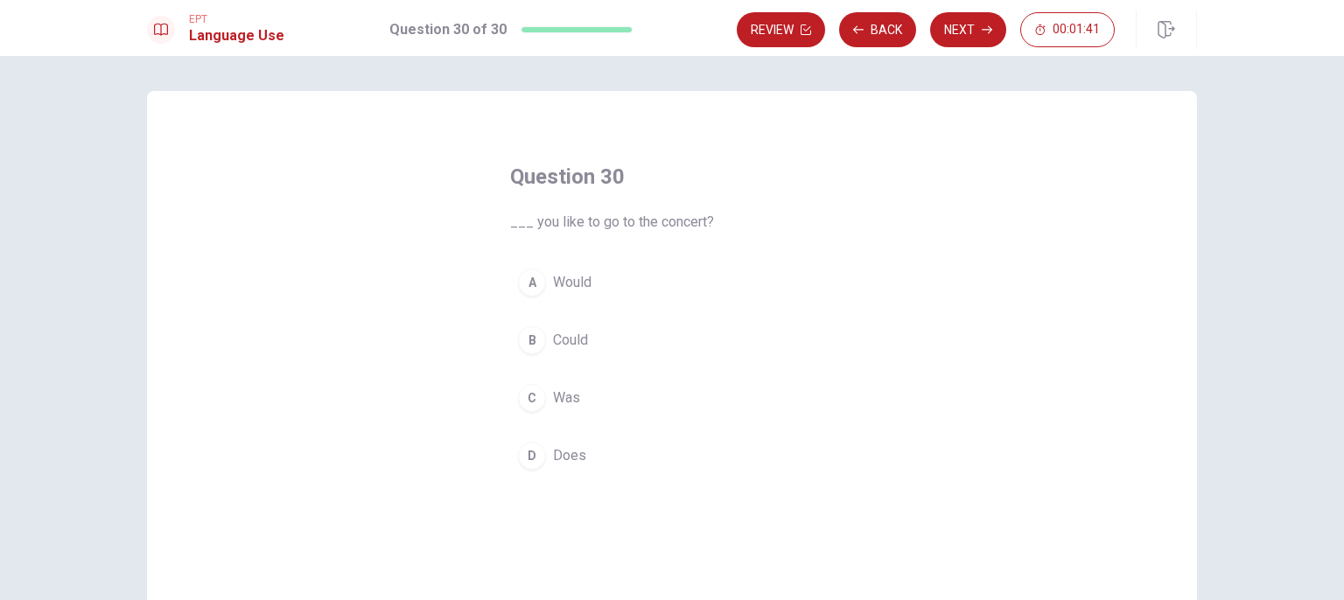
click at [636, 286] on button "A Would" at bounding box center [672, 283] width 324 height 44
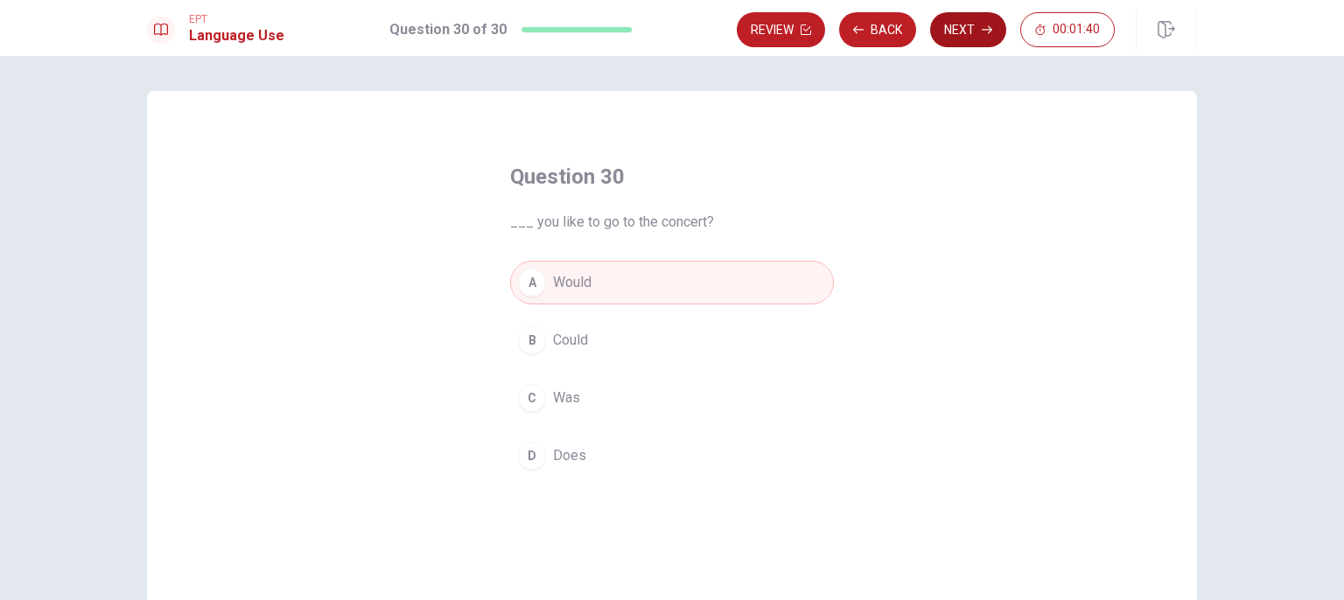
click at [963, 32] on button "Next" at bounding box center [968, 29] width 76 height 35
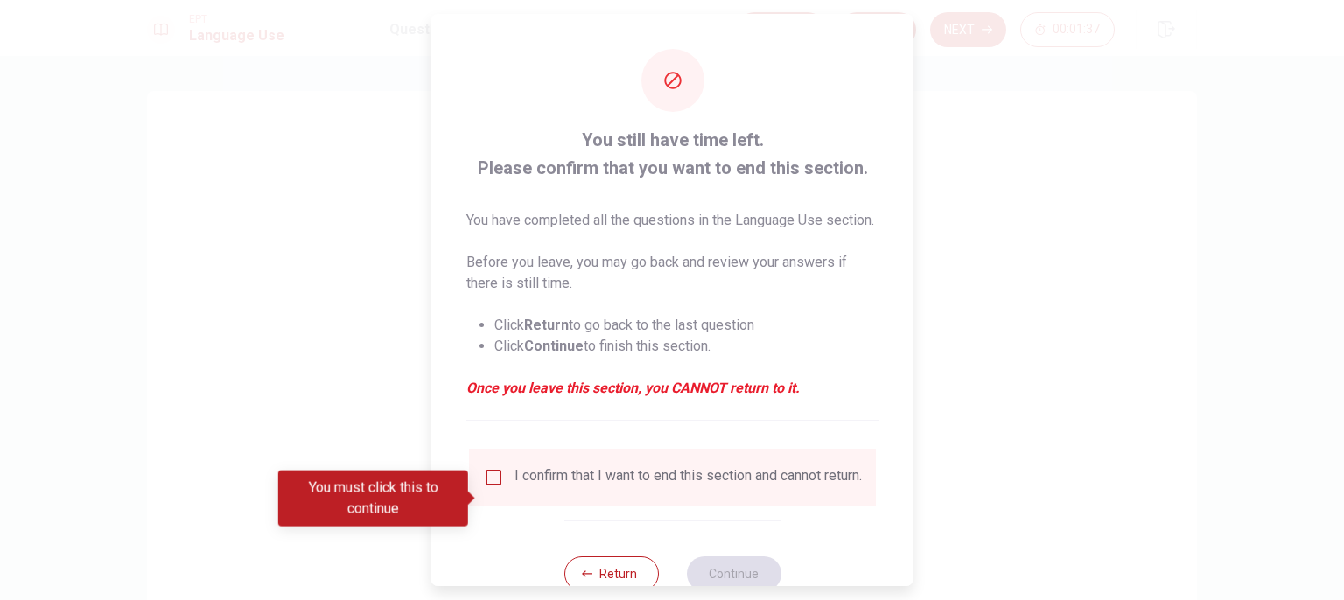
click at [501, 488] on div "I confirm that I want to end this section and cannot return." at bounding box center [672, 477] width 379 height 21
click at [489, 488] on input "You must click this to continue" at bounding box center [493, 477] width 21 height 21
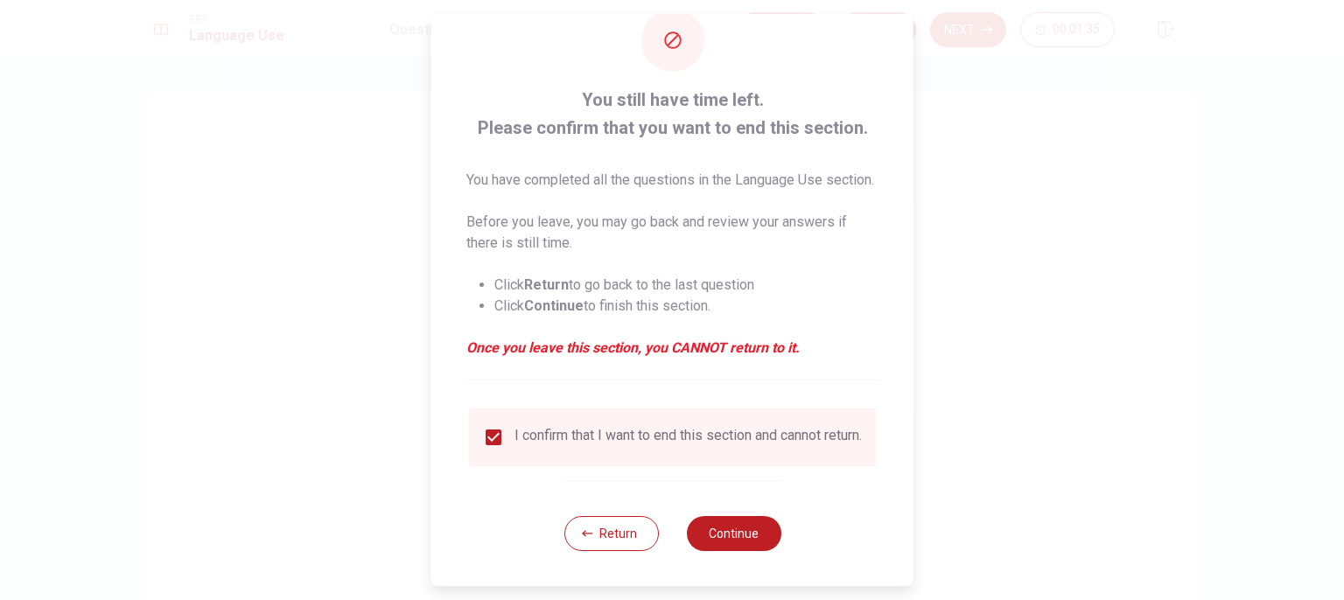
scroll to position [74, 0]
click at [727, 527] on button "Continue" at bounding box center [733, 533] width 95 height 35
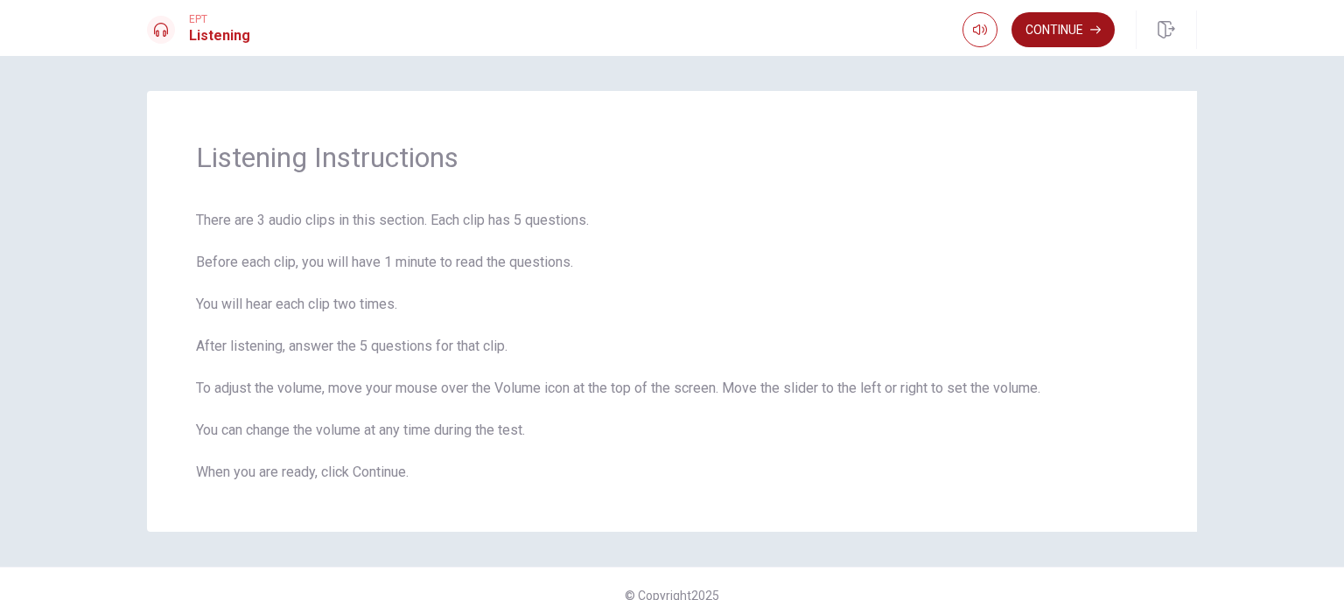
click at [1057, 39] on button "Continue" at bounding box center [1063, 29] width 103 height 35
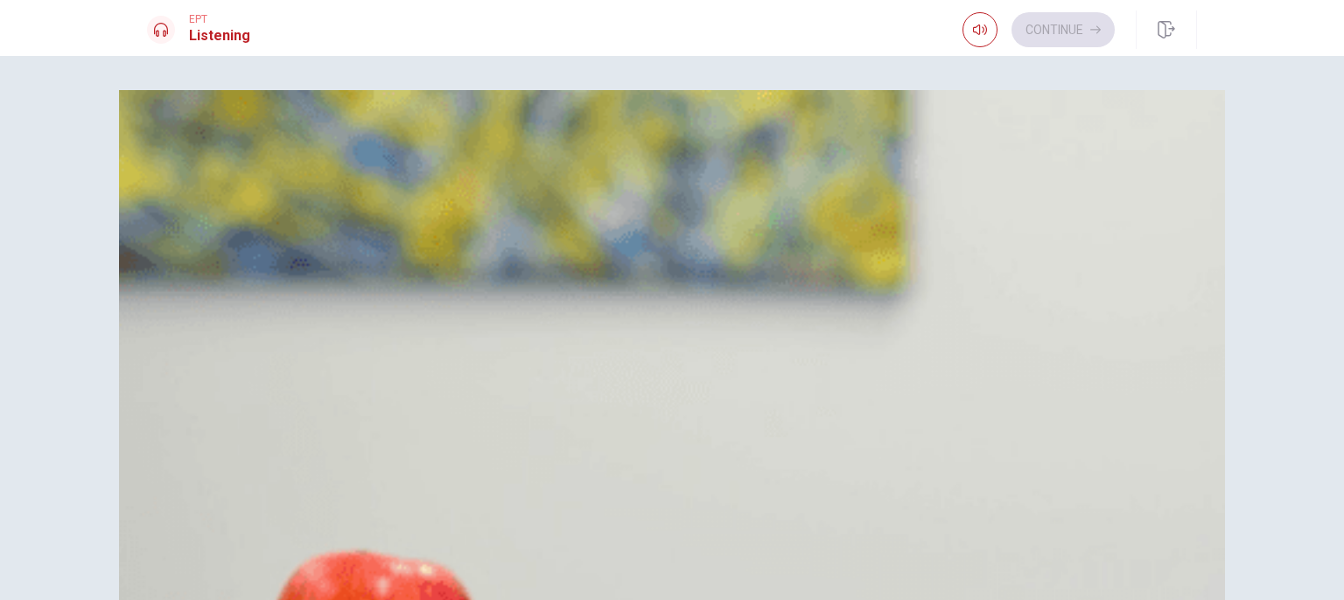
scroll to position [0, 0]
click at [183, 169] on div "A" at bounding box center [169, 155] width 28 height 28
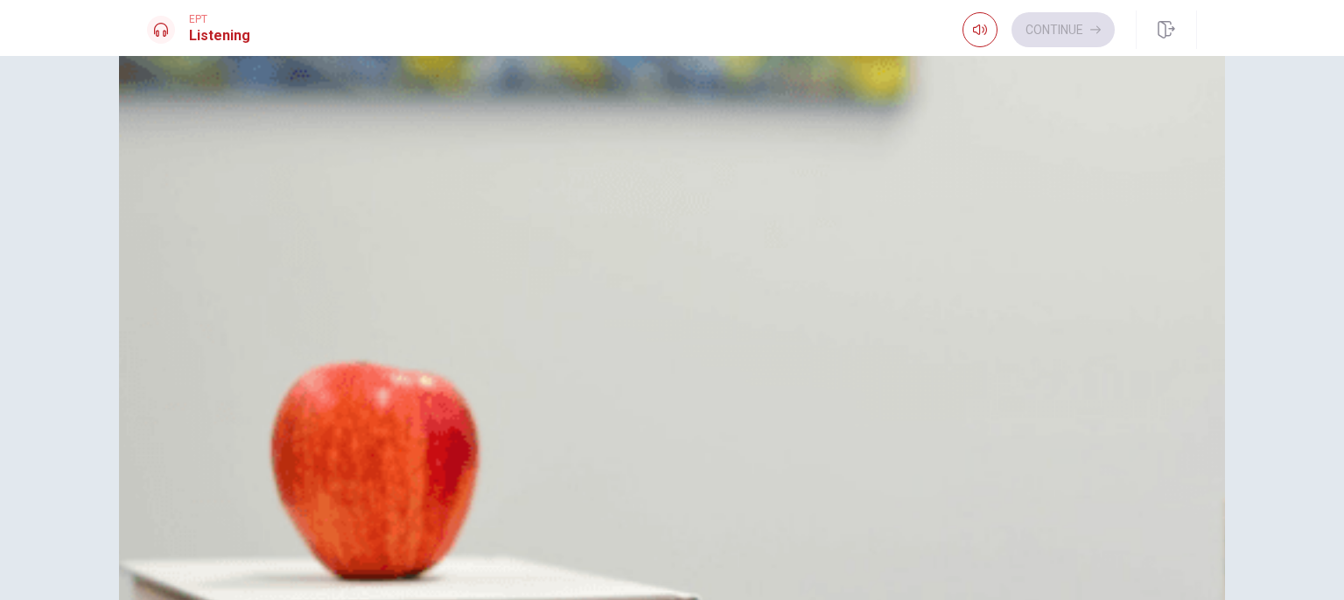
scroll to position [224, 0]
click at [812, 204] on button "A He will visit [GEOGRAPHIC_DATA]" at bounding box center [672, 182] width 1050 height 44
click at [278, 476] on span "The Parthenon" at bounding box center [234, 486] width 88 height 21
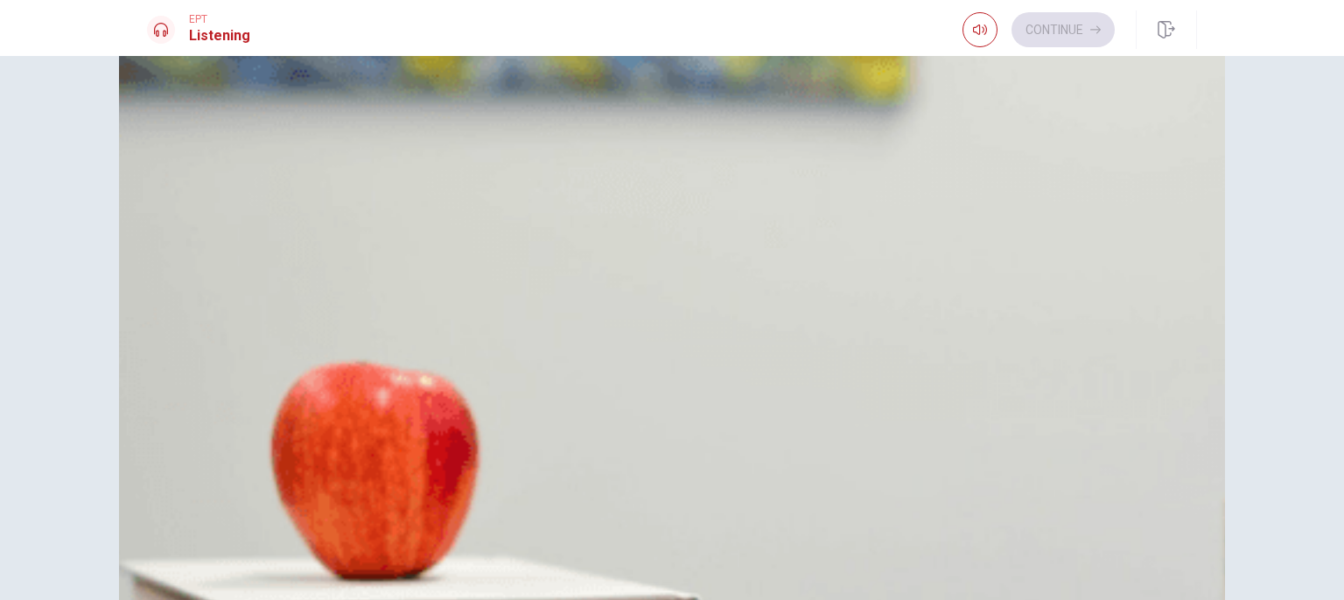
click at [1048, 38] on button "Continue" at bounding box center [1063, 29] width 103 height 35
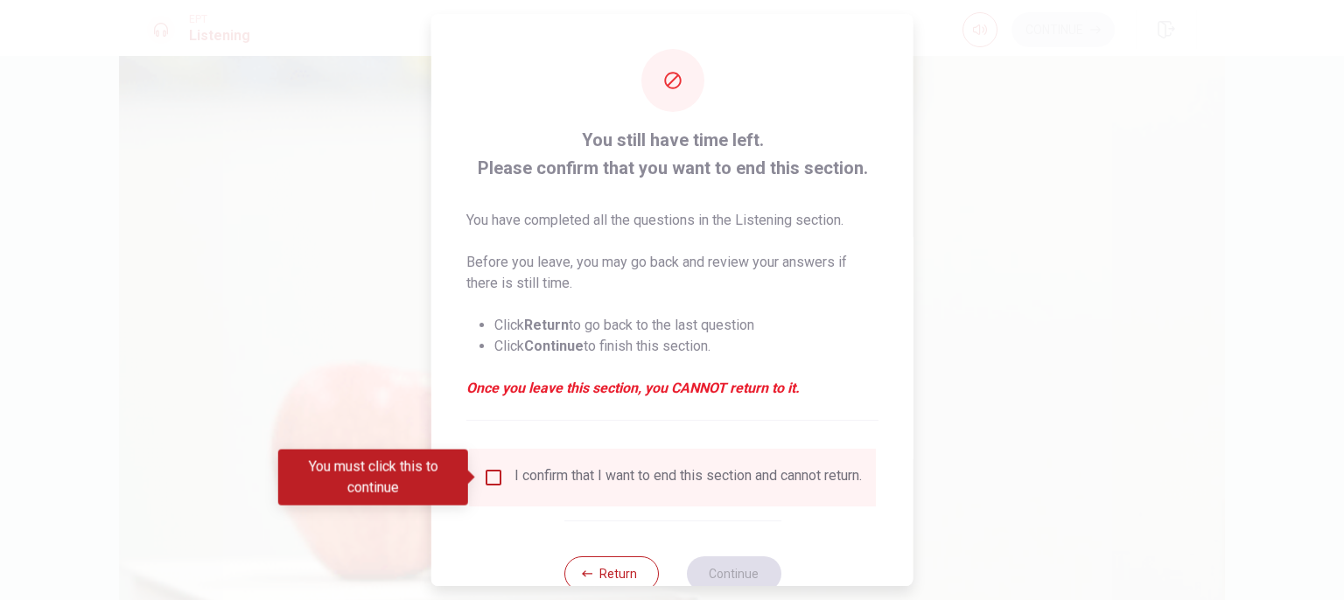
type input "0"
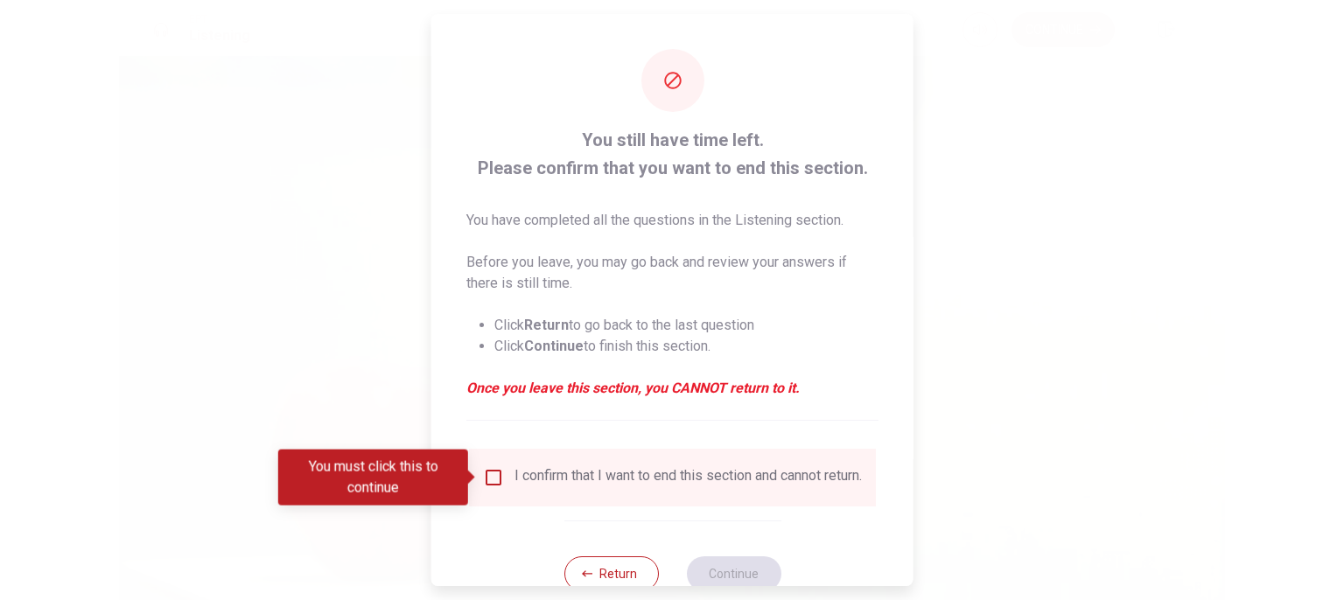
drag, startPoint x: 495, startPoint y: 480, endPoint x: 507, endPoint y: 491, distance: 15.5
click at [496, 480] on input "You must click this to continue" at bounding box center [493, 477] width 21 height 21
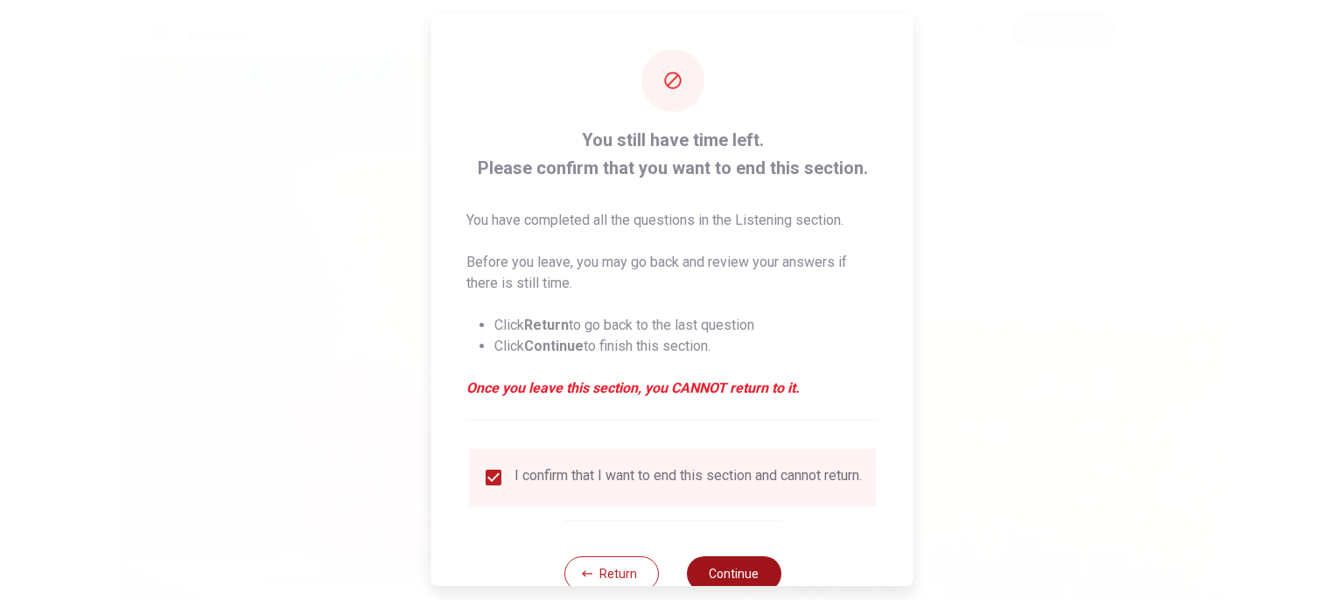
click at [724, 583] on button "Continue" at bounding box center [733, 574] width 95 height 35
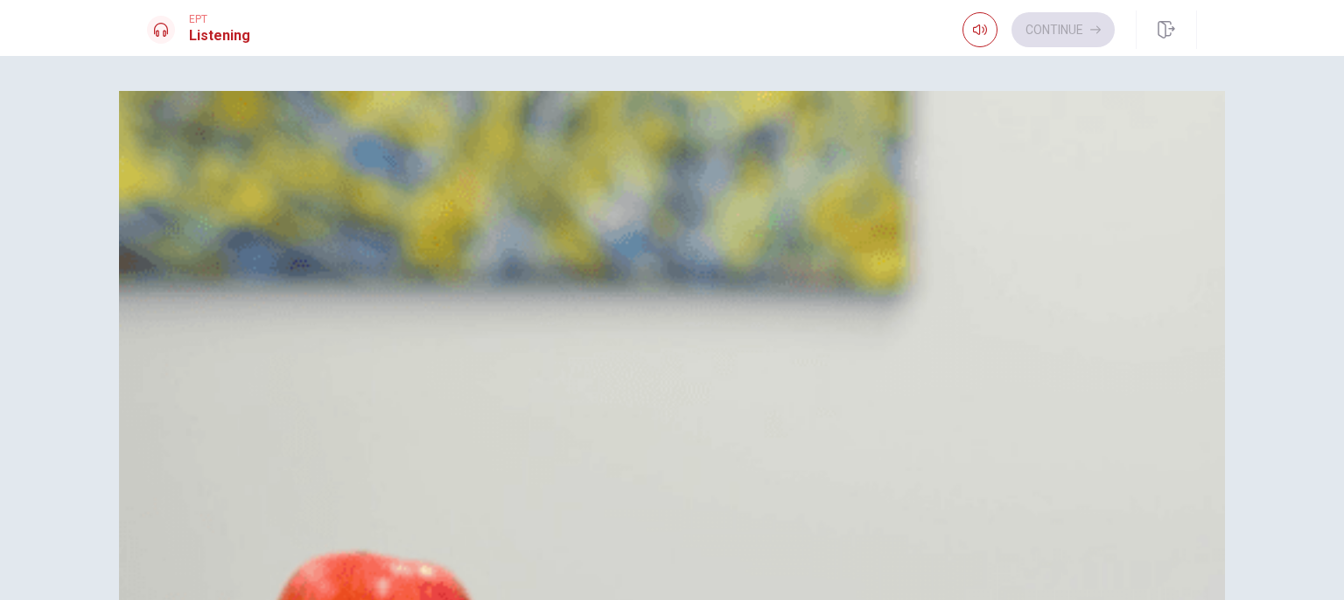
scroll to position [0, 0]
click at [693, 264] on button "C Drinks" at bounding box center [672, 243] width 1050 height 44
click at [761, 394] on button "B At a park" at bounding box center [672, 416] width 1050 height 44
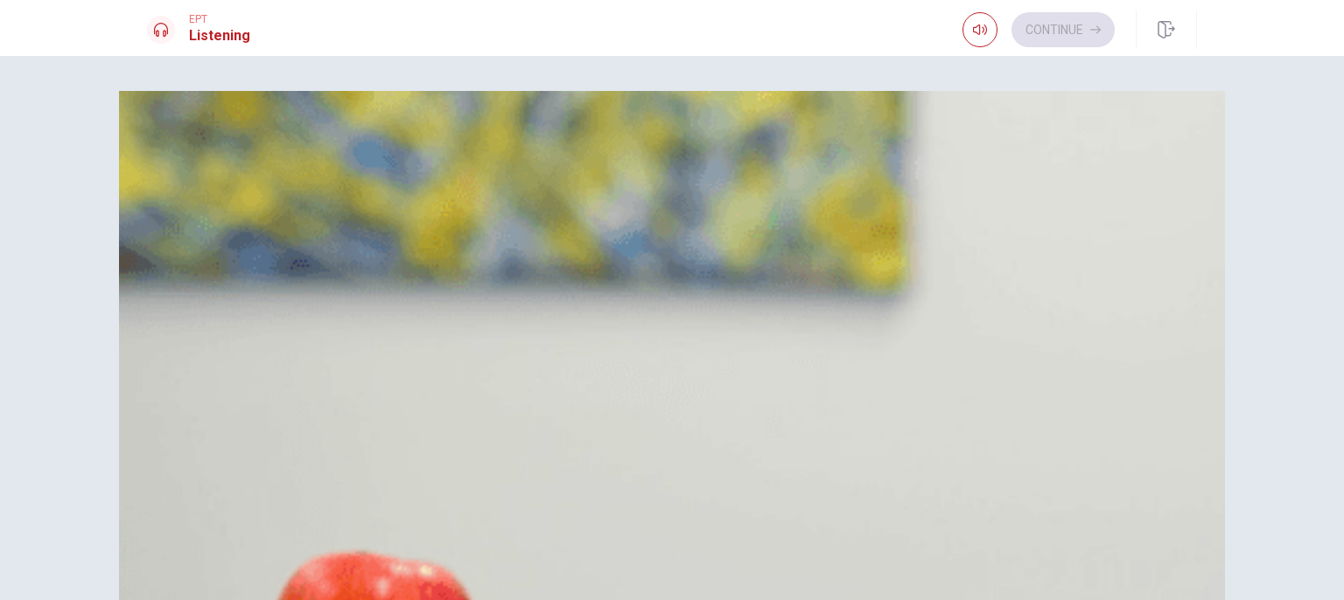
click at [311, 578] on span "That it will be sunny" at bounding box center [250, 588] width 121 height 21
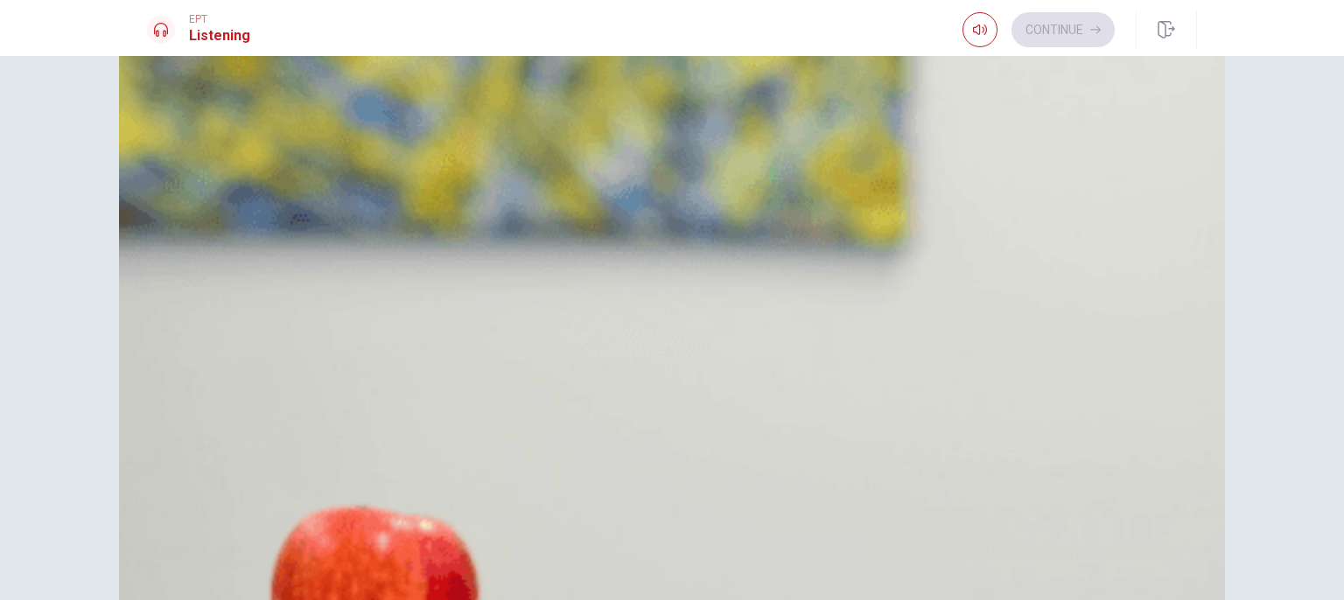
scroll to position [88, 0]
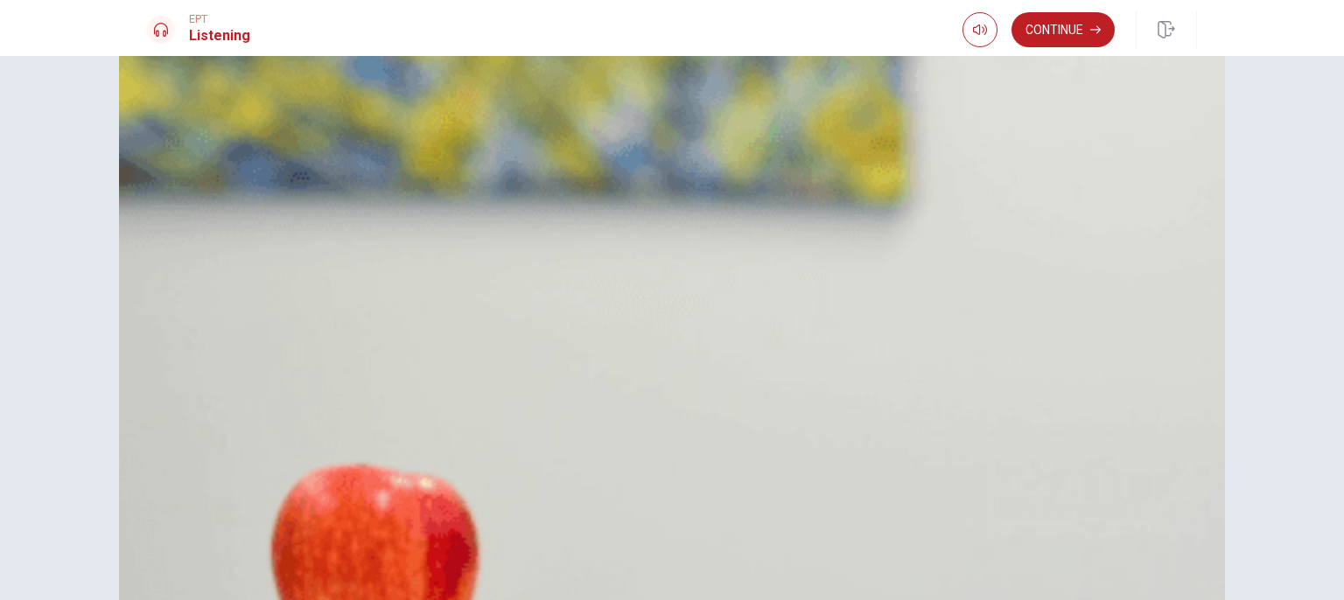
click at [1053, 19] on button "Continue" at bounding box center [1063, 29] width 103 height 35
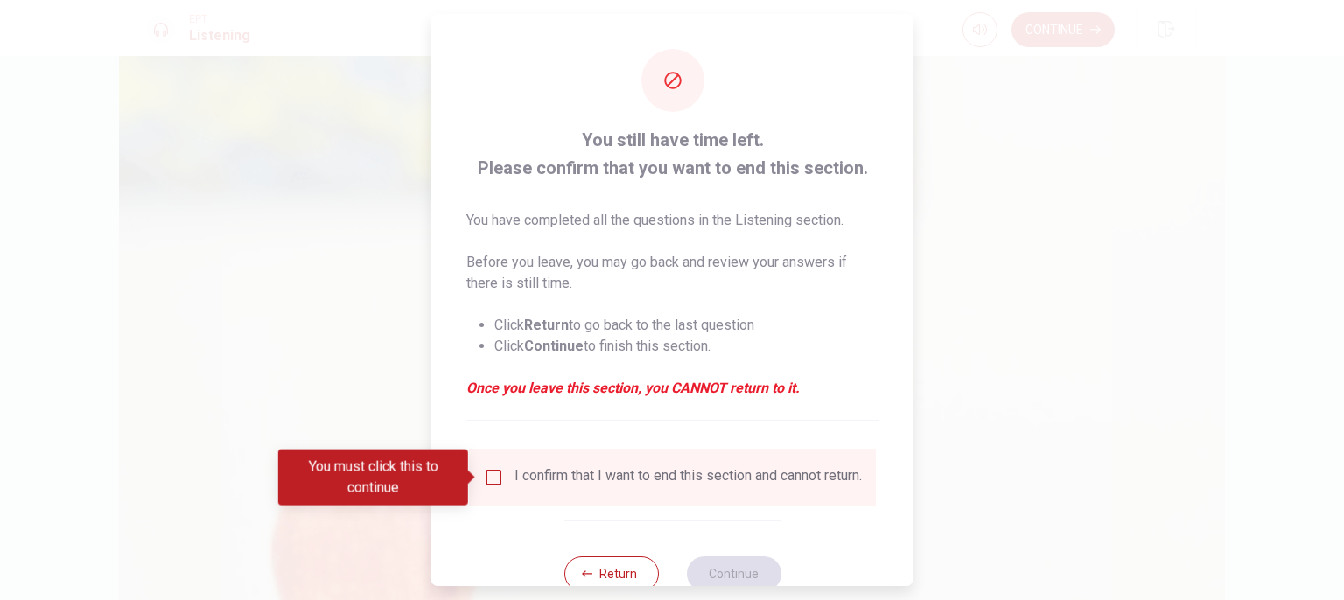
click at [494, 475] on input "You must click this to continue" at bounding box center [493, 477] width 21 height 21
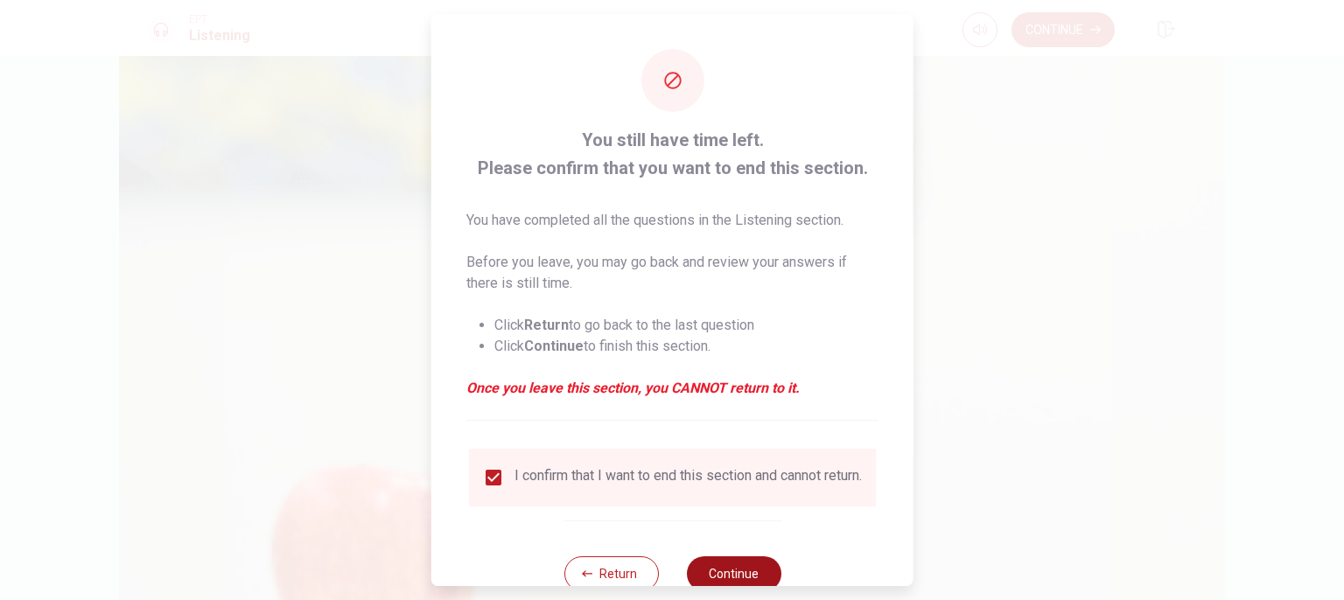
click at [734, 570] on button "Continue" at bounding box center [733, 574] width 95 height 35
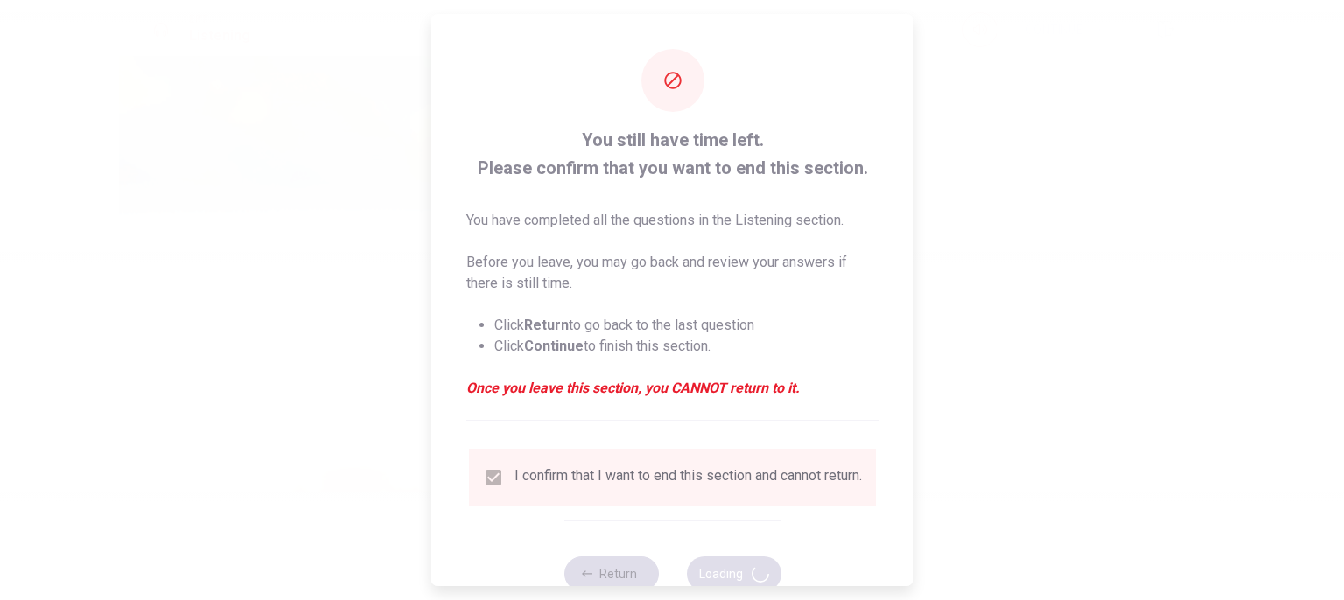
type input "98"
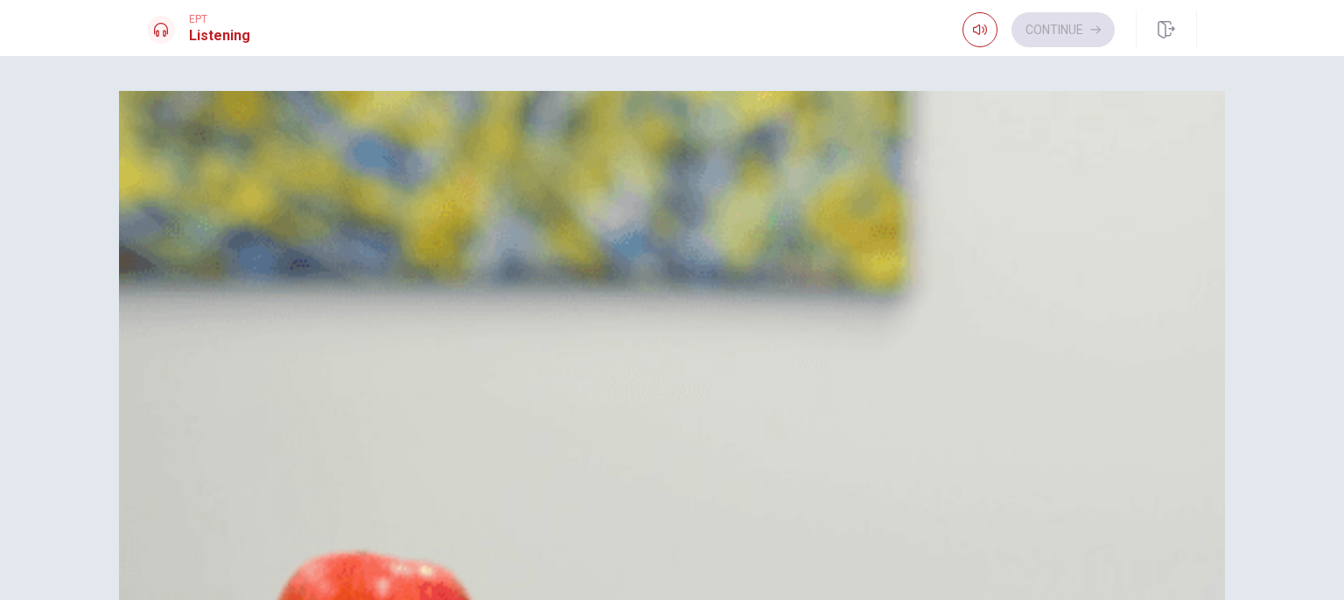
scroll to position [700, 0]
click at [309, 493] on span "Contact information" at bounding box center [249, 503] width 119 height 21
drag, startPoint x: 775, startPoint y: 435, endPoint x: 1031, endPoint y: 121, distance: 405.0
click at [1031, 121] on div "Question 11 What do they decide to do about the draft? A Ignore it B Approve it…" at bounding box center [672, 199] width 1050 height 217
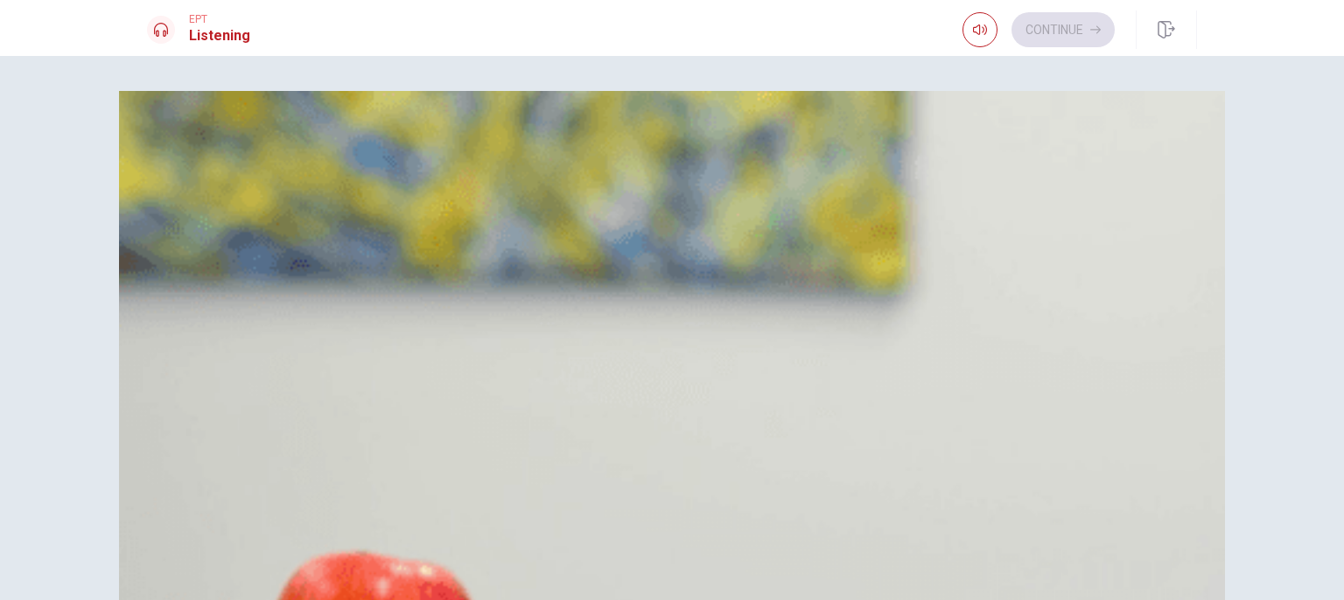
scroll to position [875, 0]
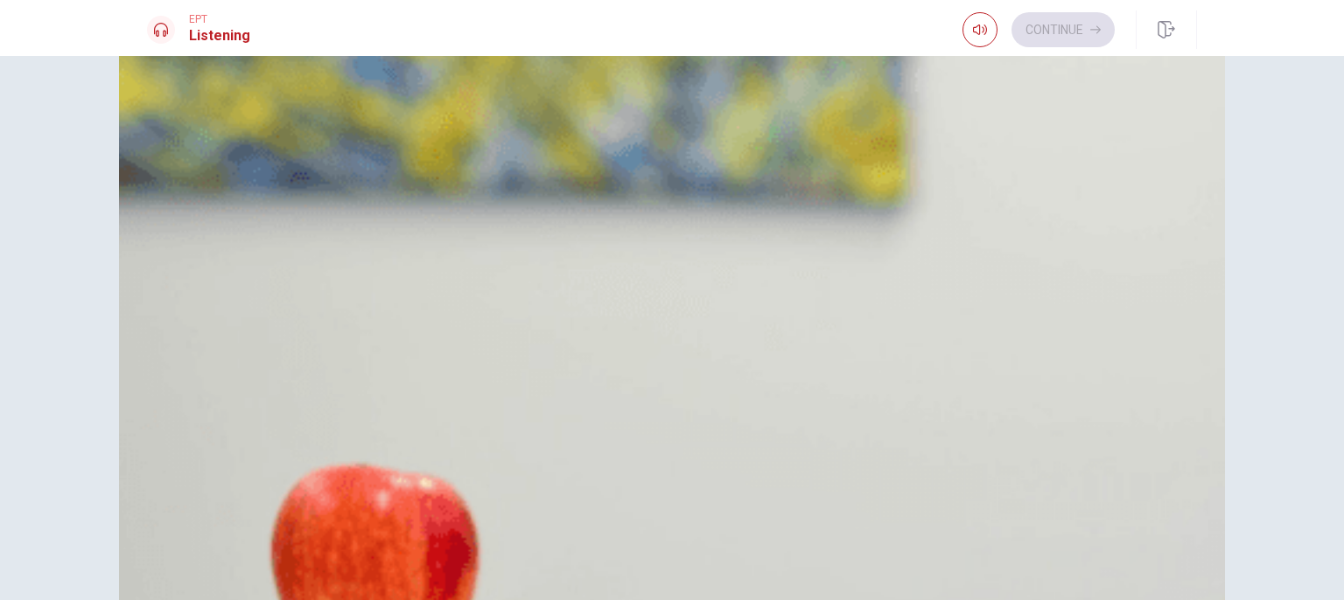
scroll to position [1274, 0]
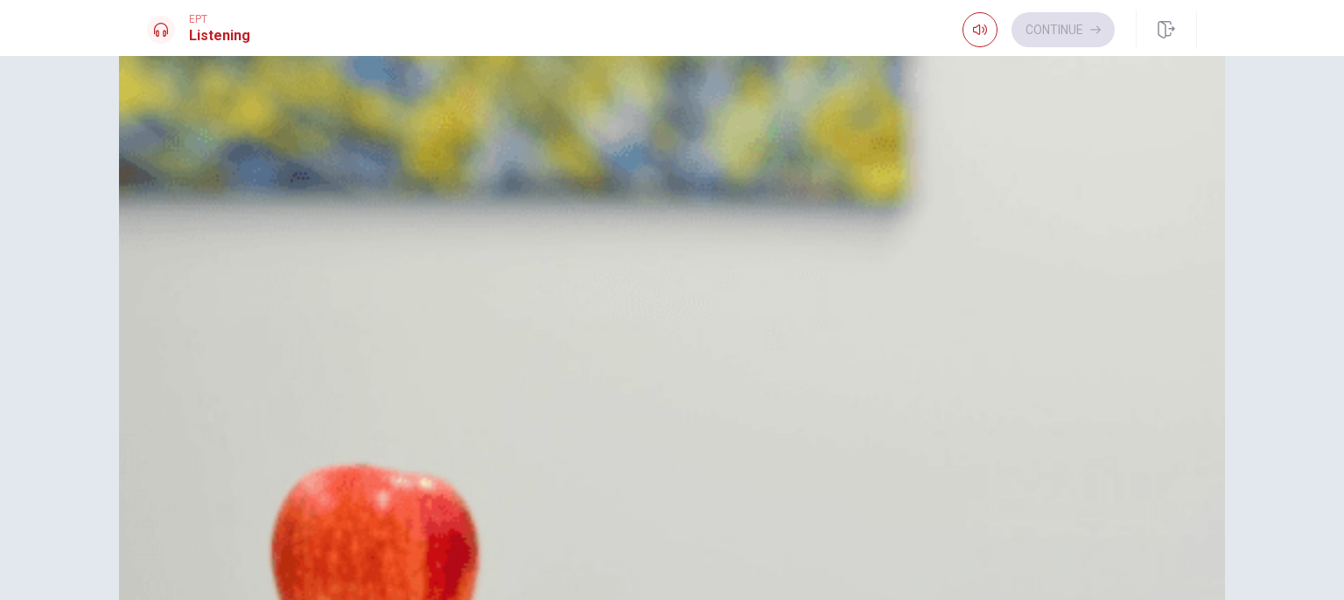
type input "0"
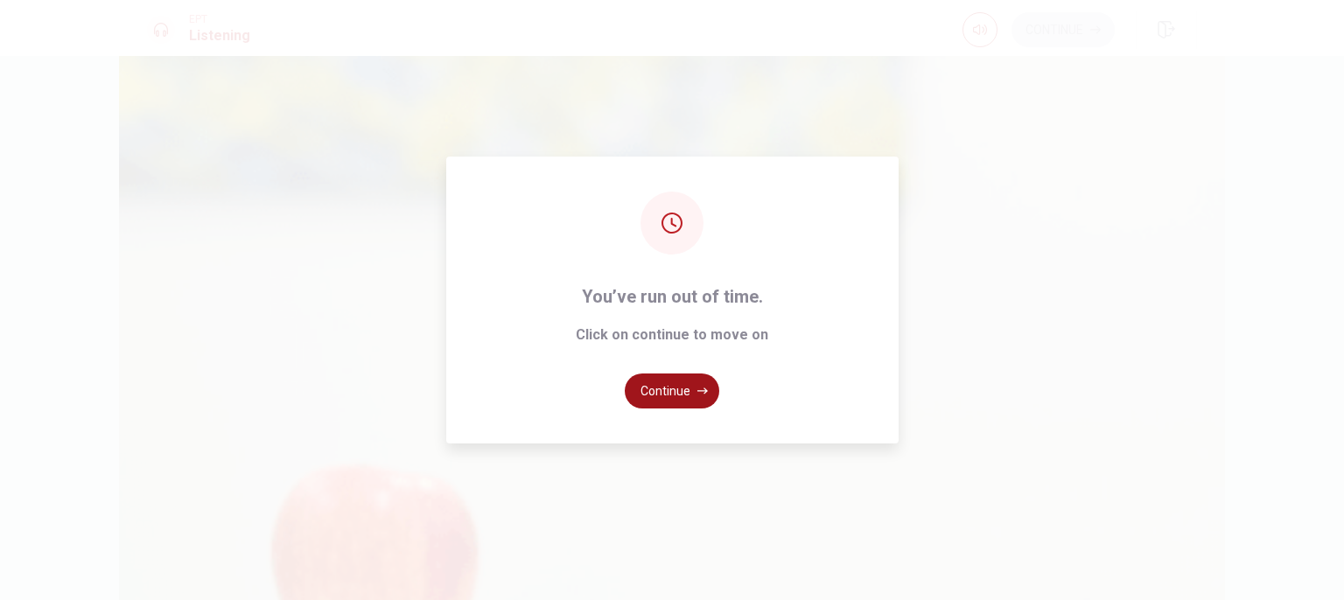
click at [688, 390] on button "Continue" at bounding box center [672, 391] width 95 height 35
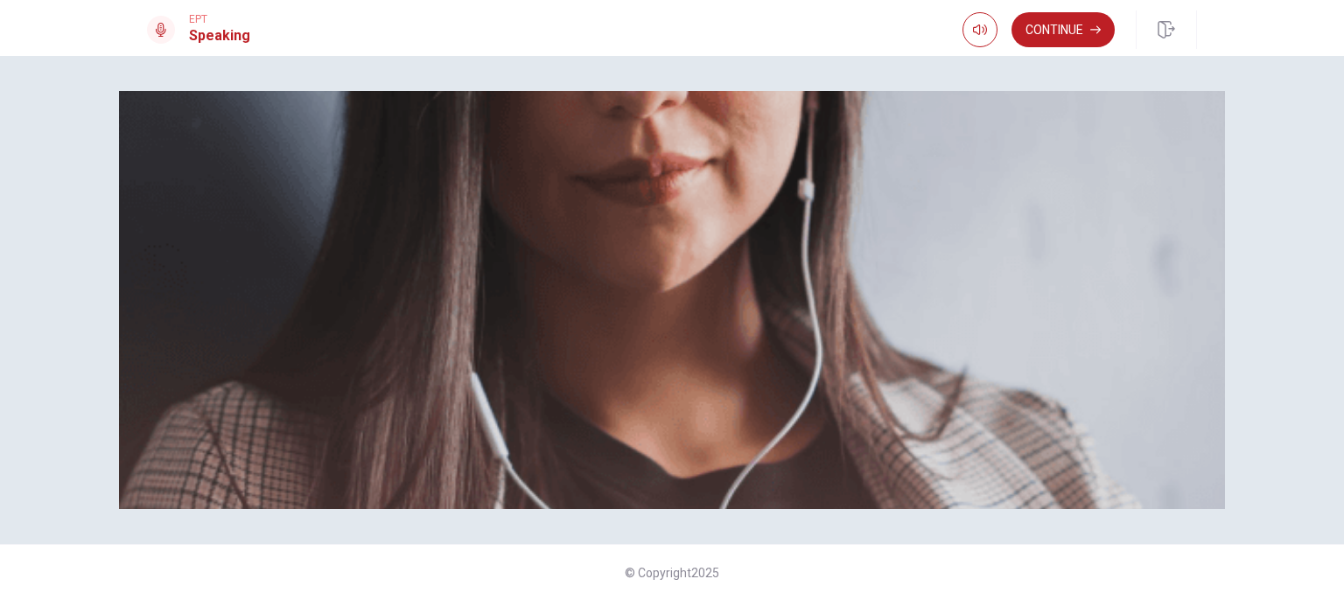
scroll to position [175, 0]
click at [659, 140] on div "The Speaking Section will begin soon. Use a headset if available (recommended f…" at bounding box center [672, 185] width 1050 height 189
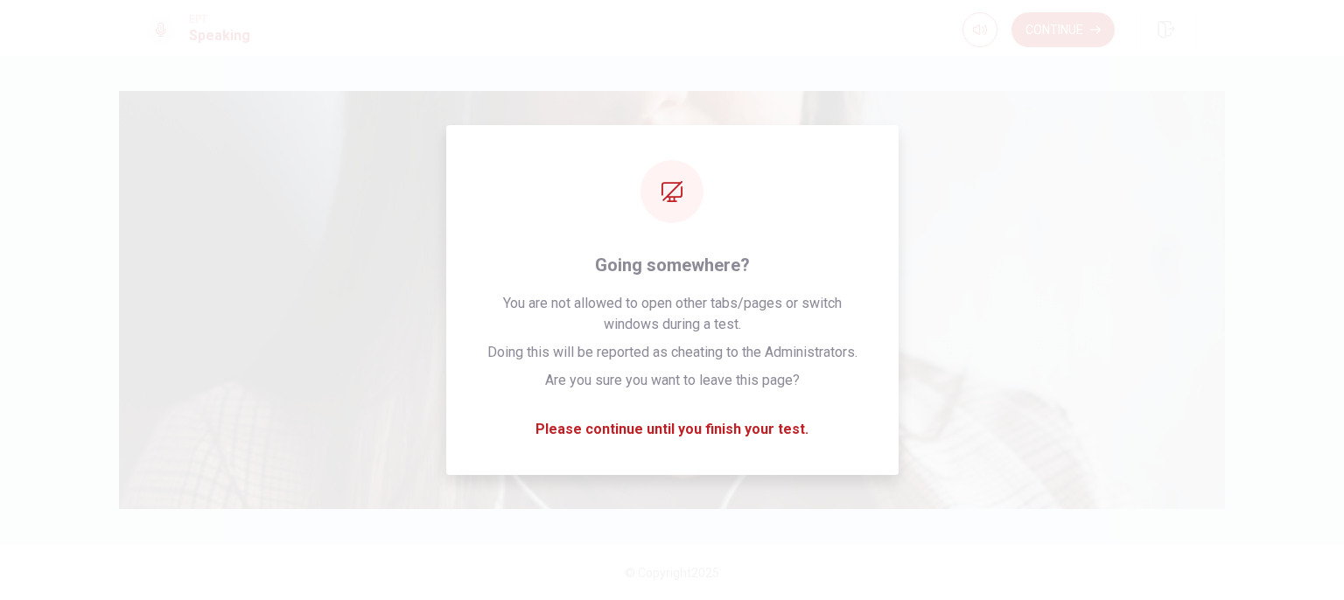
drag, startPoint x: 588, startPoint y: 147, endPoint x: 829, endPoint y: 147, distance: 240.7
click at [591, 147] on div "The Speaking Section will begin soon. Use a headset if available (recommended f…" at bounding box center [672, 185] width 1050 height 189
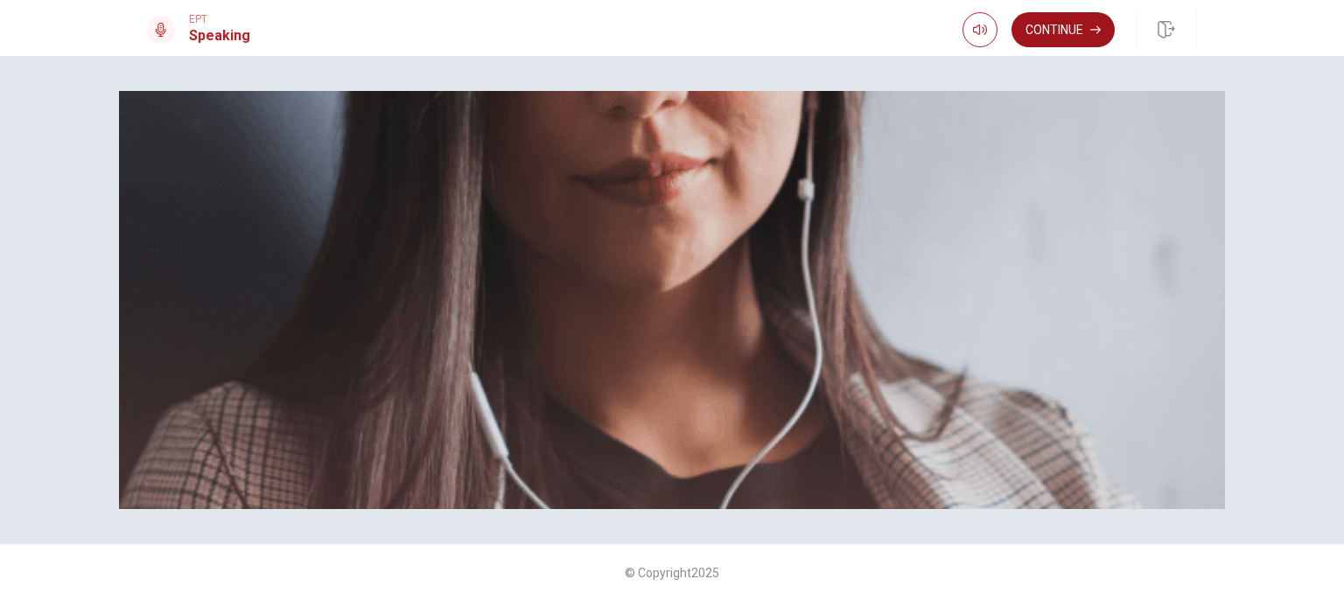
click at [1057, 37] on button "Continue" at bounding box center [1063, 29] width 103 height 35
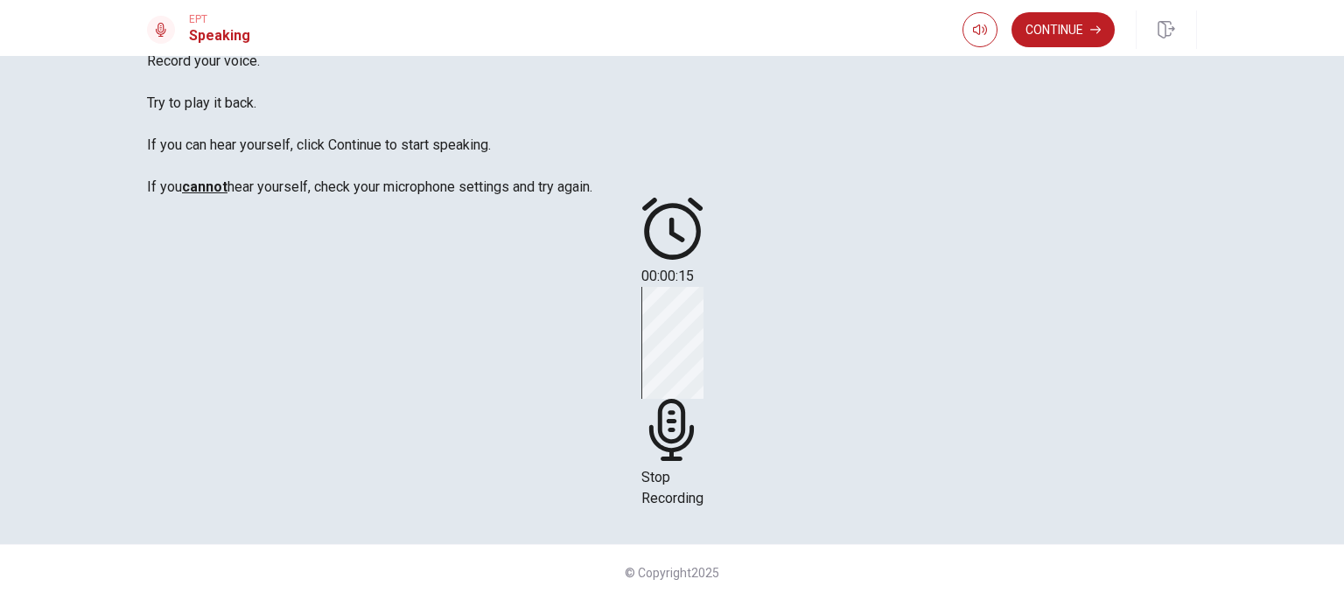
click at [704, 311] on div "Stop Recording" at bounding box center [672, 398] width 62 height 222
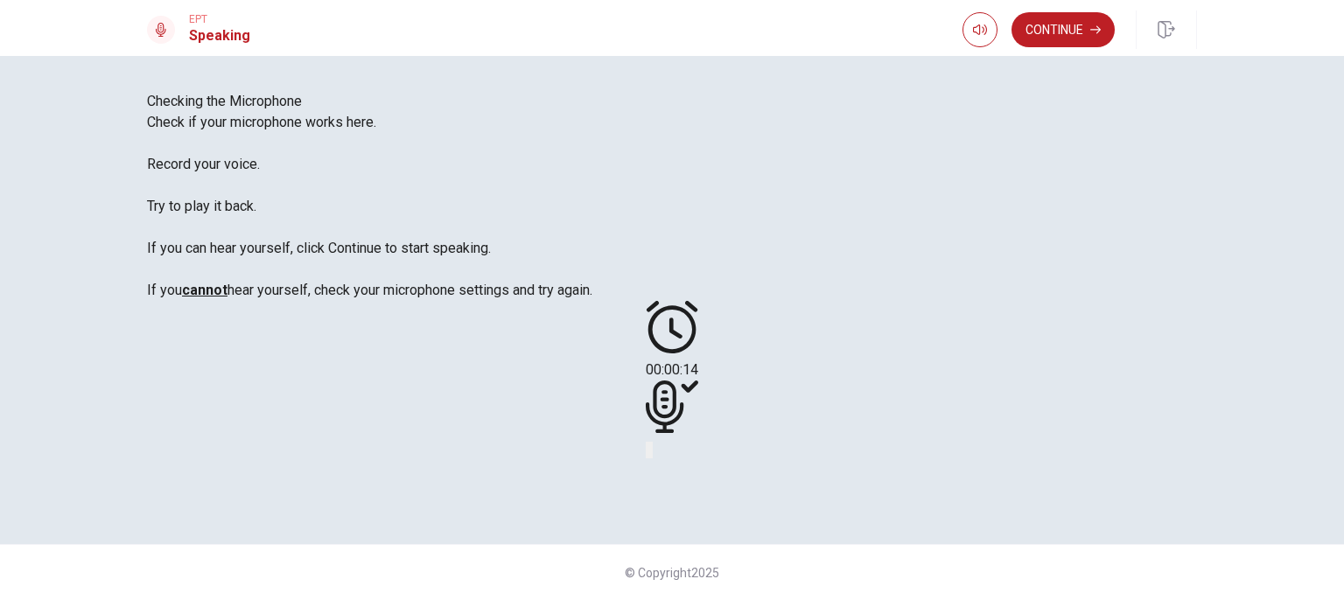
click at [698, 381] on div at bounding box center [672, 410] width 53 height 59
click at [683, 381] on icon at bounding box center [665, 407] width 38 height 53
click at [698, 439] on div at bounding box center [672, 449] width 53 height 21
click at [669, 454] on icon "Play Audio" at bounding box center [661, 464] width 17 height 21
click at [649, 442] on button "Record Again" at bounding box center [648, 450] width 4 height 17
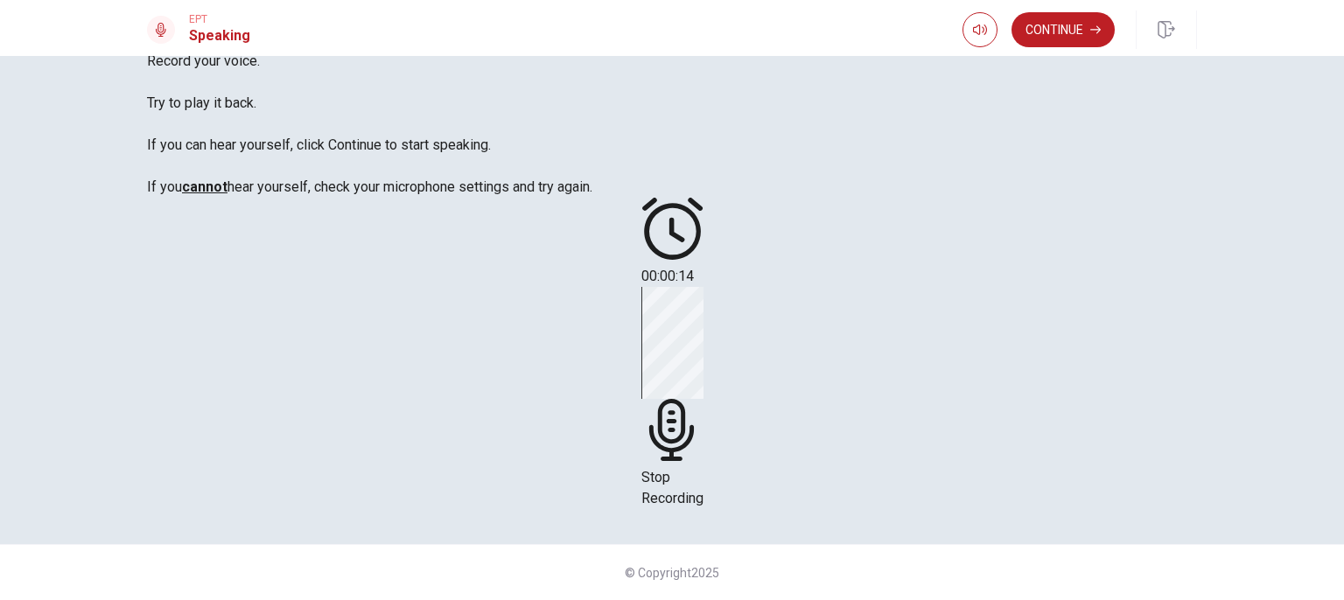
drag, startPoint x: 951, startPoint y: 327, endPoint x: 1119, endPoint y: 117, distance: 269.0
click at [1118, 198] on div "00:00:14 Stop Recording" at bounding box center [672, 354] width 1050 height 312
click at [704, 302] on div "Stop Recording" at bounding box center [672, 398] width 62 height 222
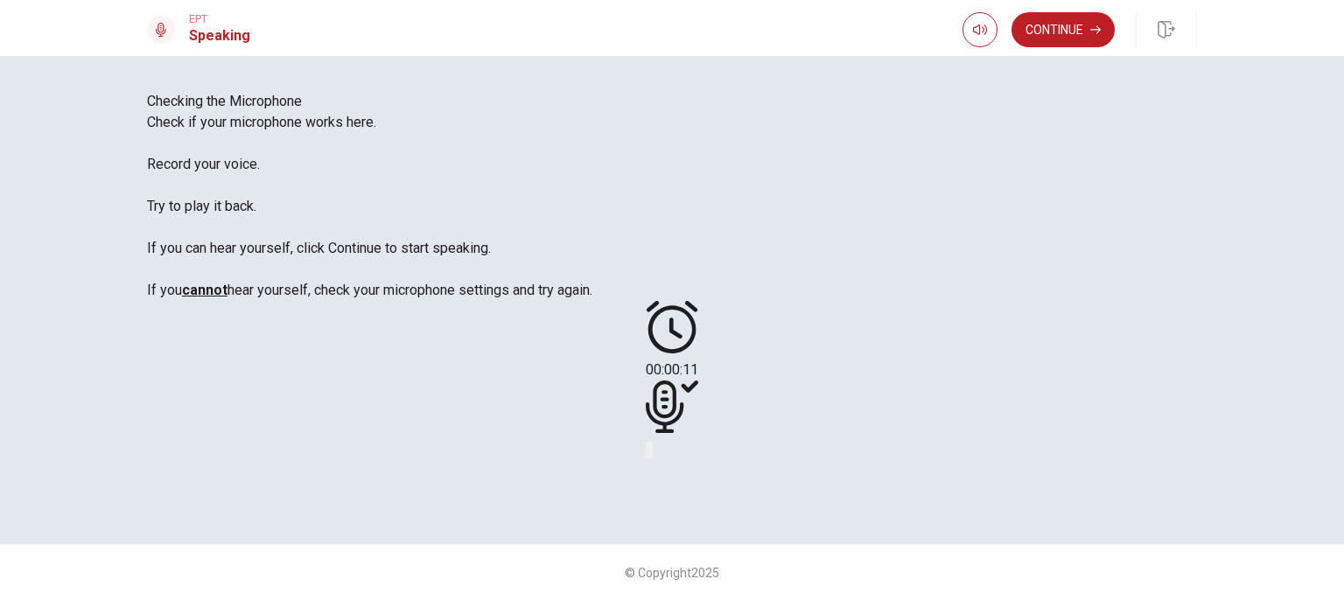
click at [653, 442] on button "Play Audio" at bounding box center [651, 450] width 4 height 17
click at [648, 454] on icon "Record Again" at bounding box center [648, 454] width 0 height 0
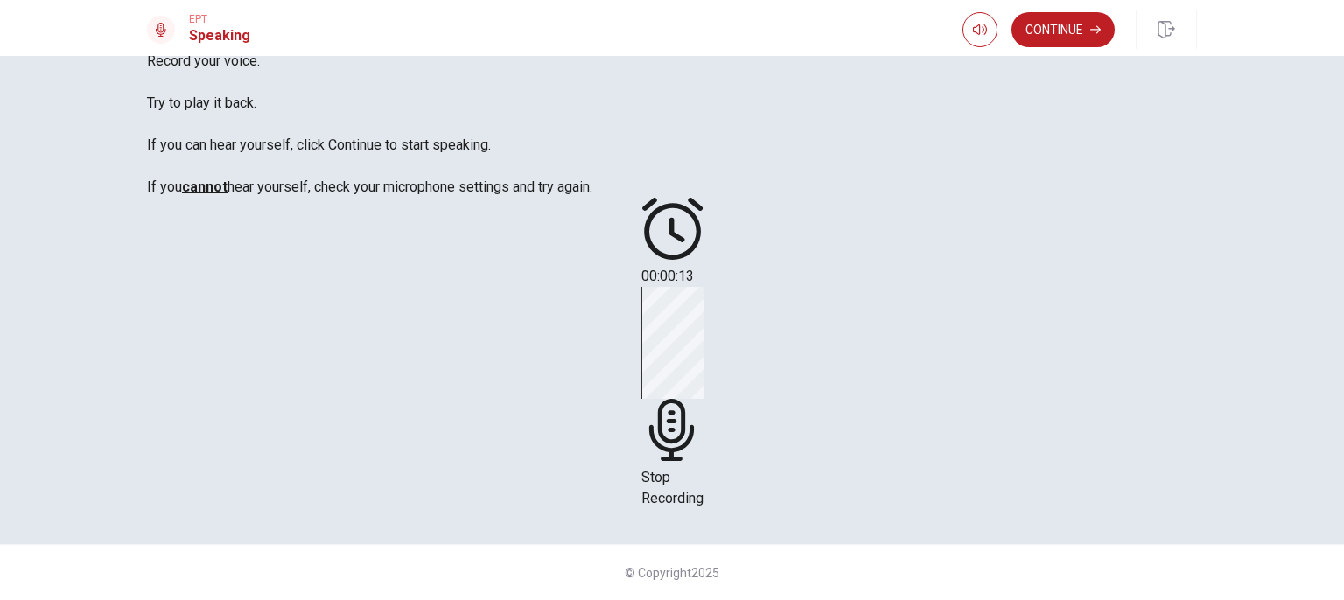
click at [704, 469] on span "Stop Recording" at bounding box center [672, 488] width 62 height 38
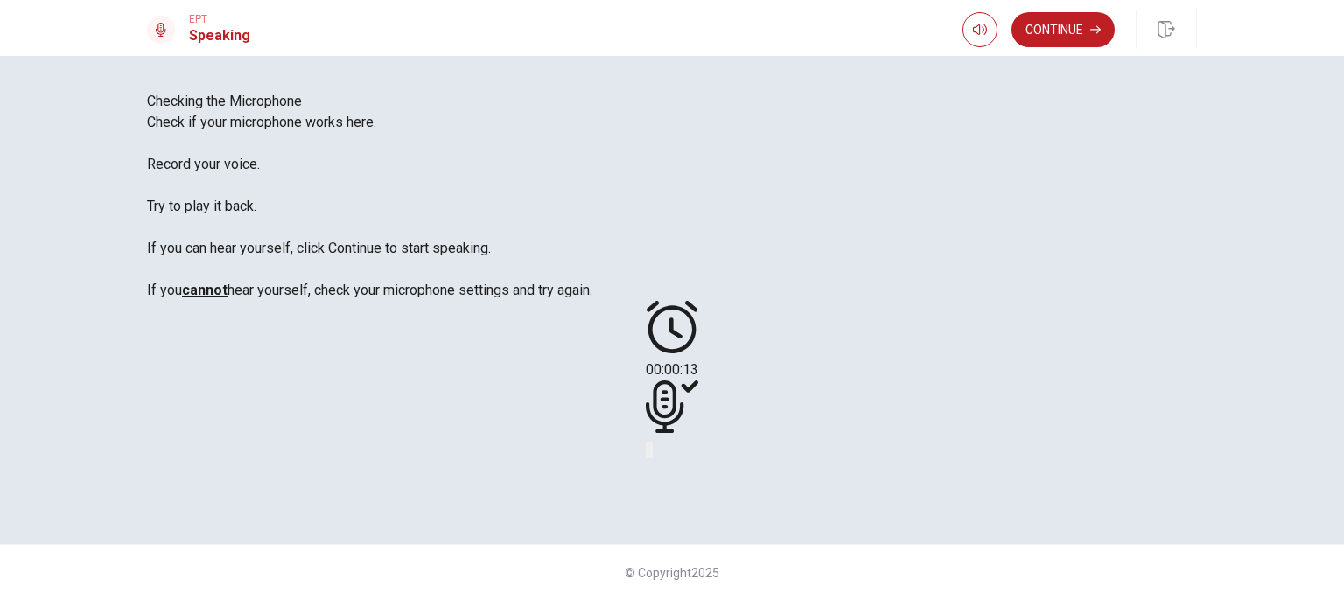
click at [653, 442] on button "Play Audio" at bounding box center [651, 450] width 4 height 17
click at [1068, 14] on button "Continue" at bounding box center [1063, 29] width 103 height 35
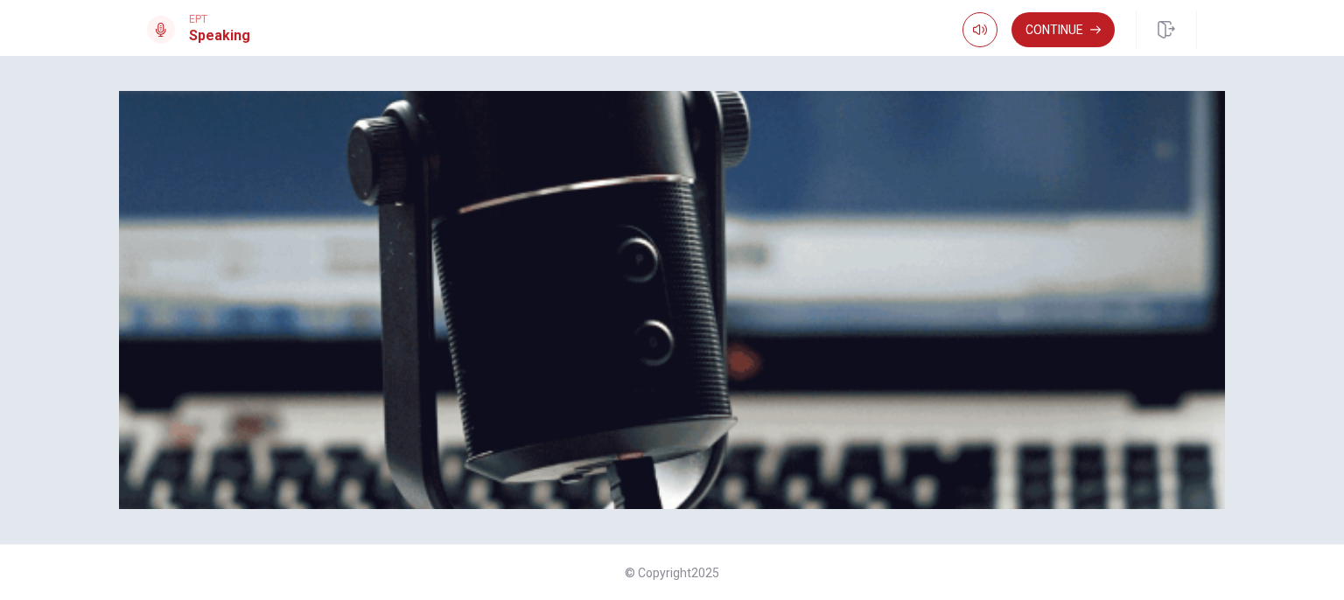
drag, startPoint x: 196, startPoint y: 284, endPoint x: 489, endPoint y: 280, distance: 293.2
click at [489, 280] on span "The Speaking Test will start now. There are 3 questions in this section. • 1 qu…" at bounding box center [468, 238] width 643 height 248
click at [490, 287] on span "The Speaking Test will start now. There are 3 questions in this section. • 1 qu…" at bounding box center [468, 238] width 643 height 248
click at [1076, 22] on button "Continue" at bounding box center [1063, 29] width 103 height 35
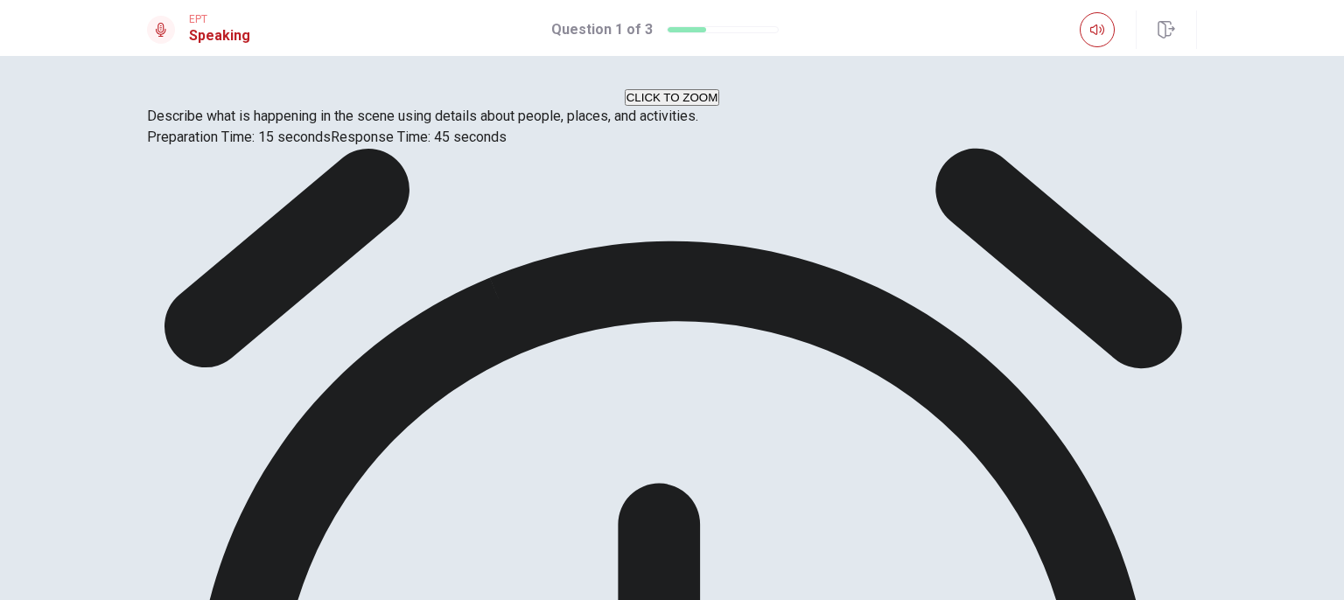
scroll to position [0, 0]
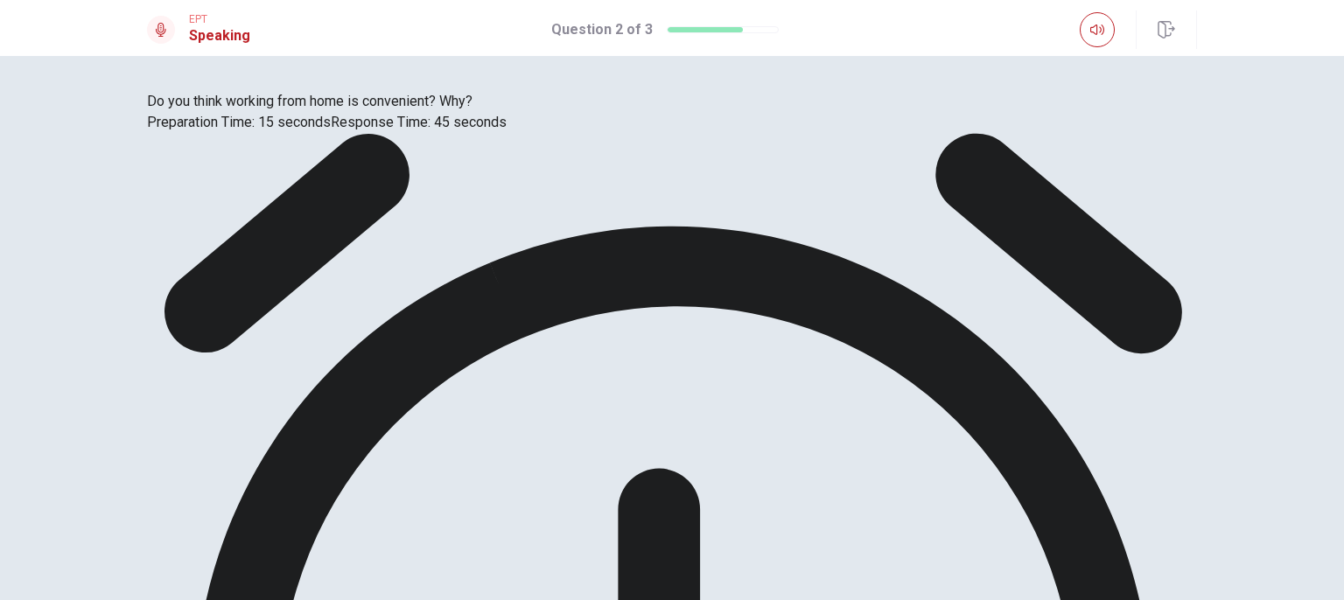
drag, startPoint x: 924, startPoint y: 423, endPoint x: 881, endPoint y: 423, distance: 42.9
drag, startPoint x: 721, startPoint y: 410, endPoint x: 869, endPoint y: 424, distance: 148.6
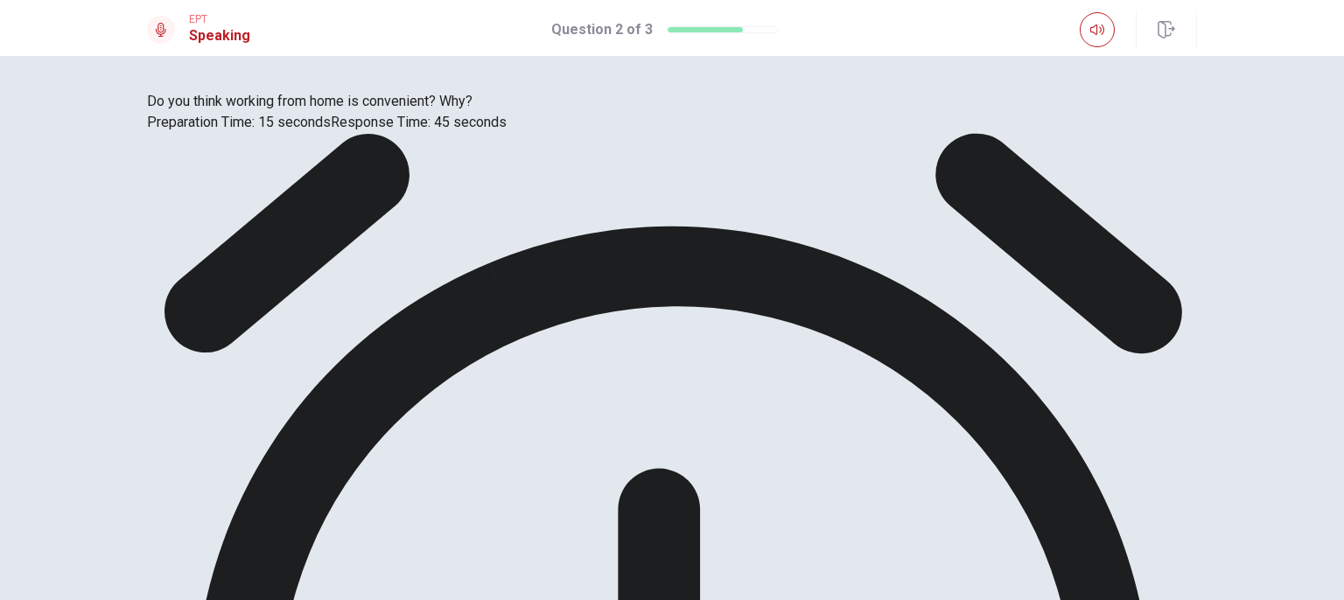
drag, startPoint x: 692, startPoint y: 393, endPoint x: 934, endPoint y: 469, distance: 253.2
drag, startPoint x: 938, startPoint y: 474, endPoint x: 896, endPoint y: 474, distance: 42.0
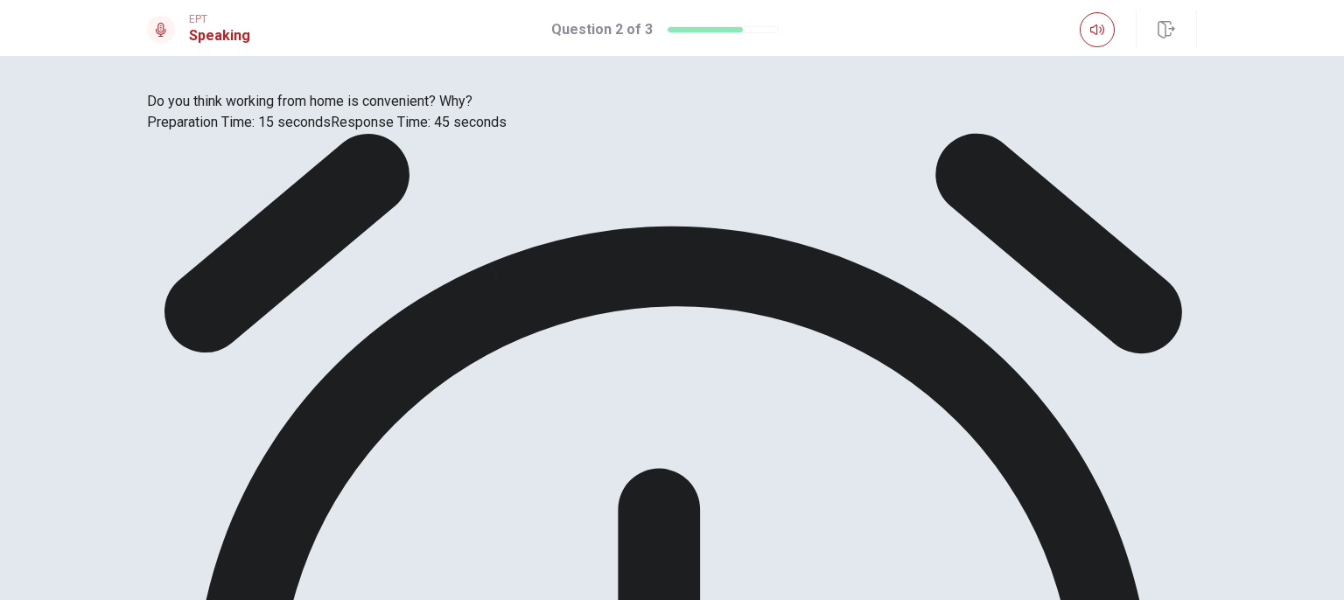
drag, startPoint x: 866, startPoint y: 431, endPoint x: 887, endPoint y: 435, distance: 21.3
drag, startPoint x: 887, startPoint y: 435, endPoint x: 913, endPoint y: 457, distance: 33.5
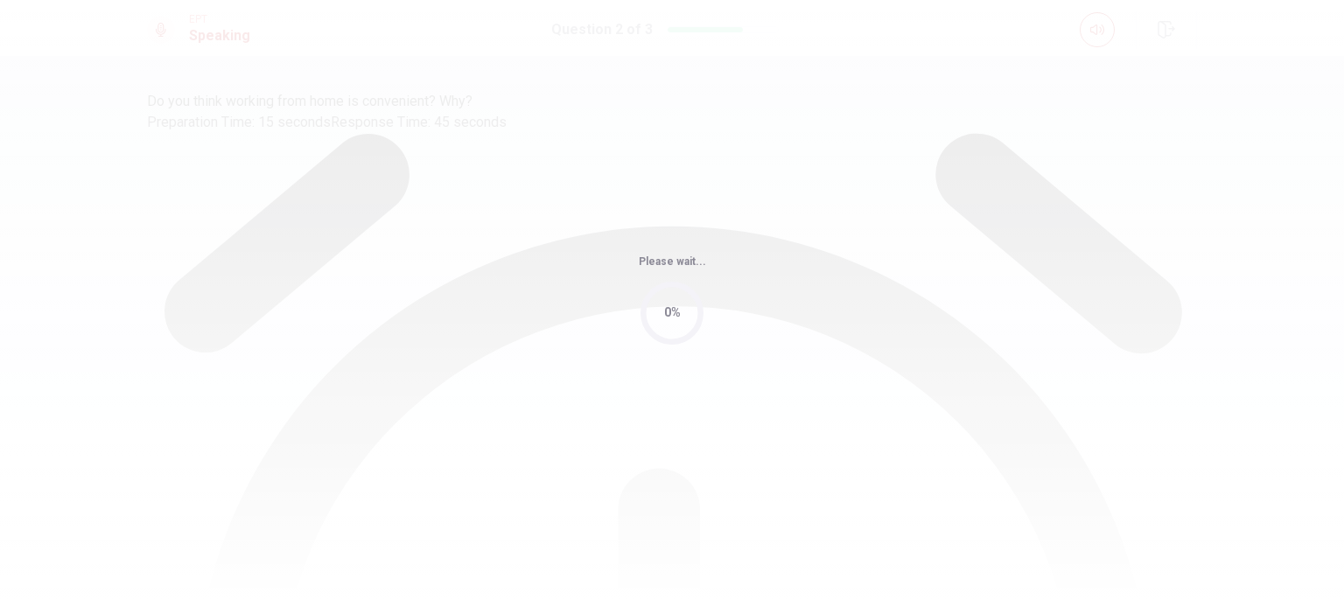
click at [933, 459] on div "Please wait... 0%" at bounding box center [672, 300] width 1344 height 600
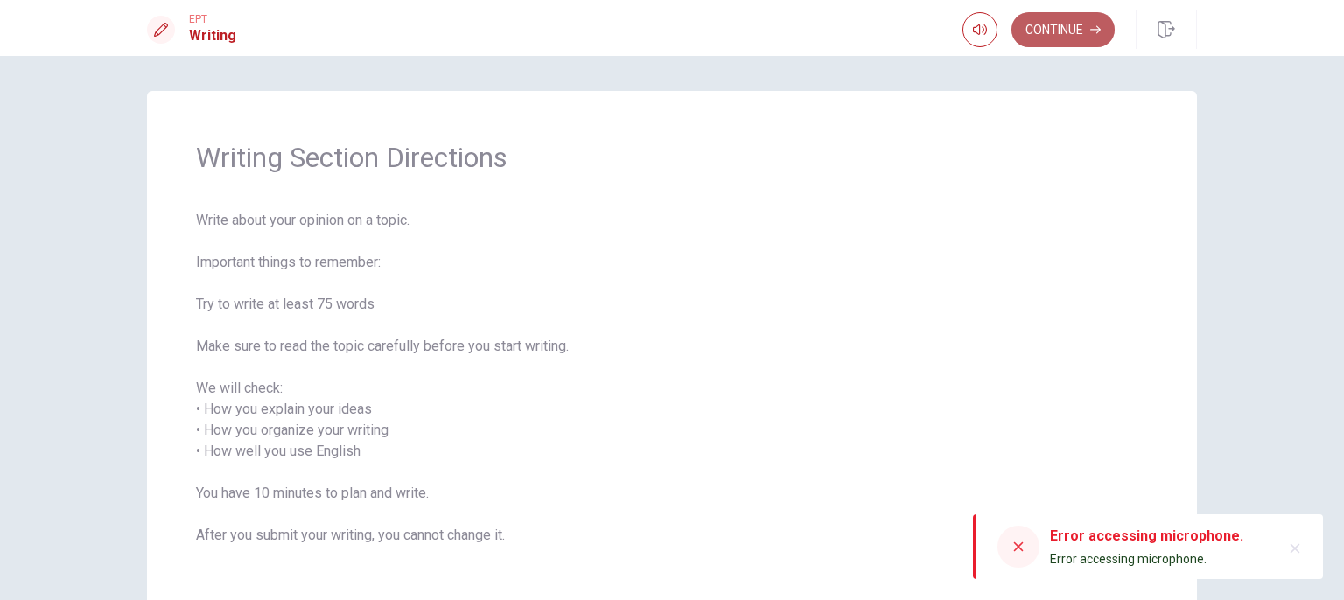
click at [1073, 24] on button "Continue" at bounding box center [1063, 29] width 103 height 35
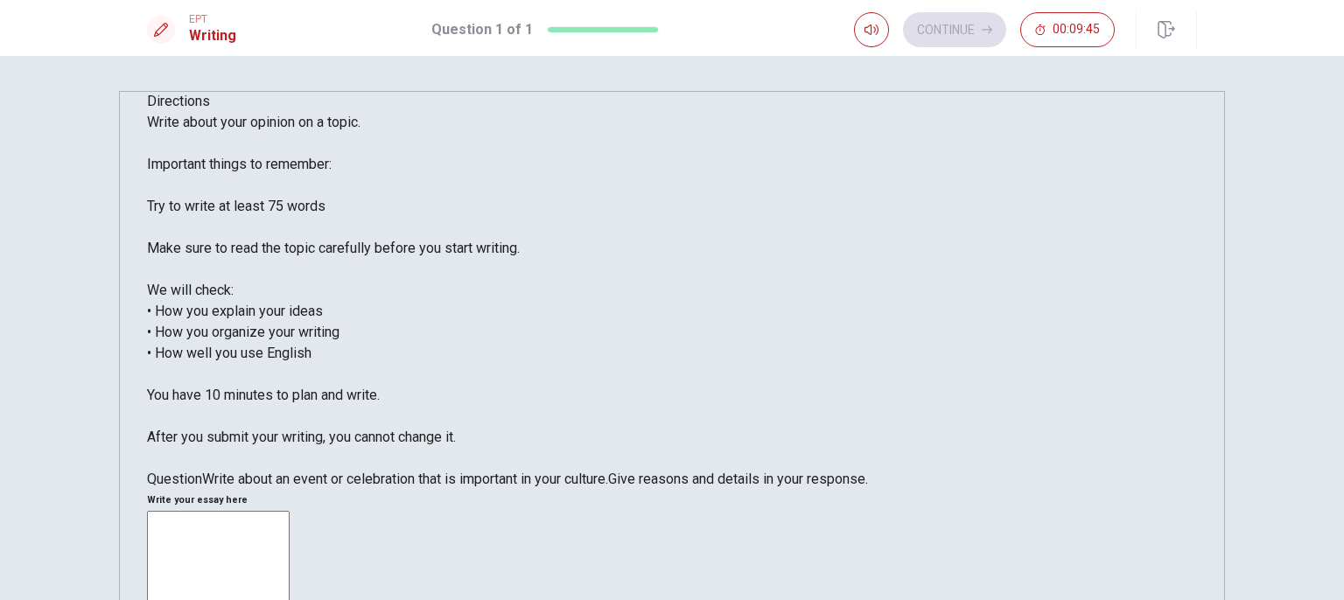
drag, startPoint x: 163, startPoint y: 116, endPoint x: 378, endPoint y: 309, distance: 288.8
click at [398, 323] on div "Directions Write about your opinion on a topic. Important things to remember: T…" at bounding box center [672, 290] width 1050 height 399
drag, startPoint x: 177, startPoint y: 131, endPoint x: 332, endPoint y: 241, distance: 189.6
click at [347, 252] on div "Directions Write about your opinion on a topic. Important things to remember: T…" at bounding box center [672, 290] width 1050 height 399
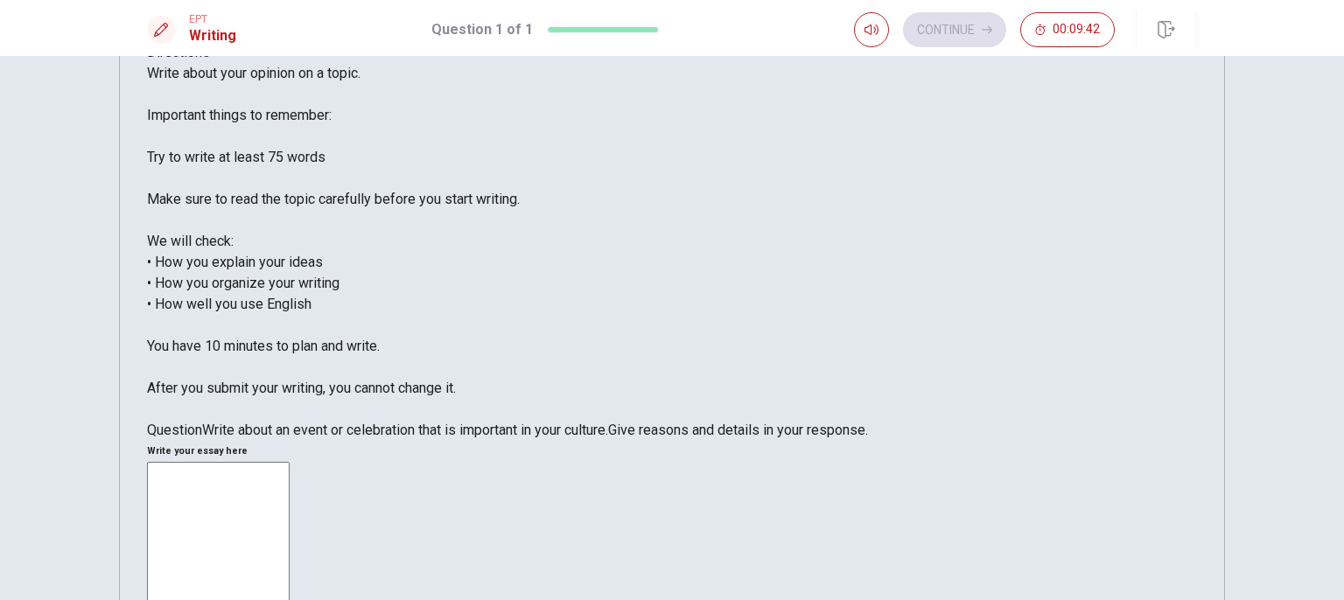
scroll to position [88, 0]
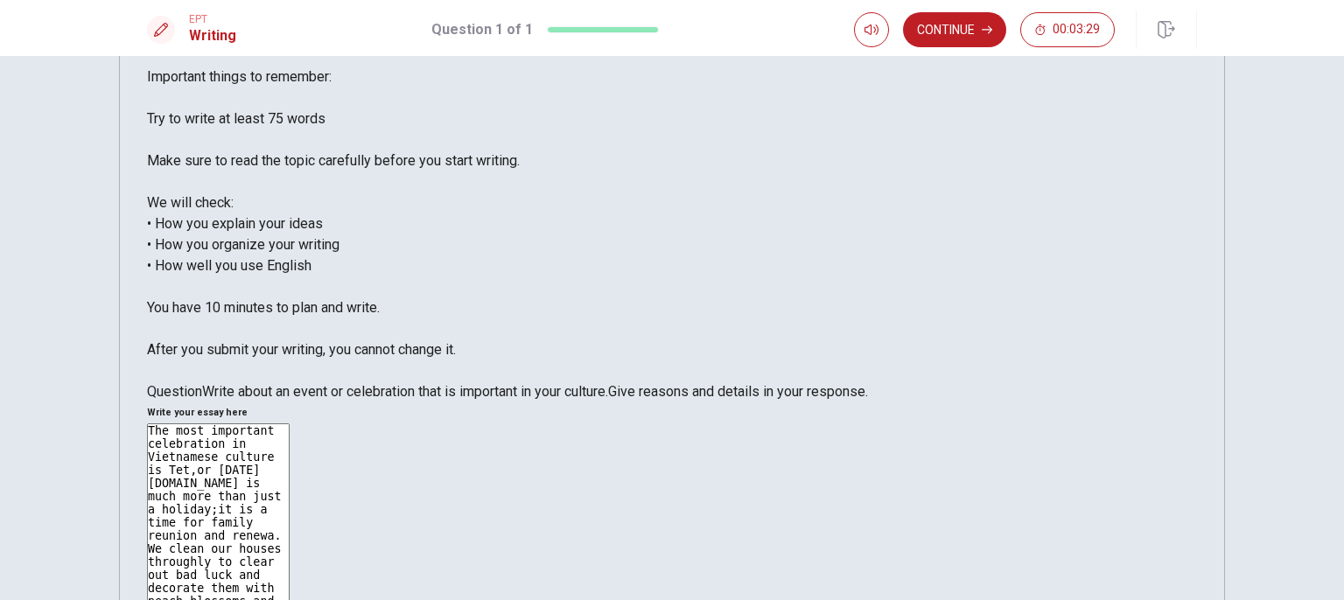
click at [971, 28] on button "Continue" at bounding box center [954, 29] width 103 height 35
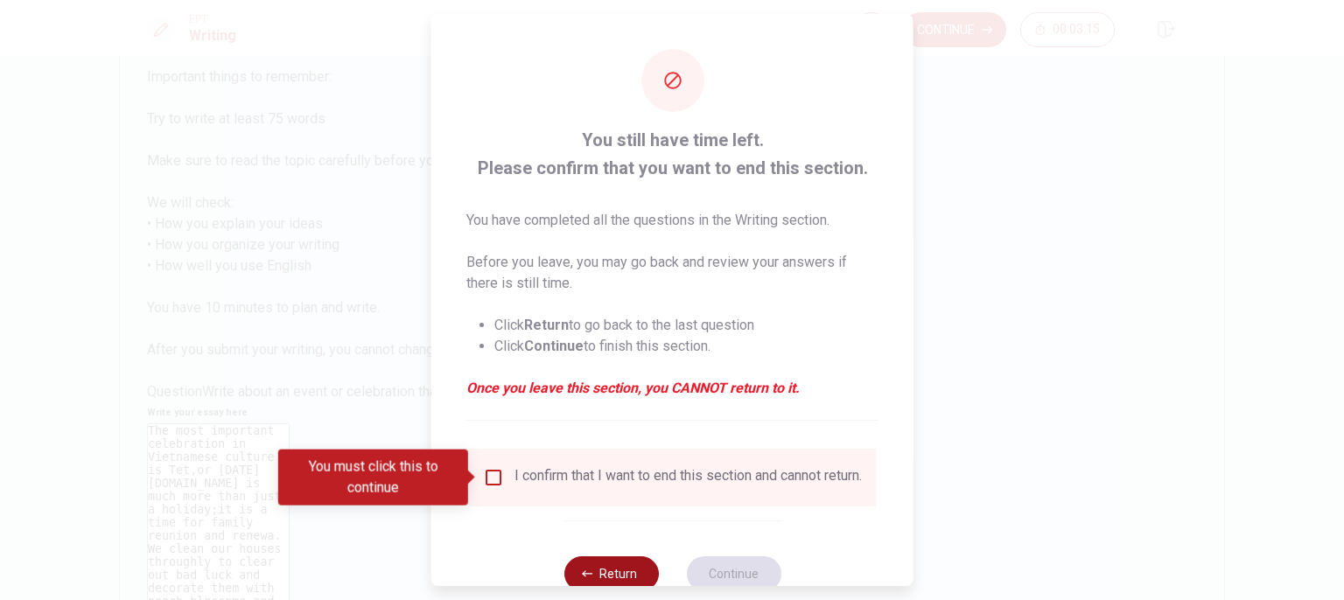
click at [630, 582] on button "Return" at bounding box center [611, 574] width 95 height 35
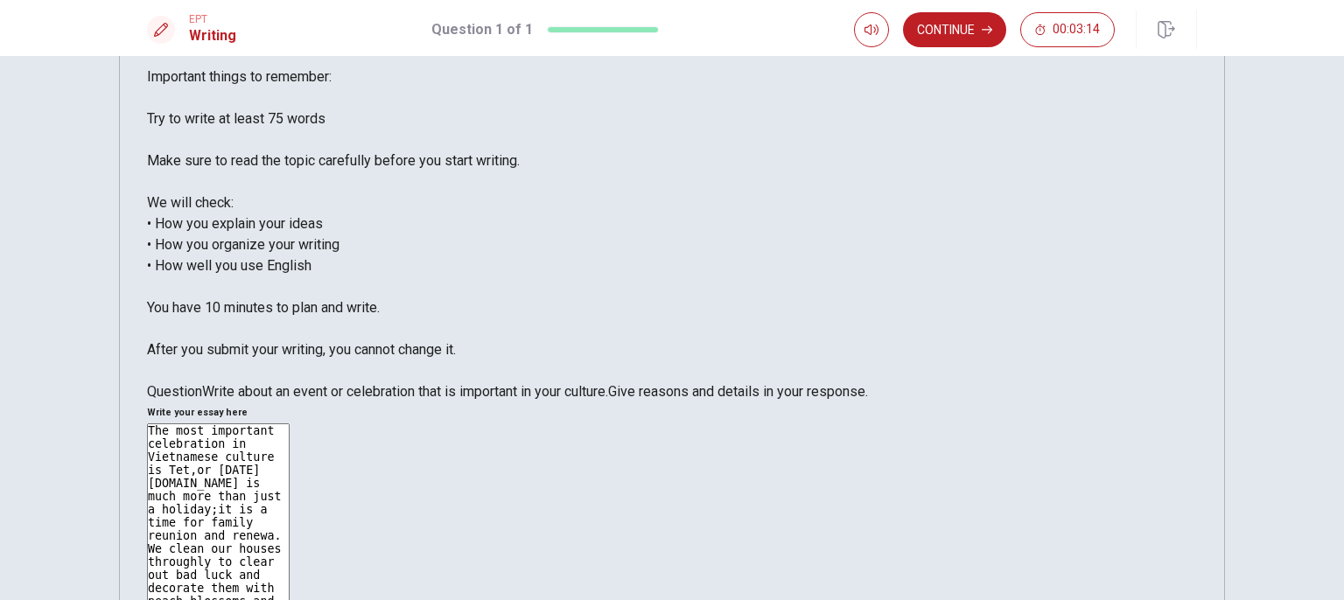
type textarea "The most important celebration in Vietnamese culture is Tet,or [DATE][DOMAIN_NA…"
click at [991, 31] on icon "button" at bounding box center [987, 30] width 11 height 8
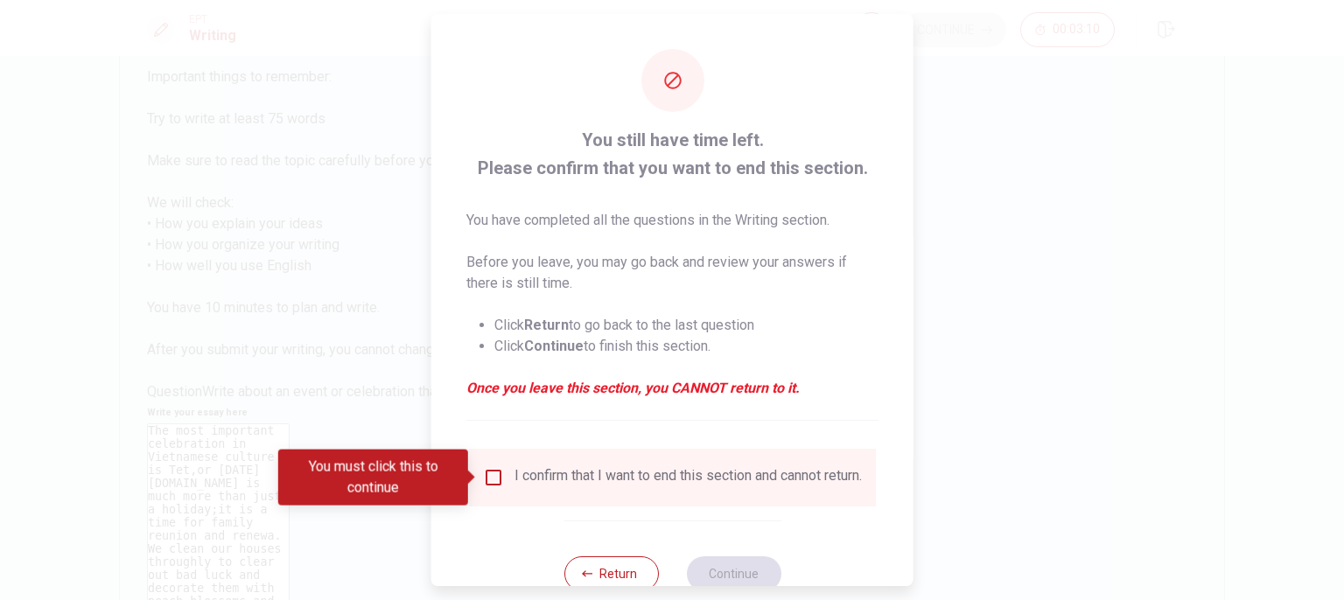
click at [497, 488] on div "I confirm that I want to end this section and cannot return." at bounding box center [672, 477] width 379 height 21
click at [490, 477] on input "You must click this to continue" at bounding box center [493, 477] width 21 height 21
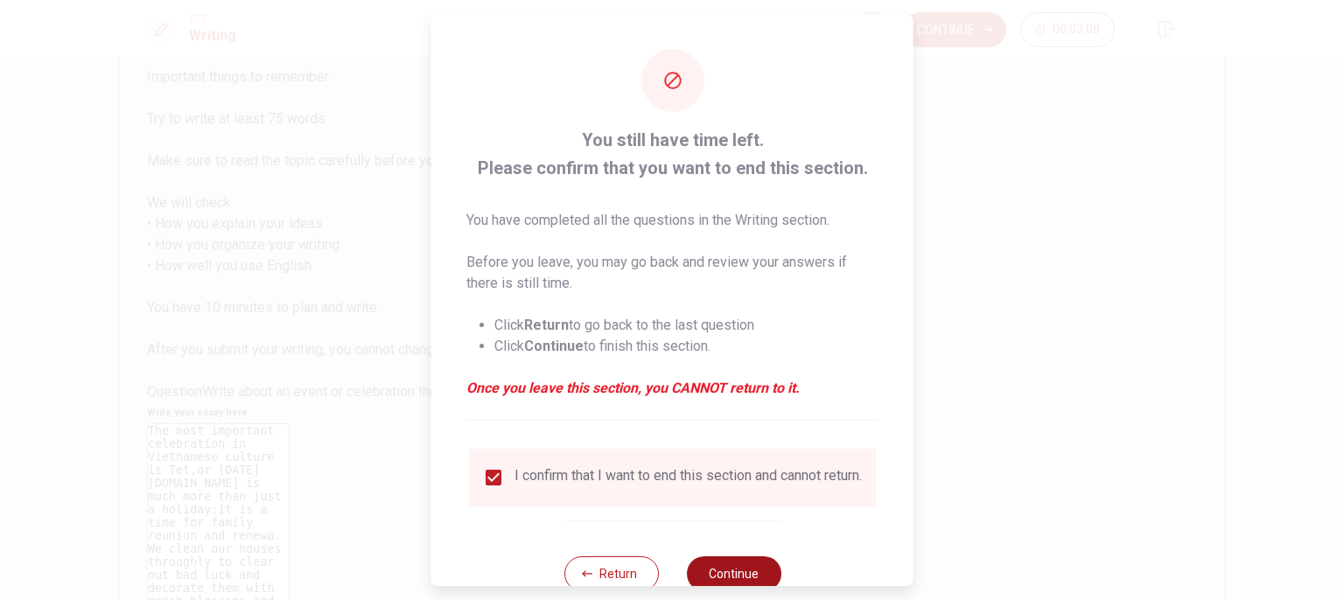
click at [724, 577] on button "Continue" at bounding box center [733, 574] width 95 height 35
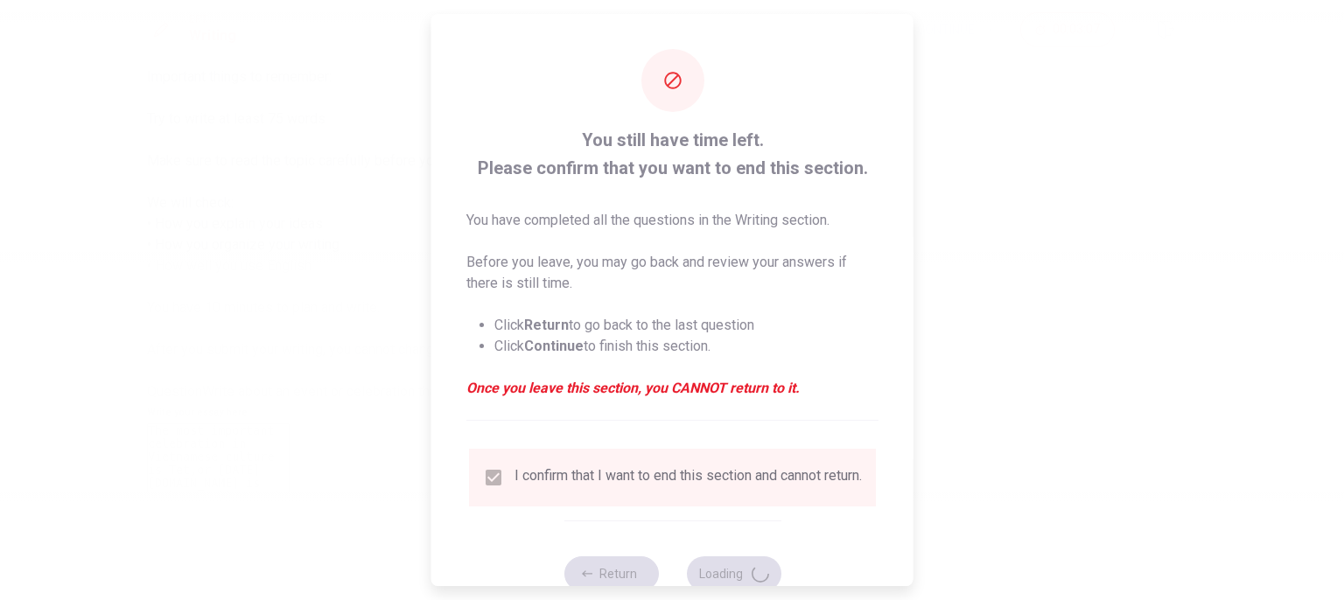
scroll to position [0, 0]
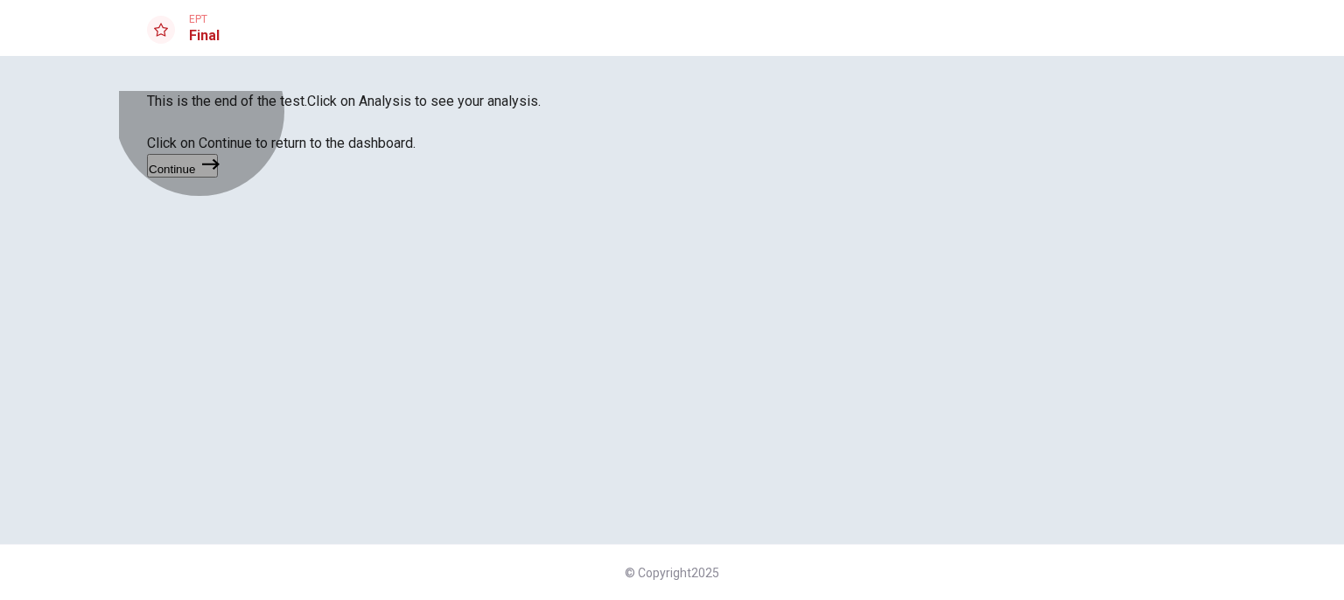
click at [218, 178] on button "Continue" at bounding box center [182, 166] width 71 height 24
